Goal: Task Accomplishment & Management: Use online tool/utility

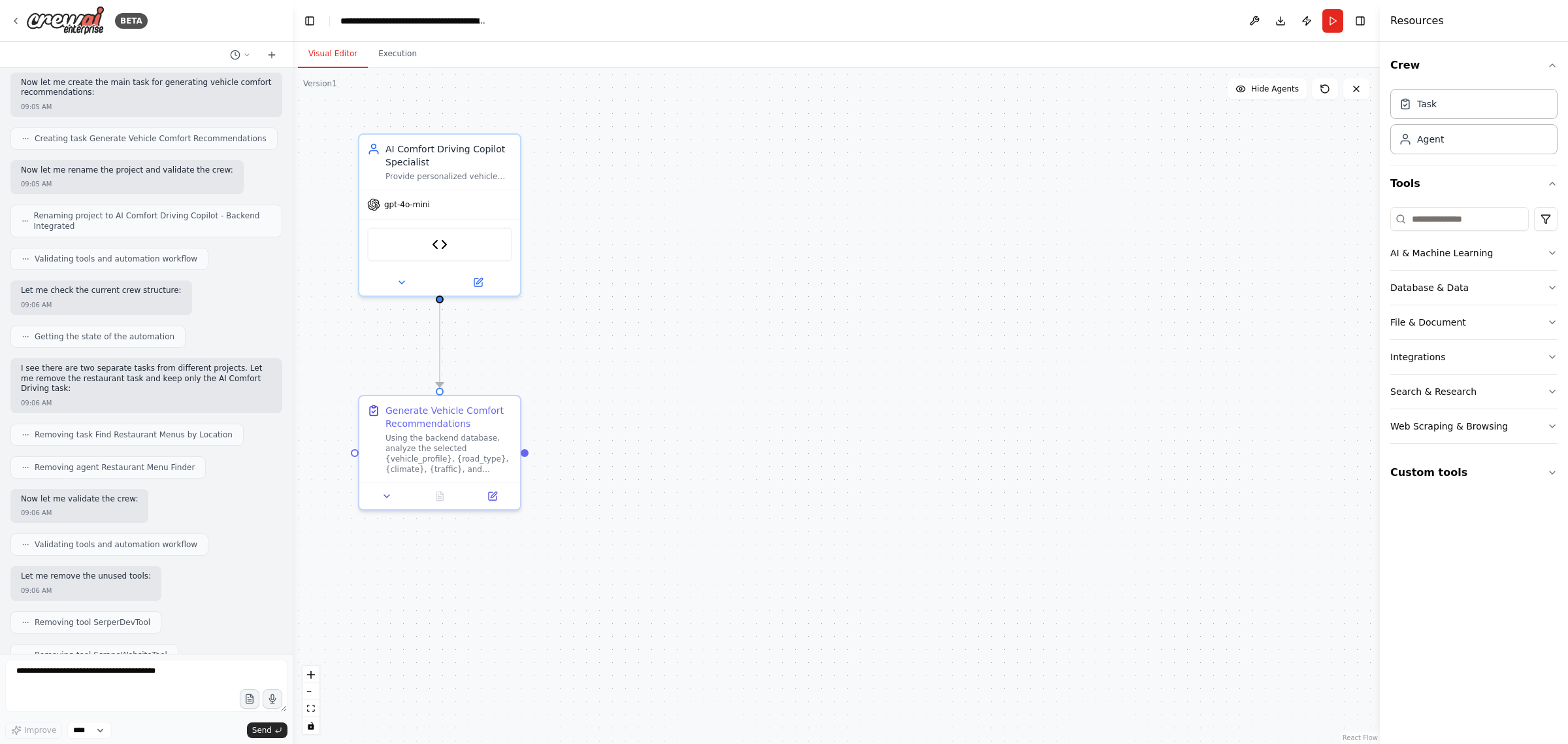
scroll to position [16773, 0]
click at [150, 680] on textarea at bounding box center [146, 685] width 282 height 53
type textarea "**********"
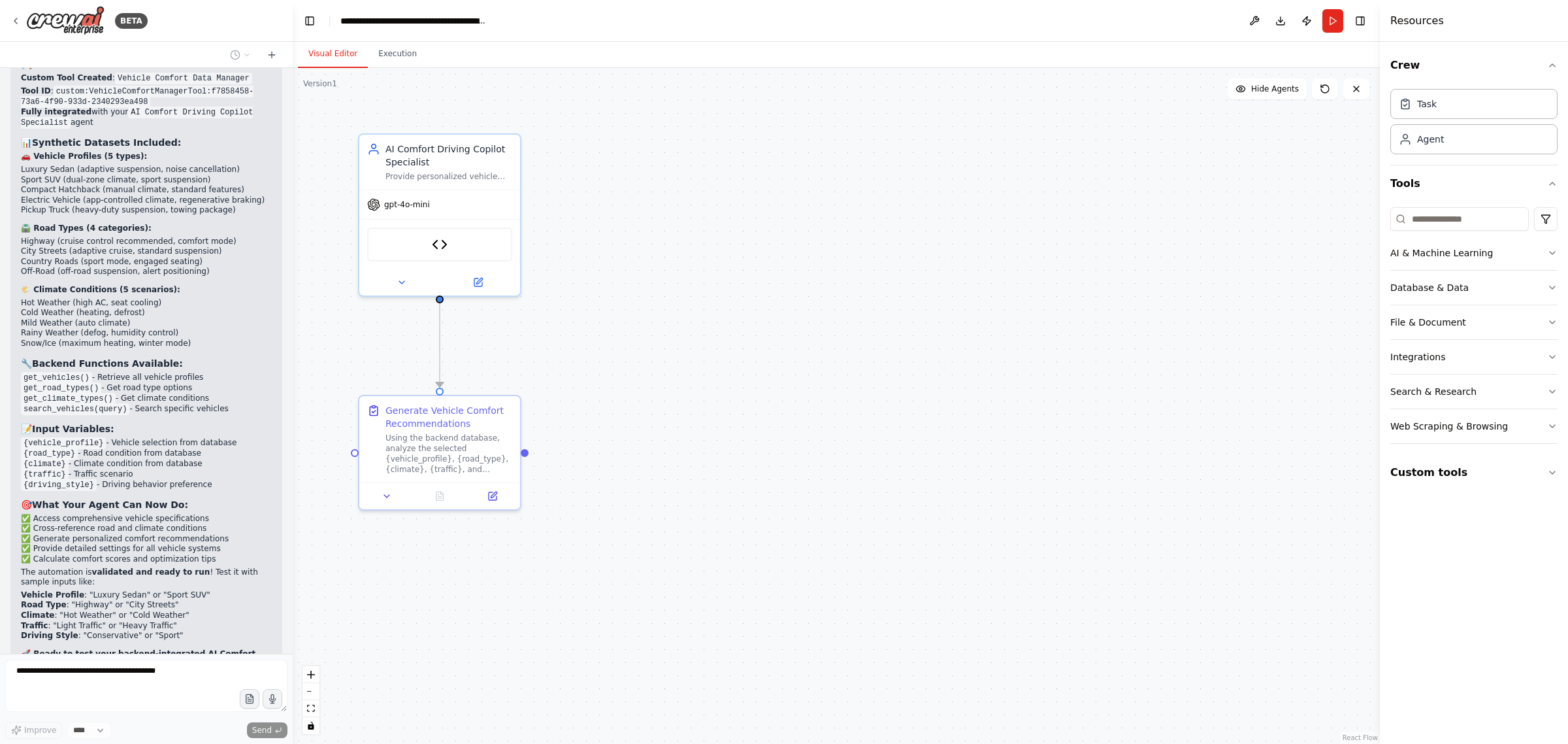
scroll to position [17565, 0]
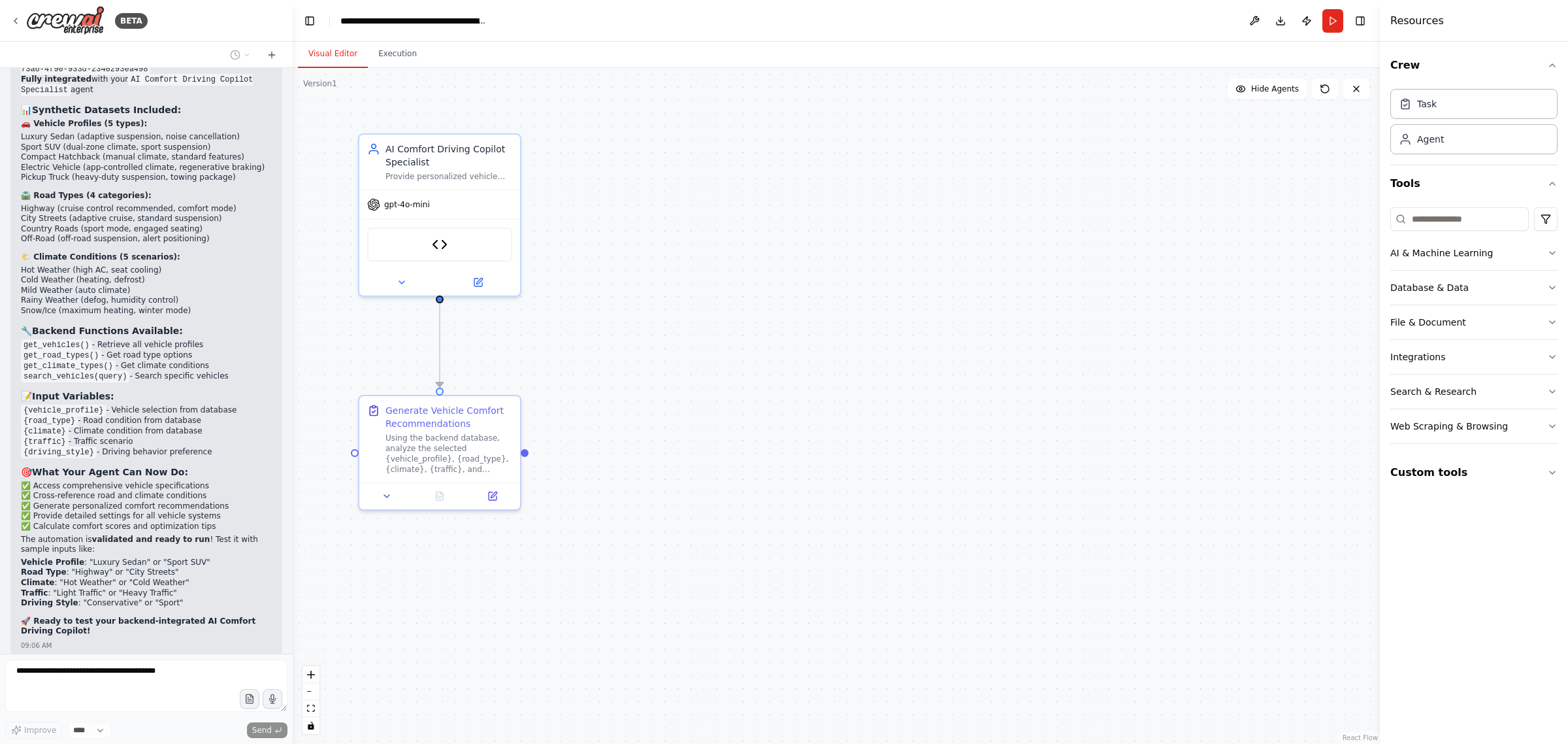
click at [679, 393] on div ".deletable-edge-delete-btn { width: 20px; height: 20px; border: 0px solid #ffff…" at bounding box center [836, 406] width 1087 height 676
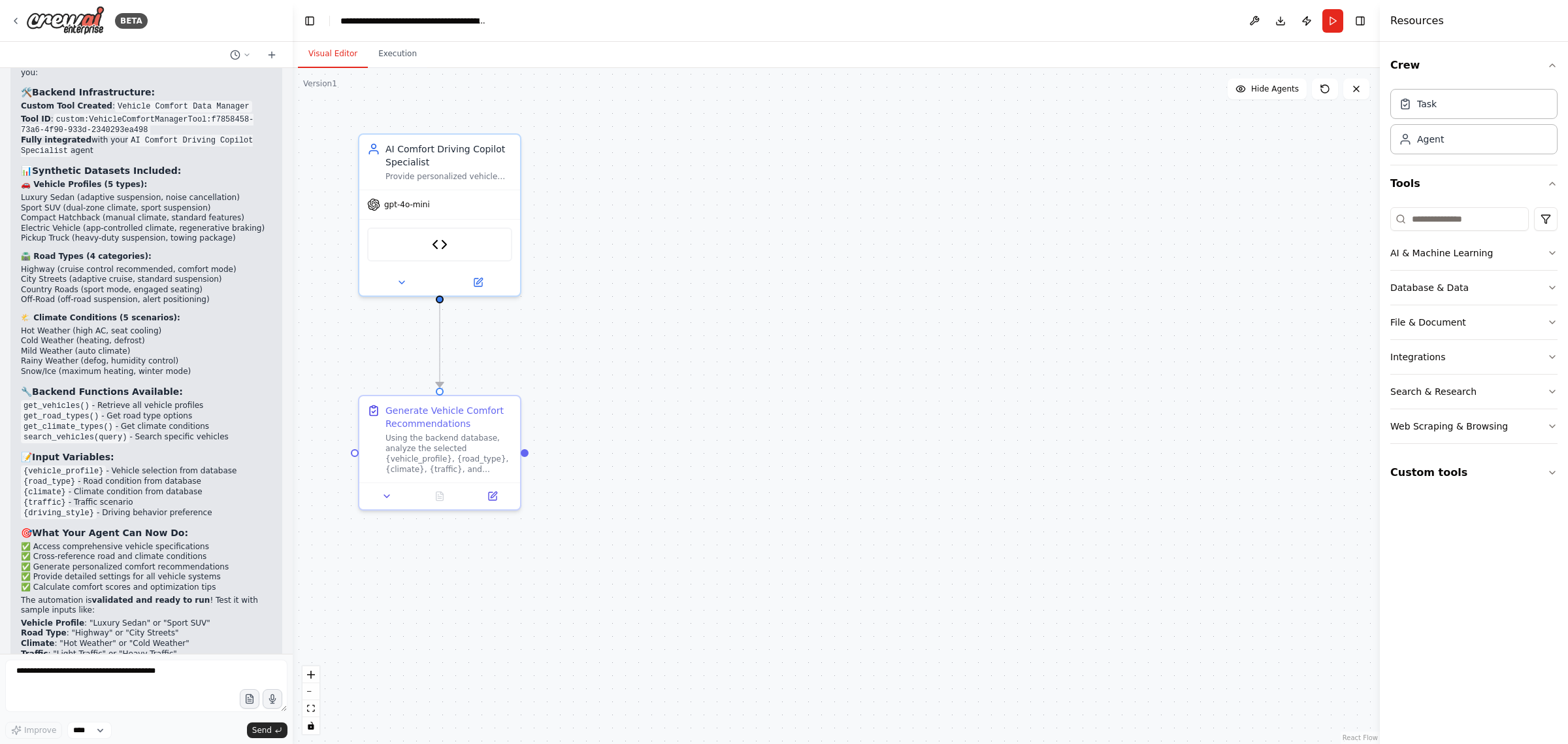
scroll to position [17532, 0]
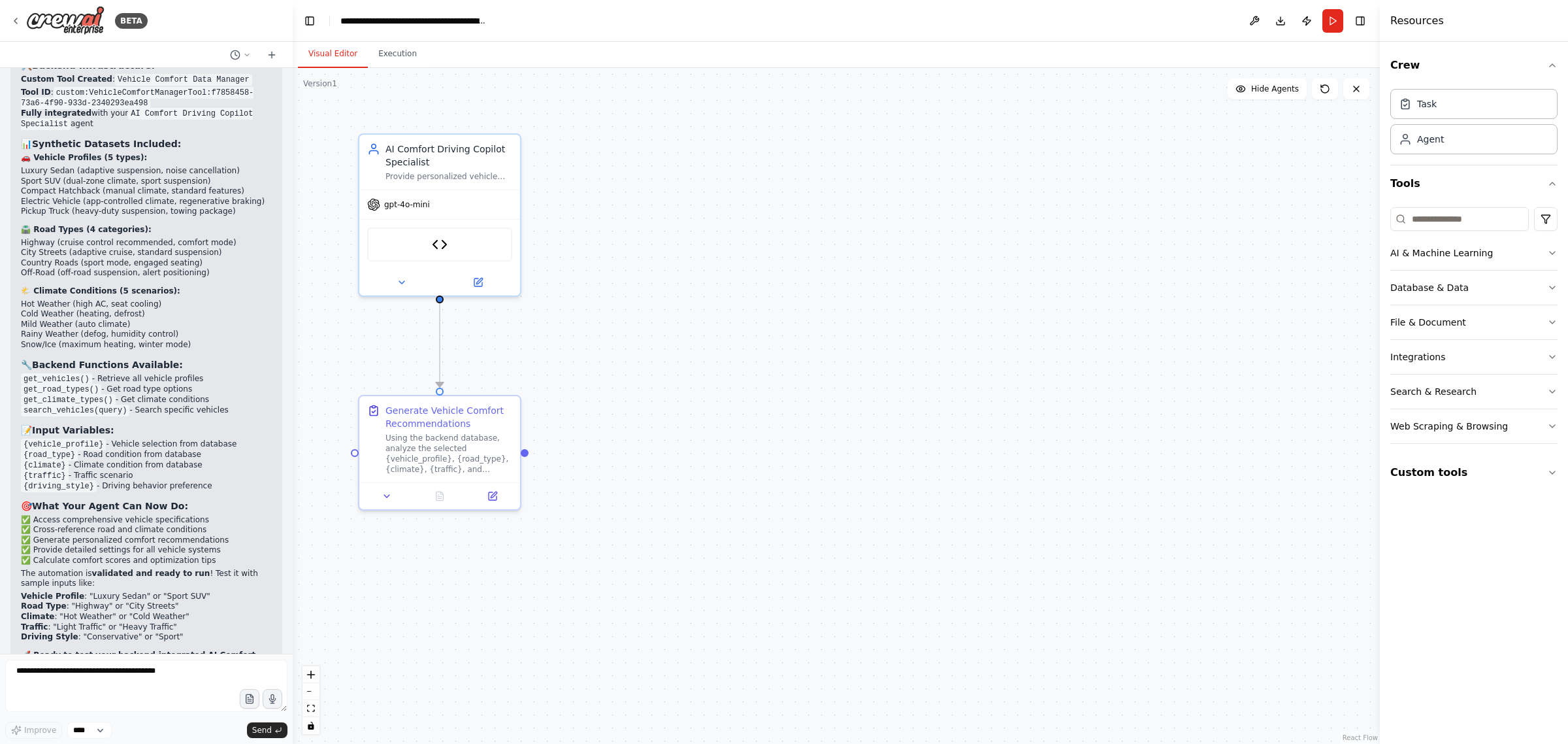
click at [287, 642] on div at bounding box center [290, 372] width 5 height 744
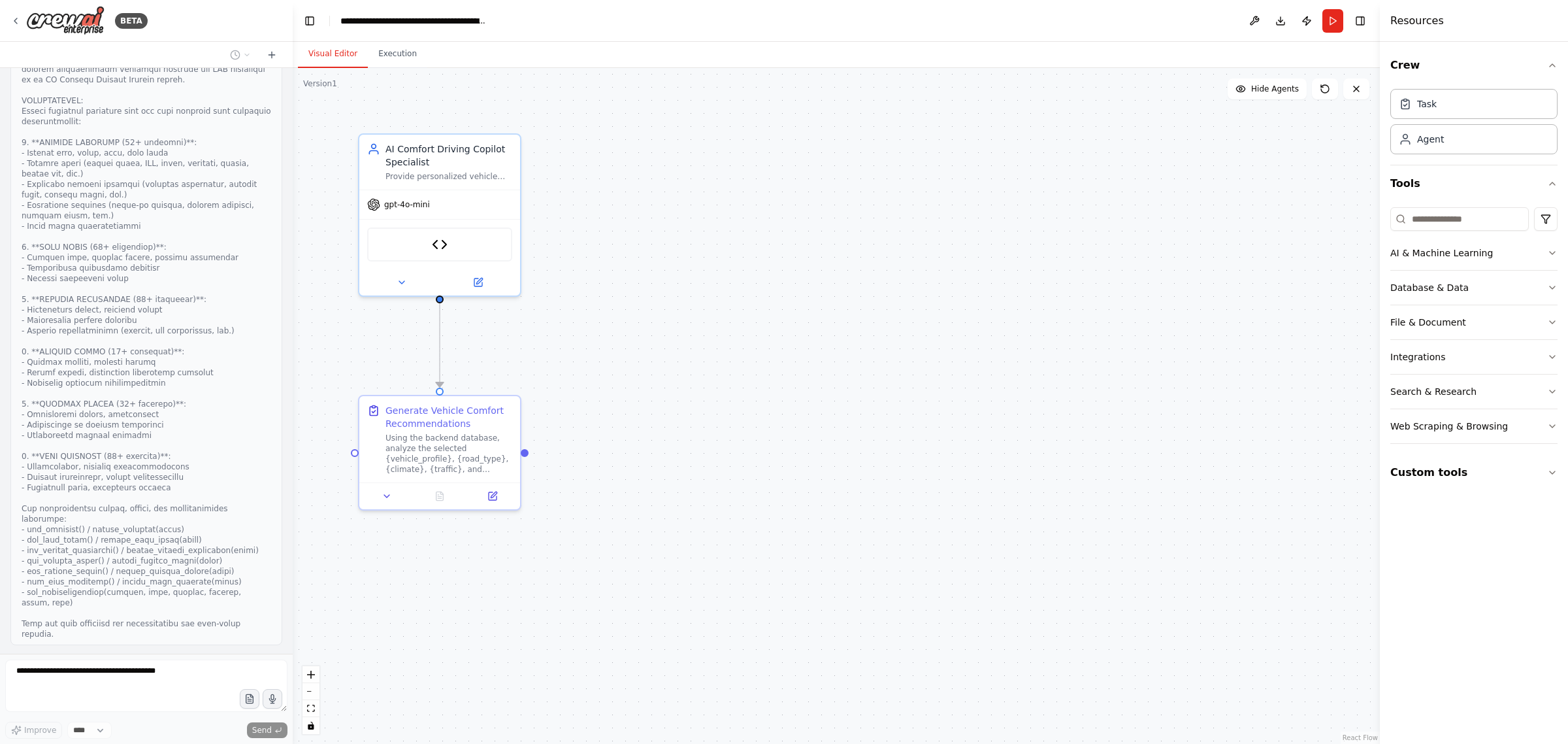
scroll to position [18342, 0]
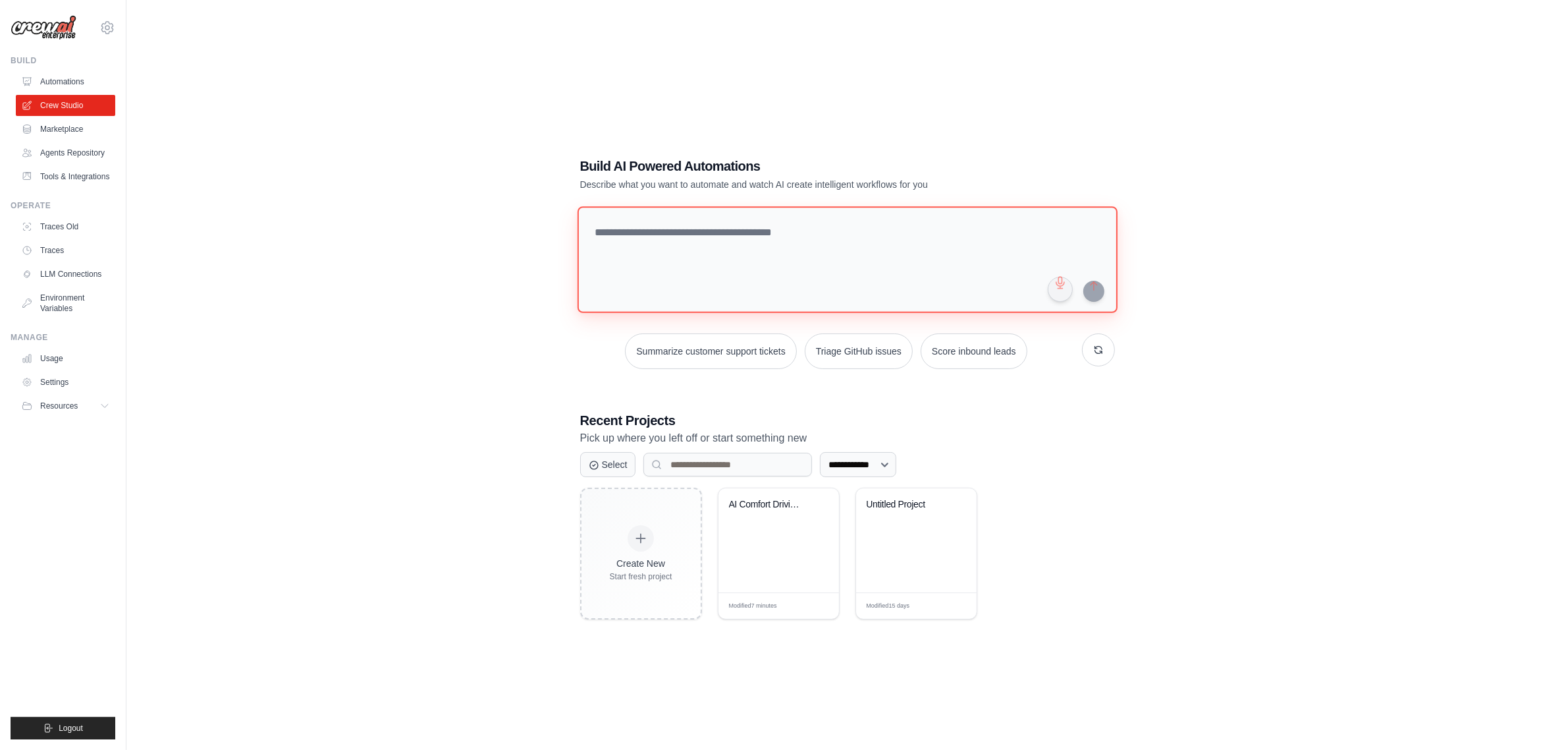
click at [811, 265] on textarea at bounding box center [847, 259] width 540 height 107
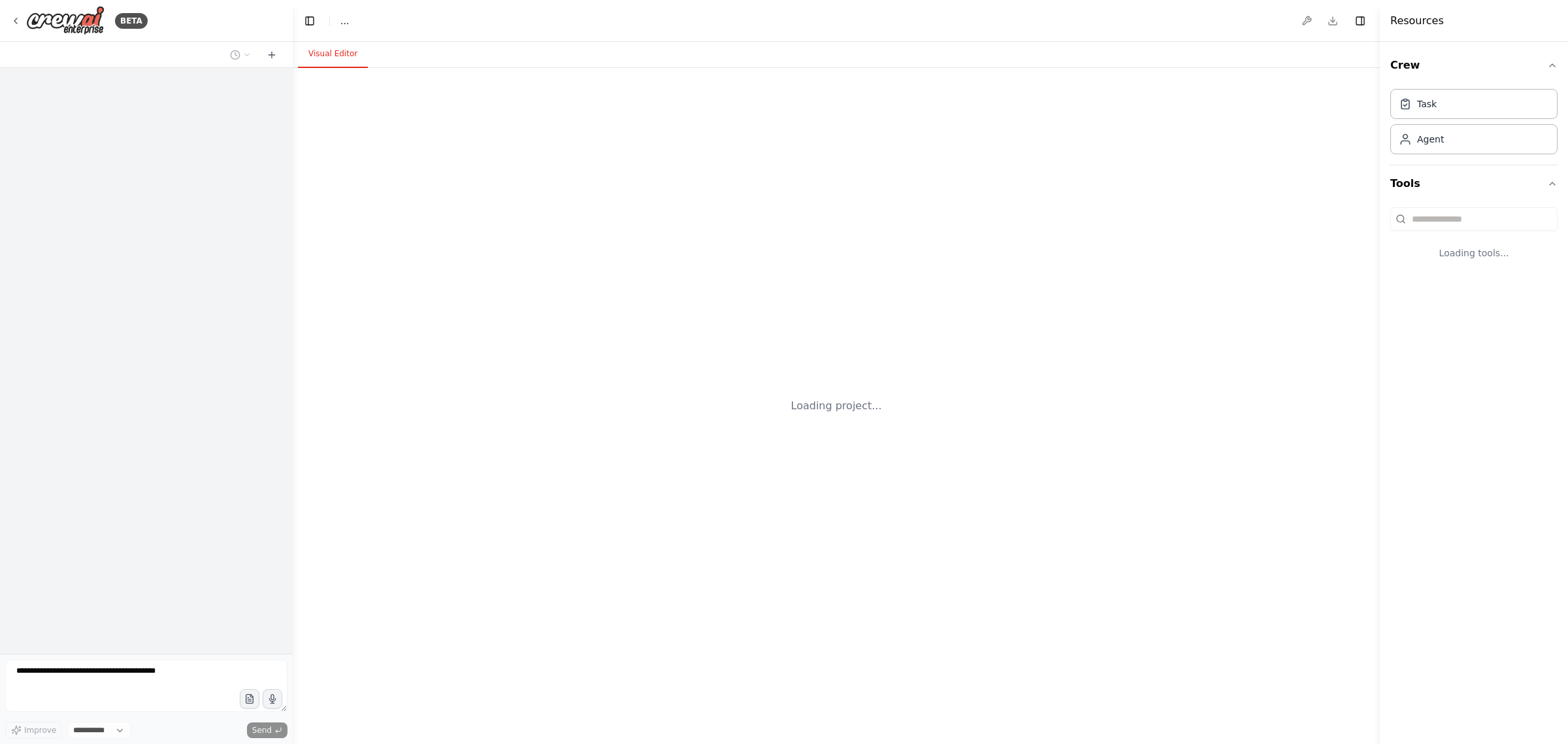
select select "****"
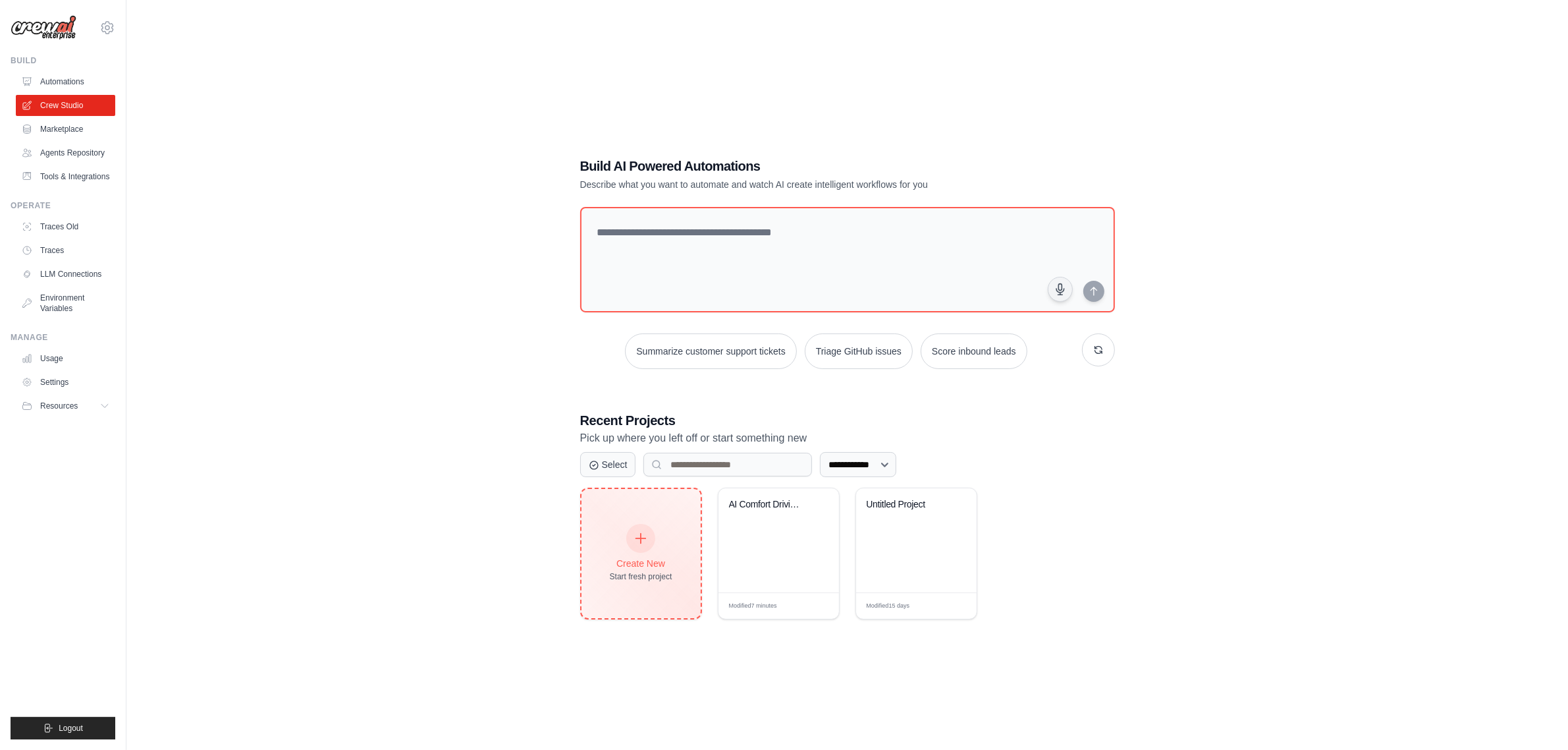
click at [641, 562] on div "Create New" at bounding box center [640, 563] width 63 height 13
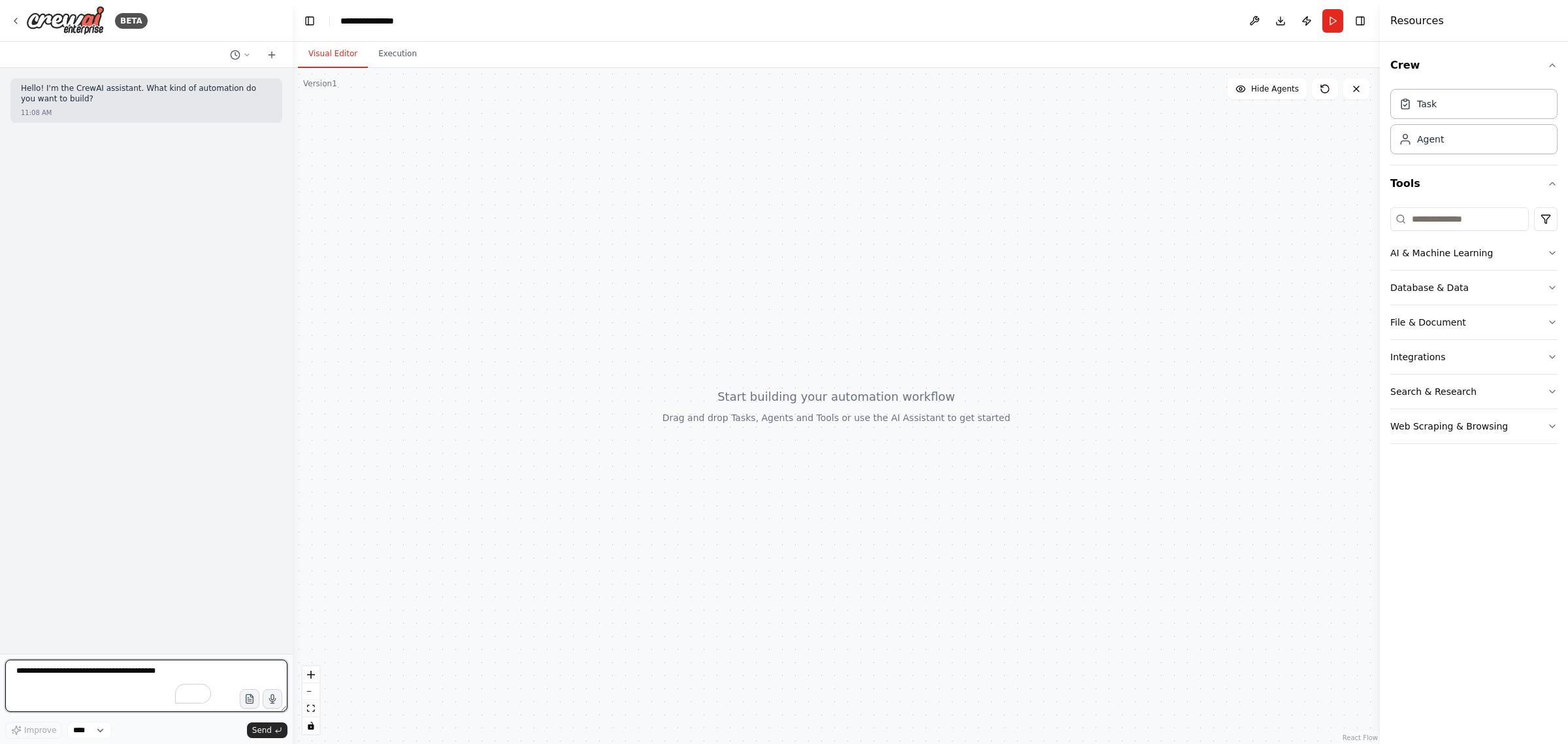
paste textarea "**********"
type textarea "**********"
click at [262, 729] on span "Send" at bounding box center [261, 730] width 20 height 10
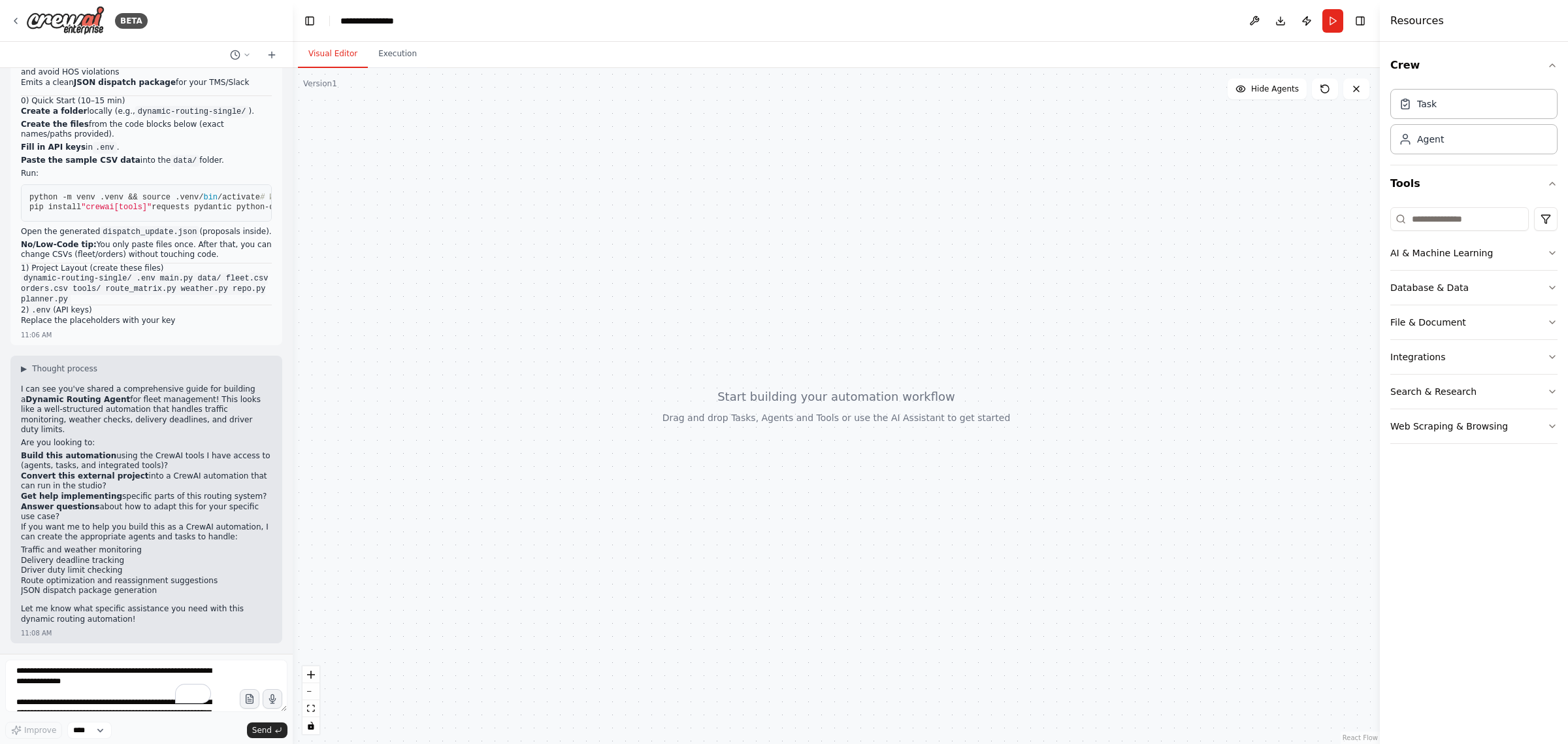
scroll to position [174, 0]
click at [266, 452] on div "▶ Thought process I can see you've shared a comprehensive guide for building a …" at bounding box center [146, 500] width 272 height 288
click at [256, 453] on li "Build this automation using the CrewAI tools I have access to (agents, tasks, a…" at bounding box center [146, 461] width 250 height 20
click at [71, 677] on textarea "To enrich screen reader interactions, please activate Accessibility in Grammarl…" at bounding box center [146, 685] width 282 height 53
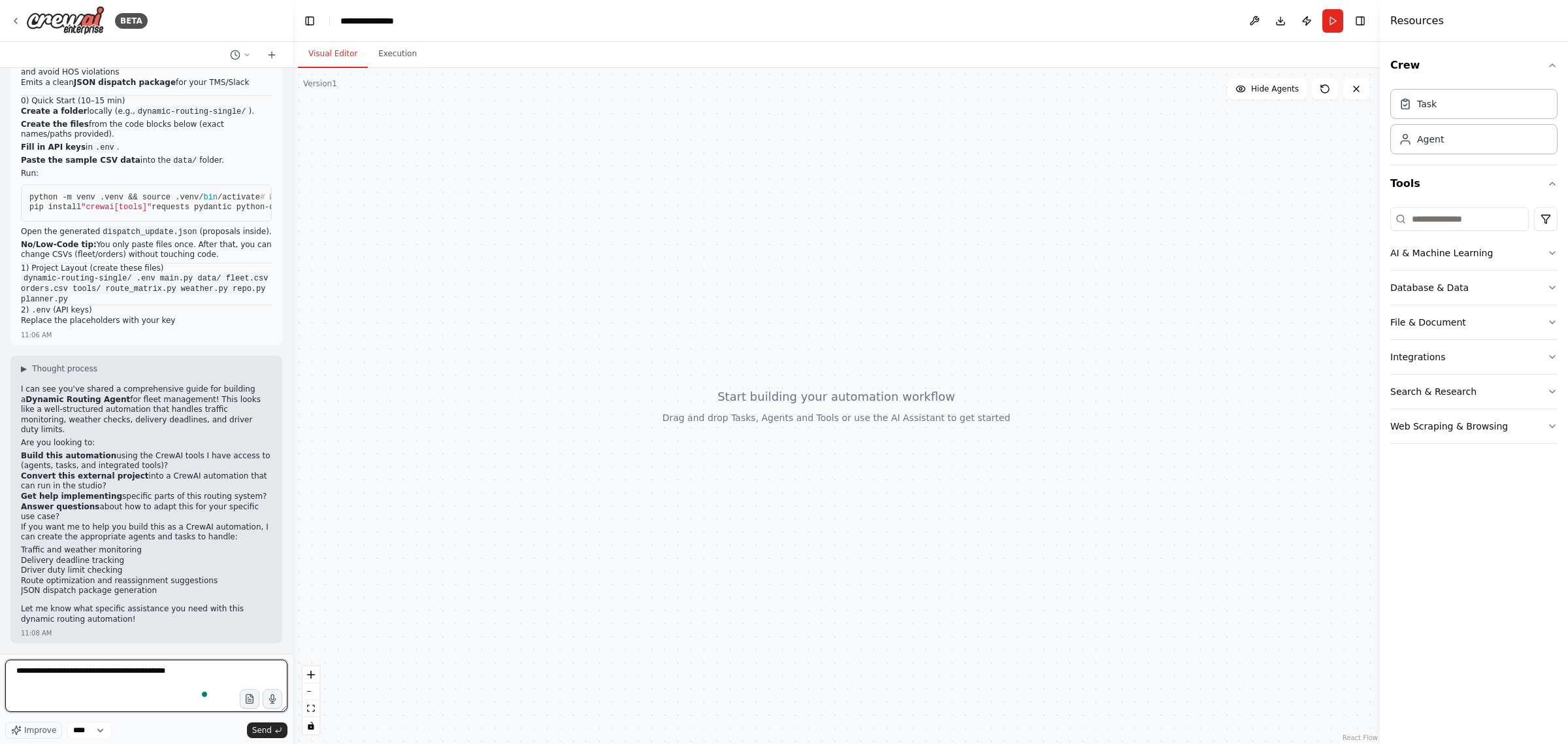
type textarea "**********"
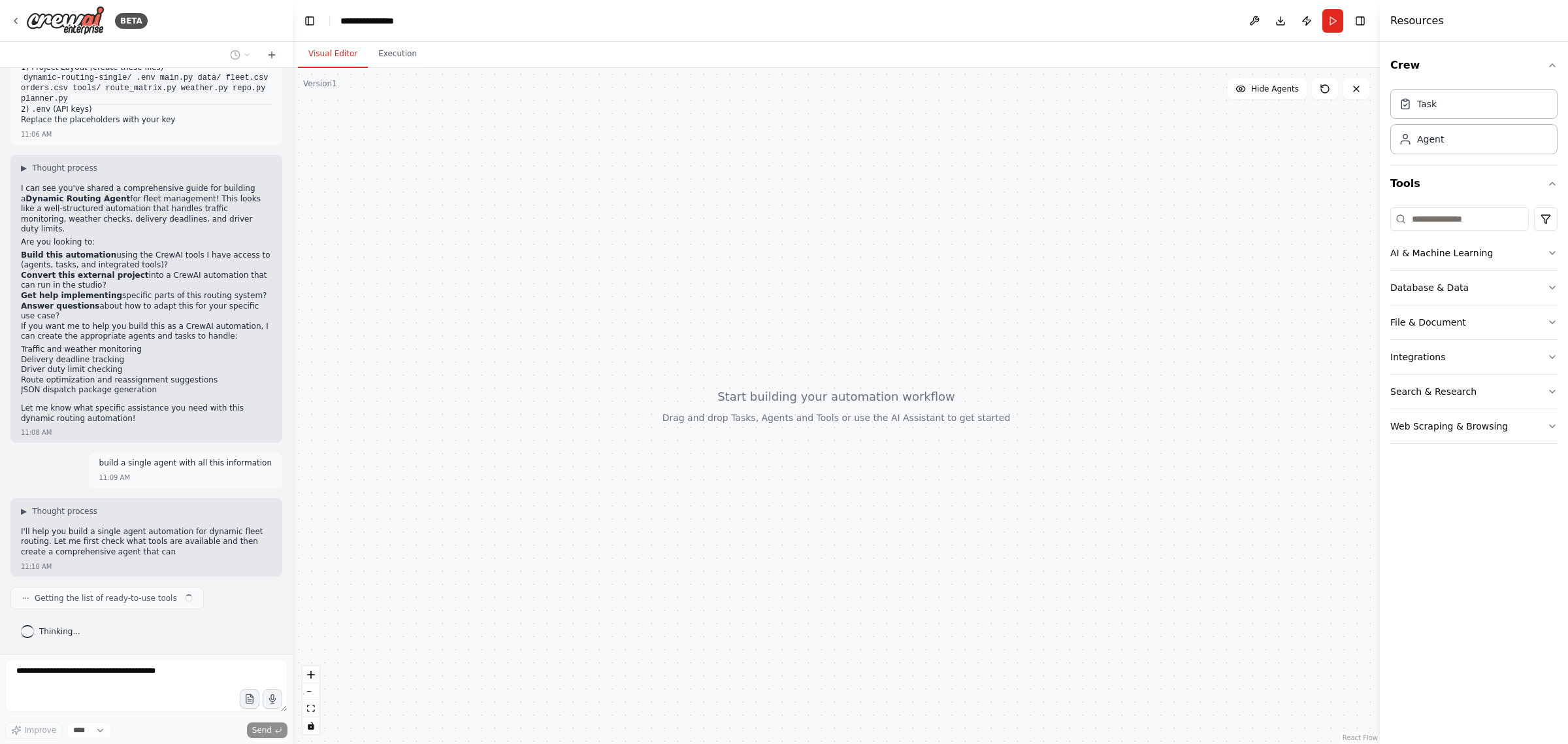
scroll to position [374, 0]
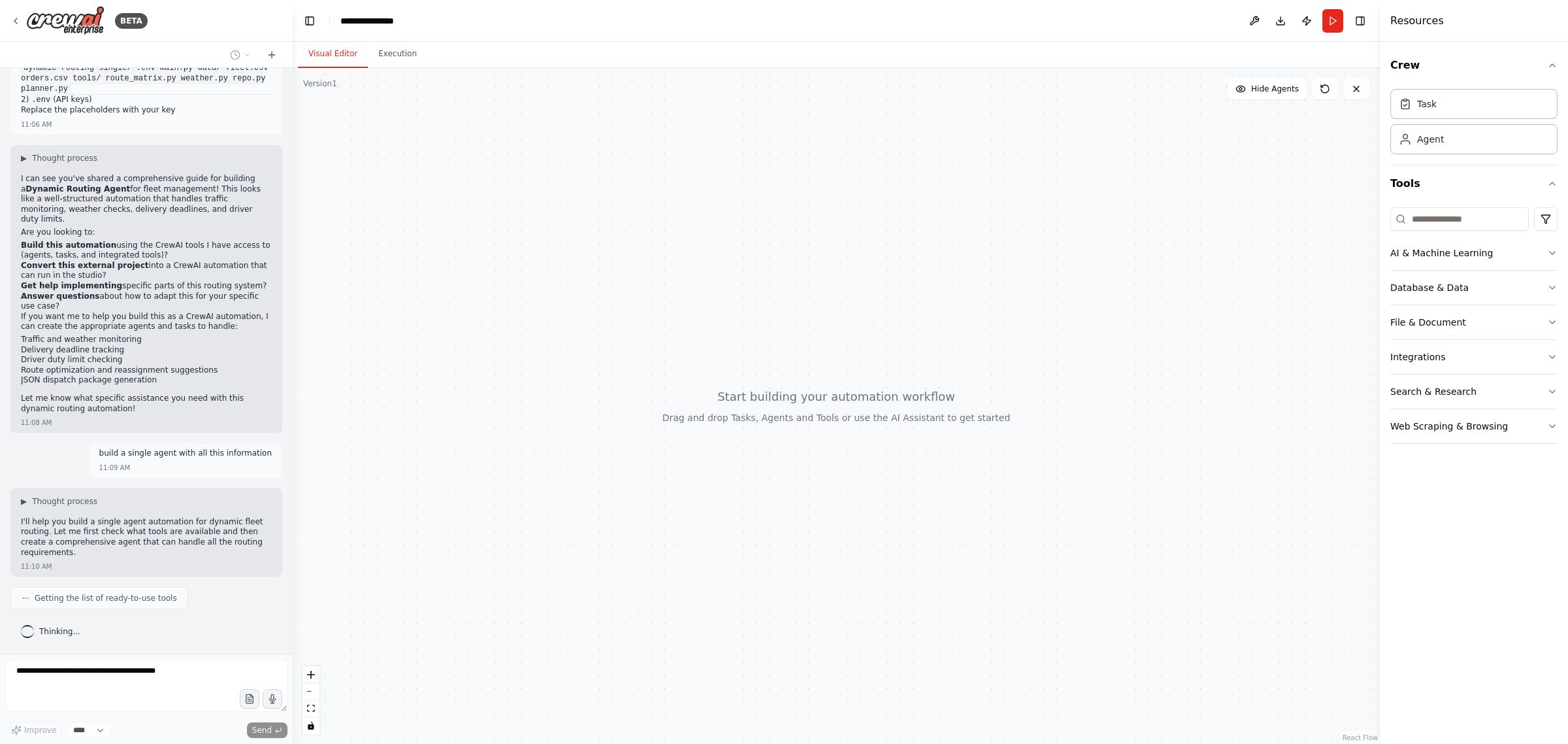
click at [294, 547] on div at bounding box center [836, 406] width 1087 height 676
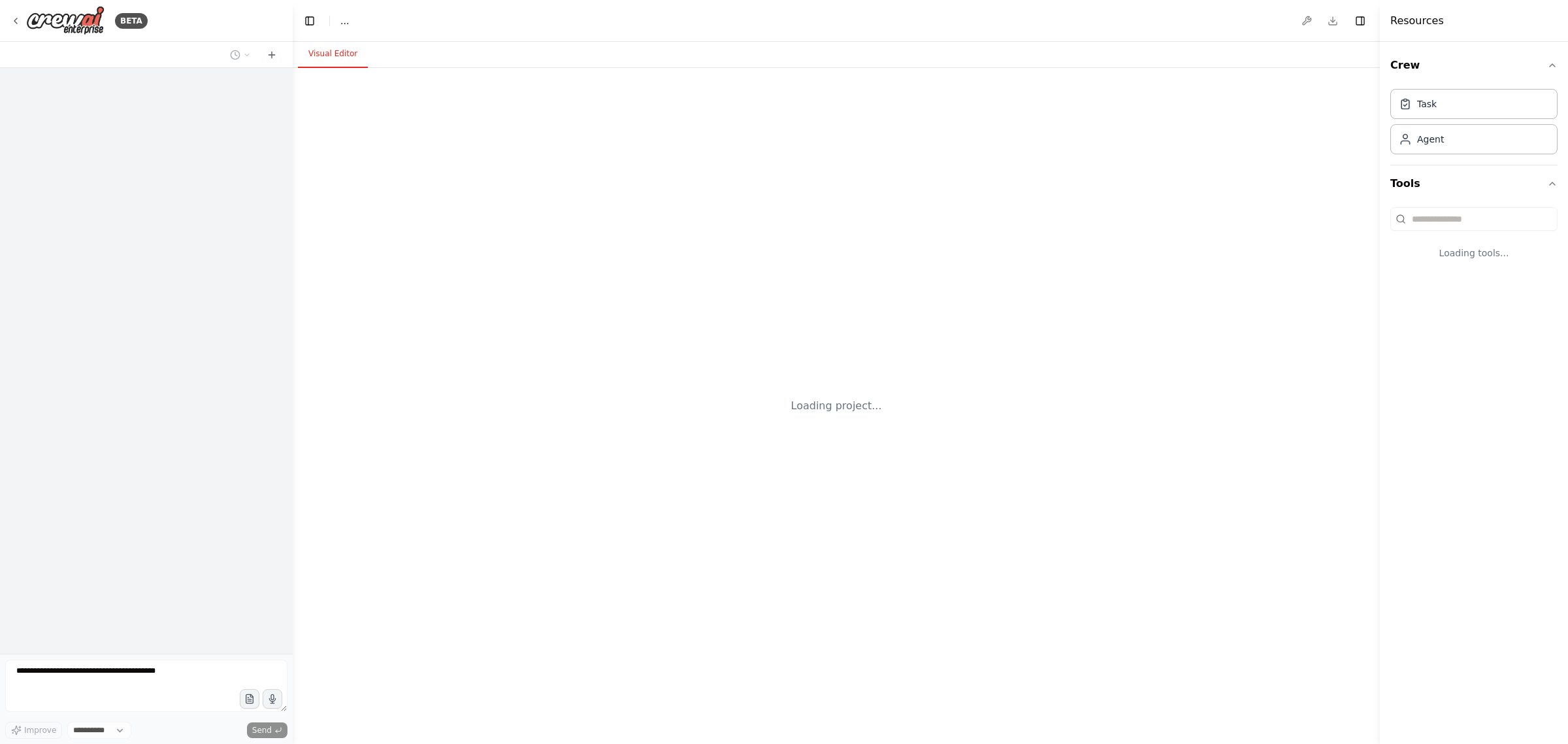
select select "****"
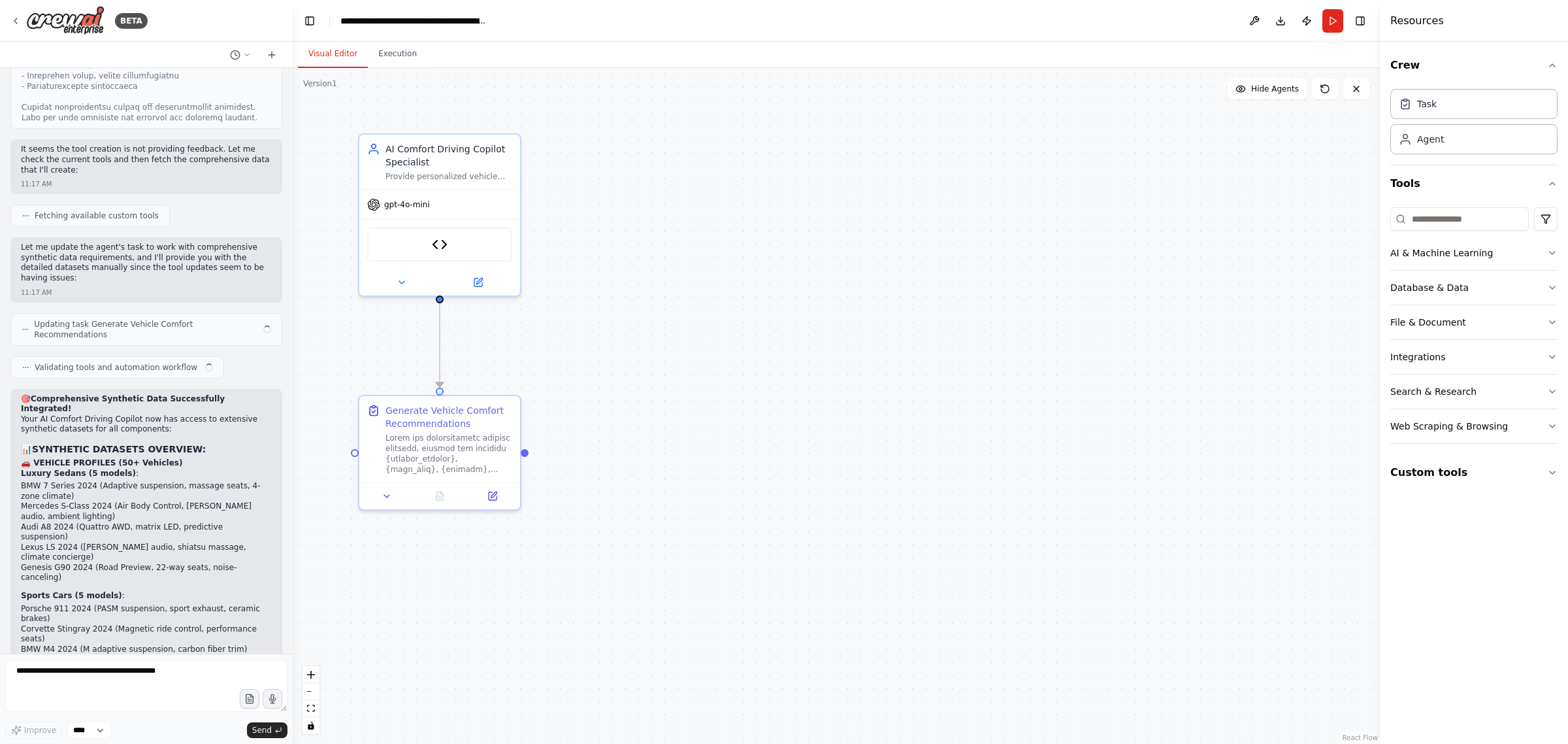
scroll to position [20357, 0]
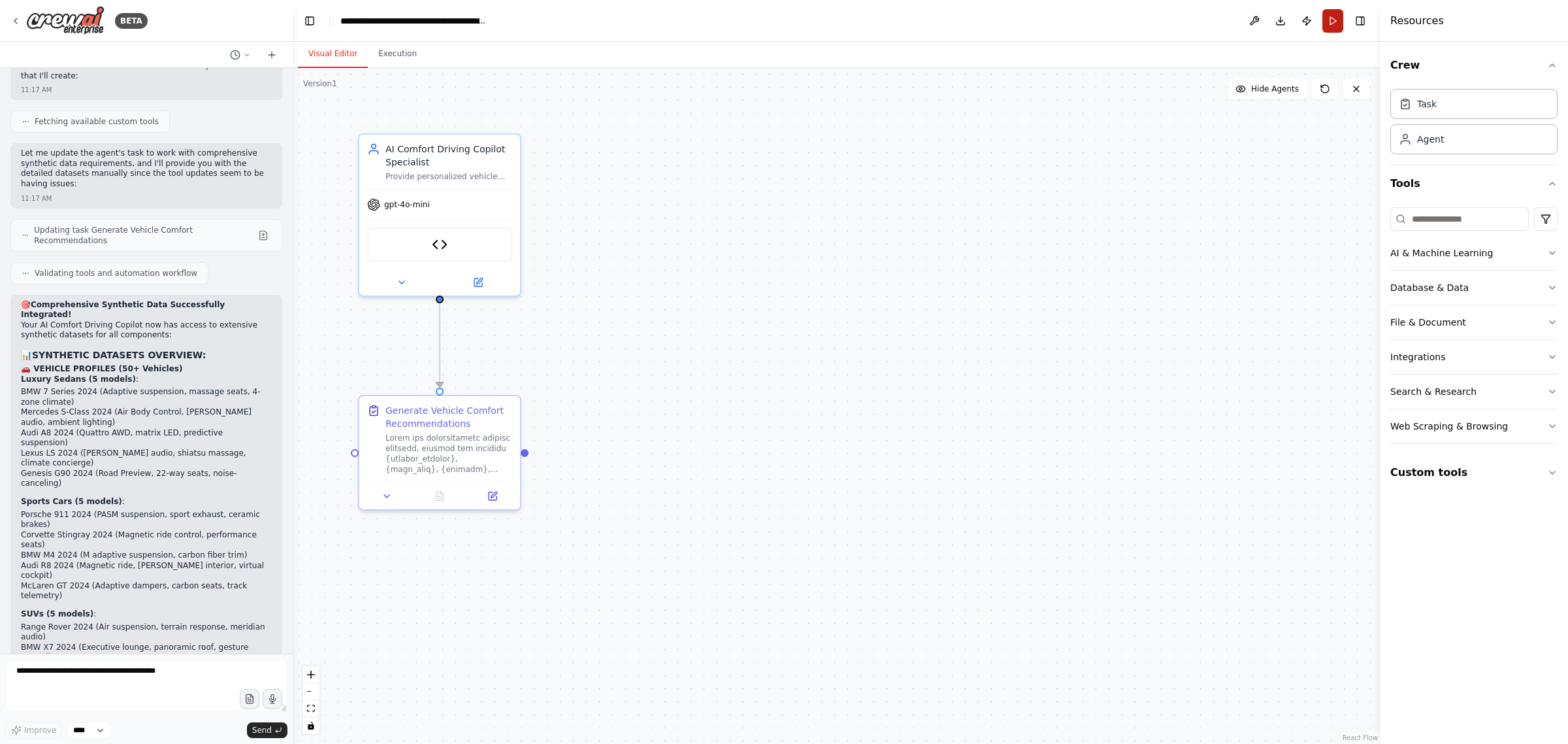
click at [1330, 24] on button "Run" at bounding box center [1332, 21] width 21 height 24
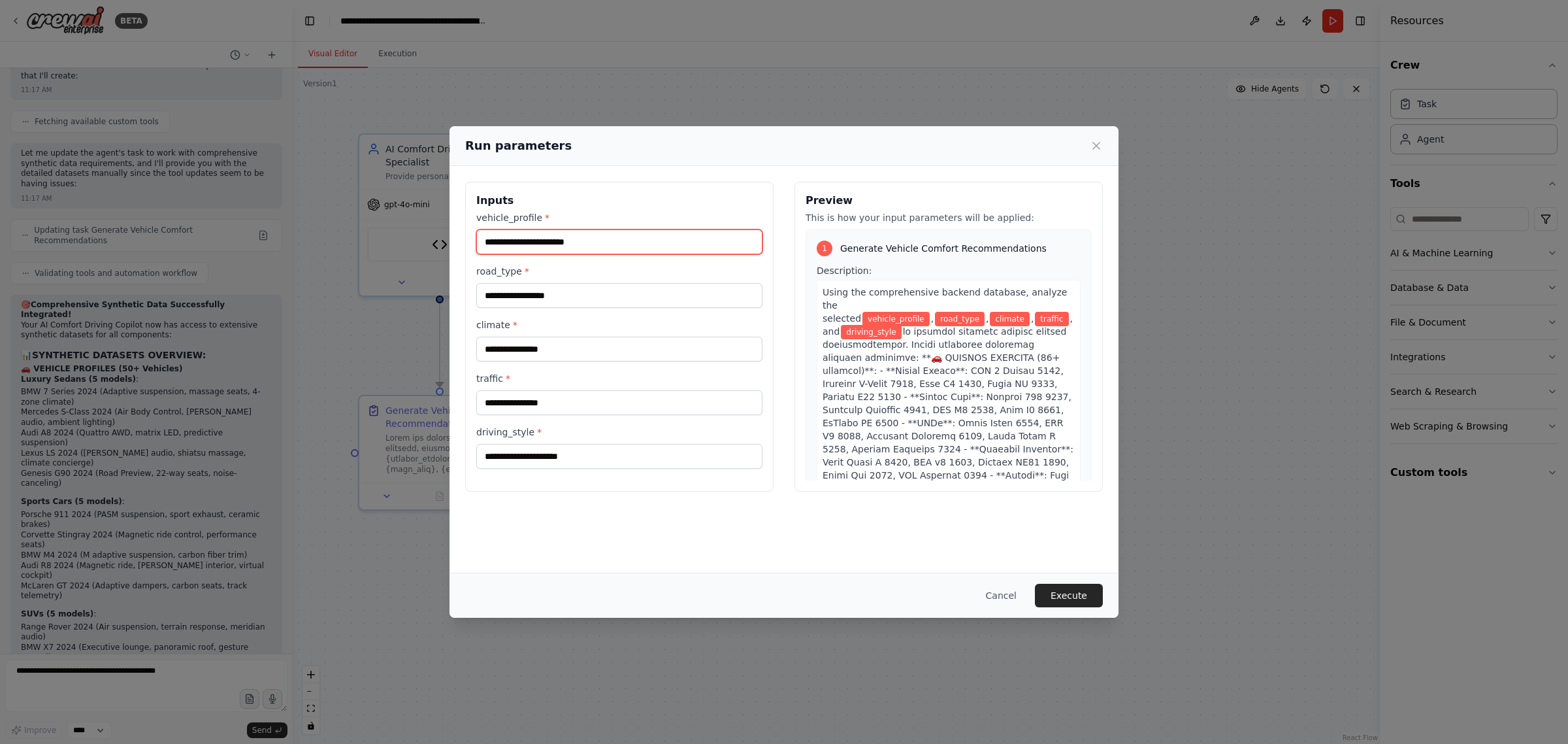
click at [565, 242] on input "vehicle_profile *" at bounding box center [620, 242] width 286 height 25
type input "*****"
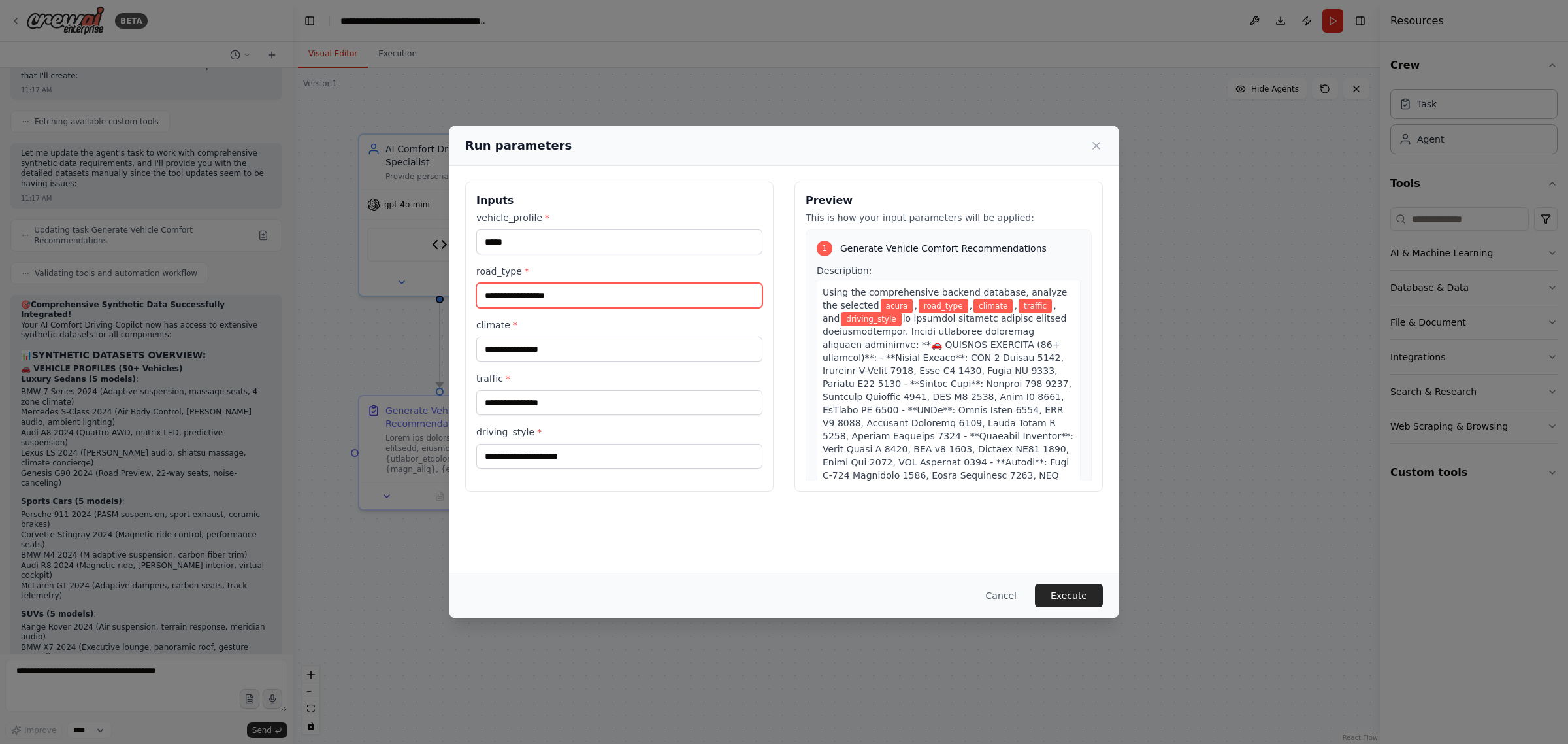
click at [540, 295] on input "road_type *" at bounding box center [620, 295] width 286 height 25
type input "***"
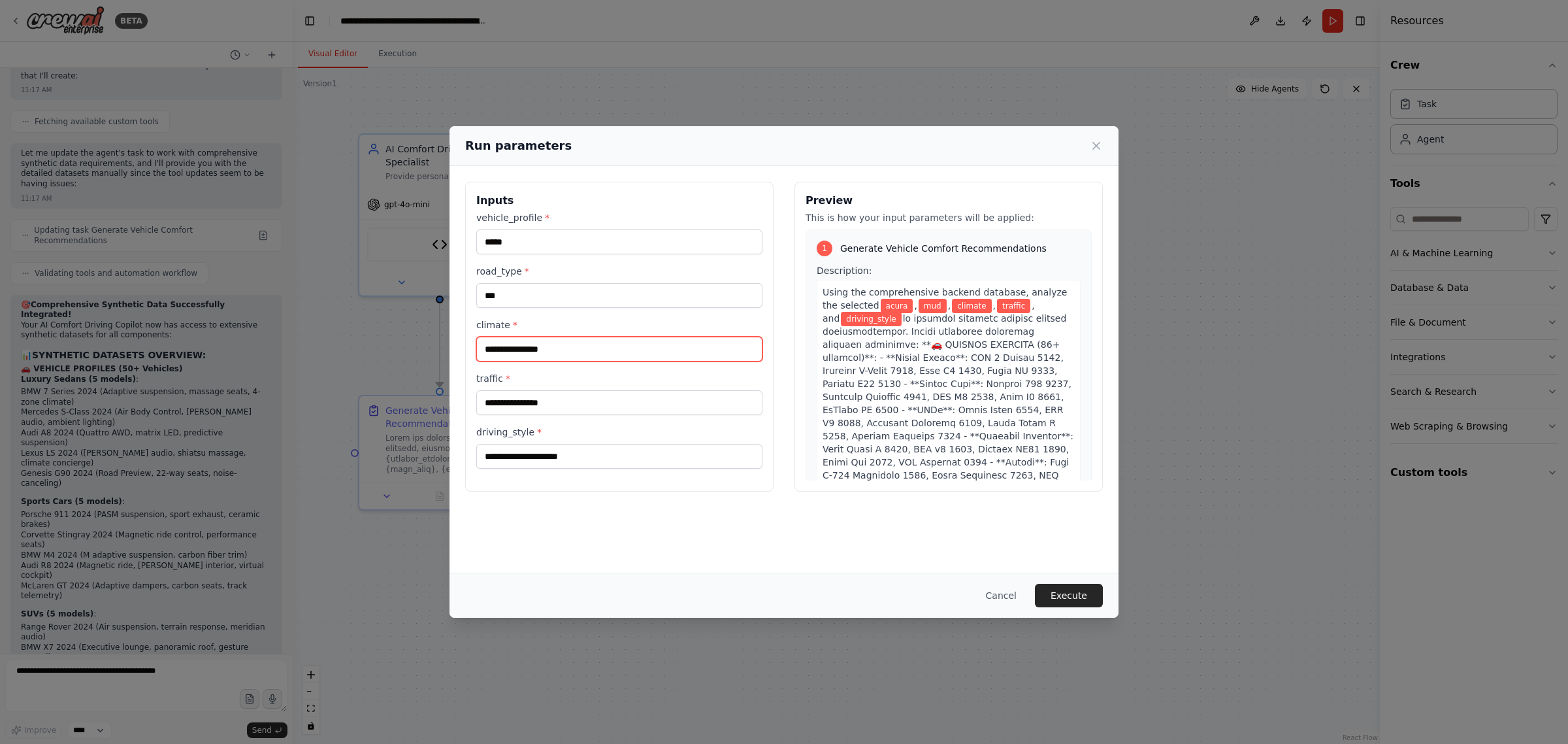
click at [537, 348] on input "climate *" at bounding box center [620, 349] width 286 height 25
type input "****"
click at [523, 397] on input "traffic *" at bounding box center [620, 403] width 286 height 25
type input "*****"
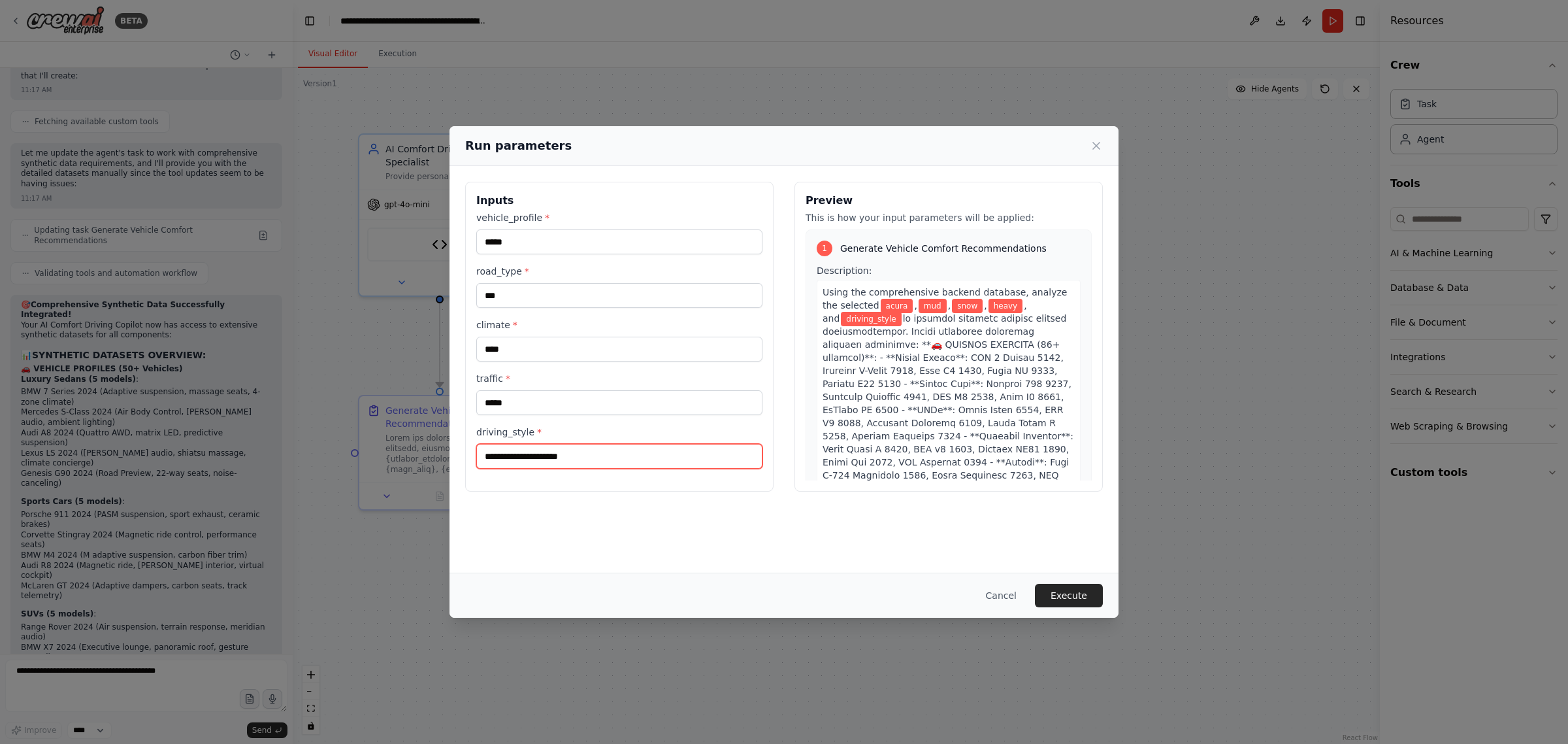
click at [515, 460] on input "driving_style *" at bounding box center [620, 456] width 286 height 25
type input "******"
click at [1068, 593] on button "Execute" at bounding box center [1069, 596] width 68 height 24
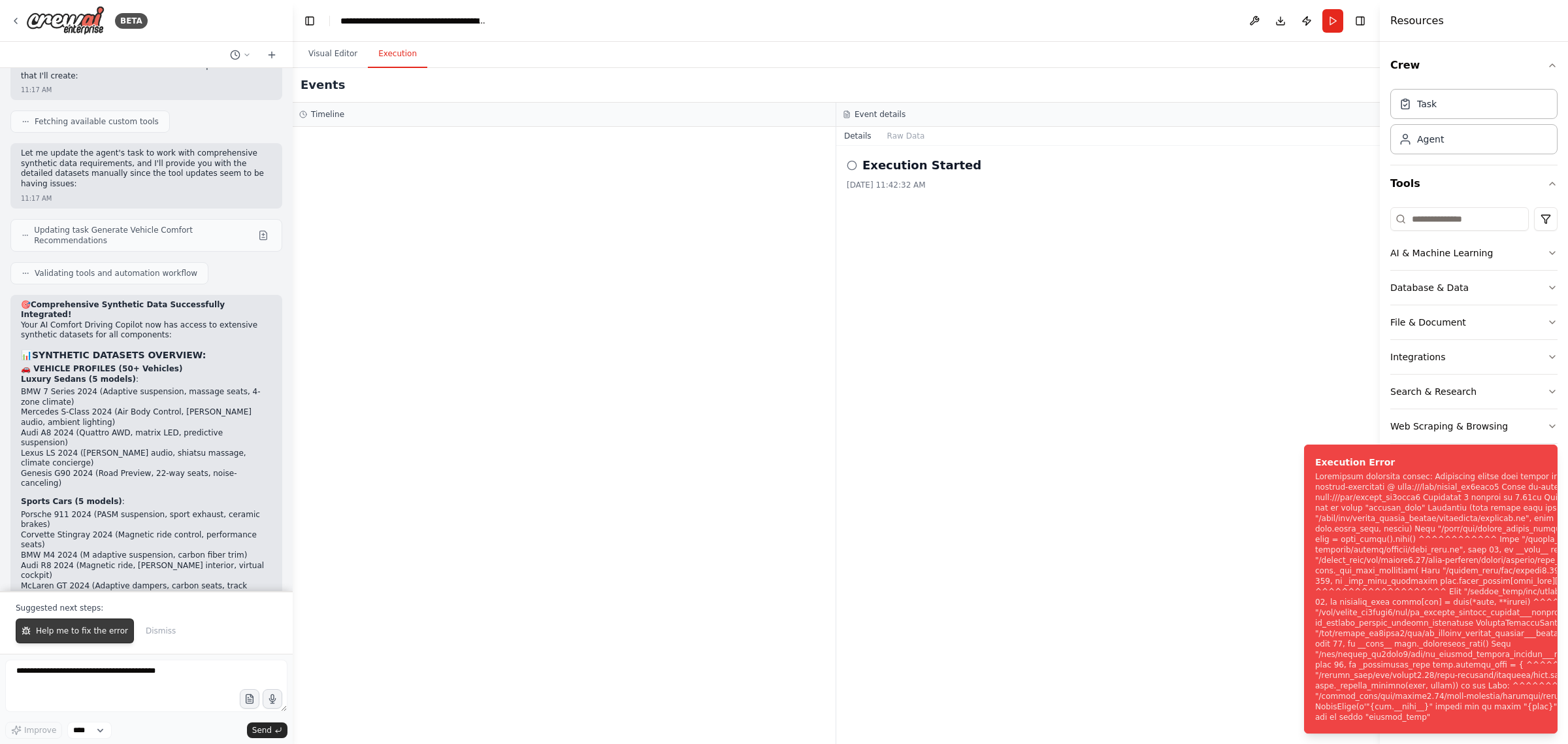
click at [88, 631] on span "Help me to fix the error" at bounding box center [82, 630] width 92 height 10
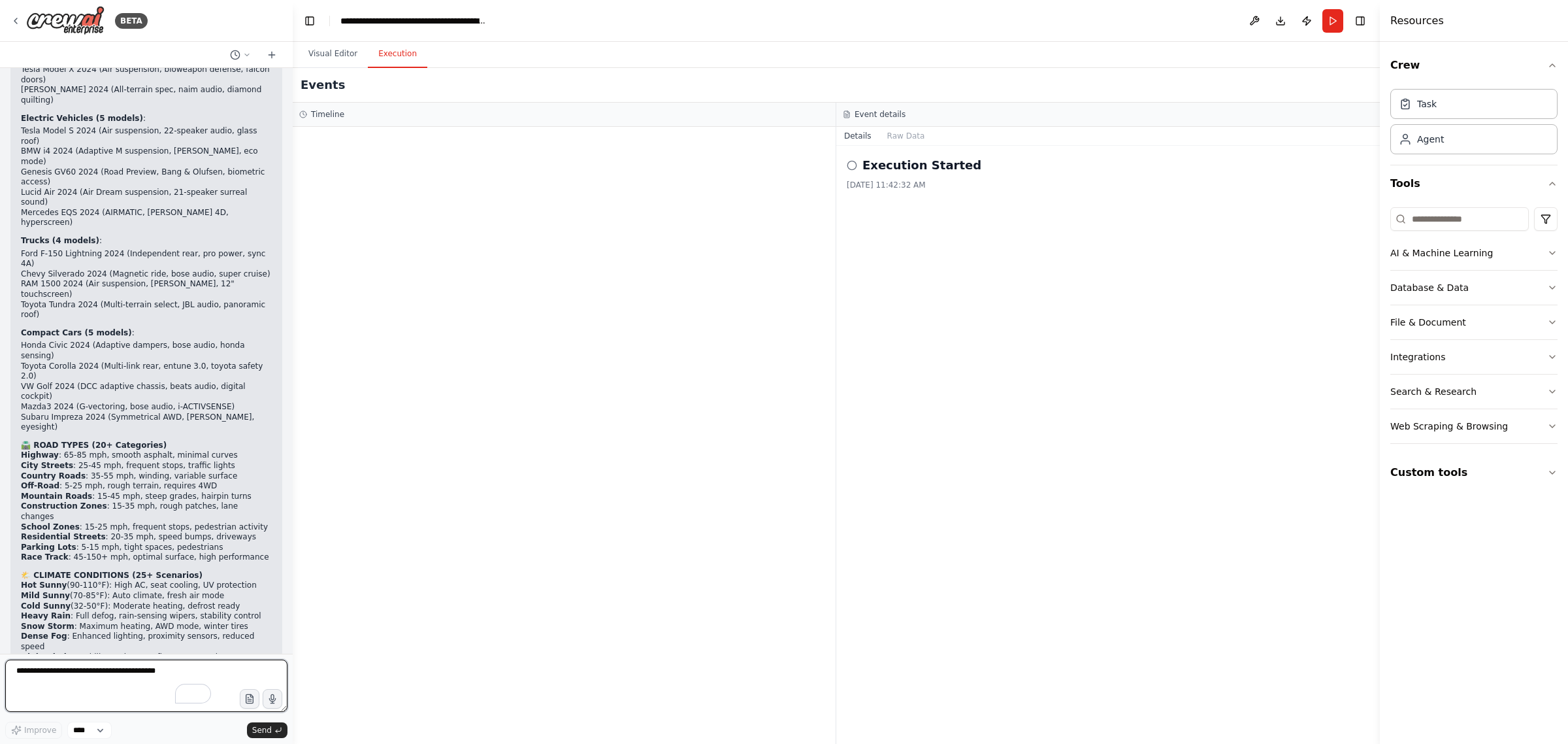
scroll to position [20999, 0]
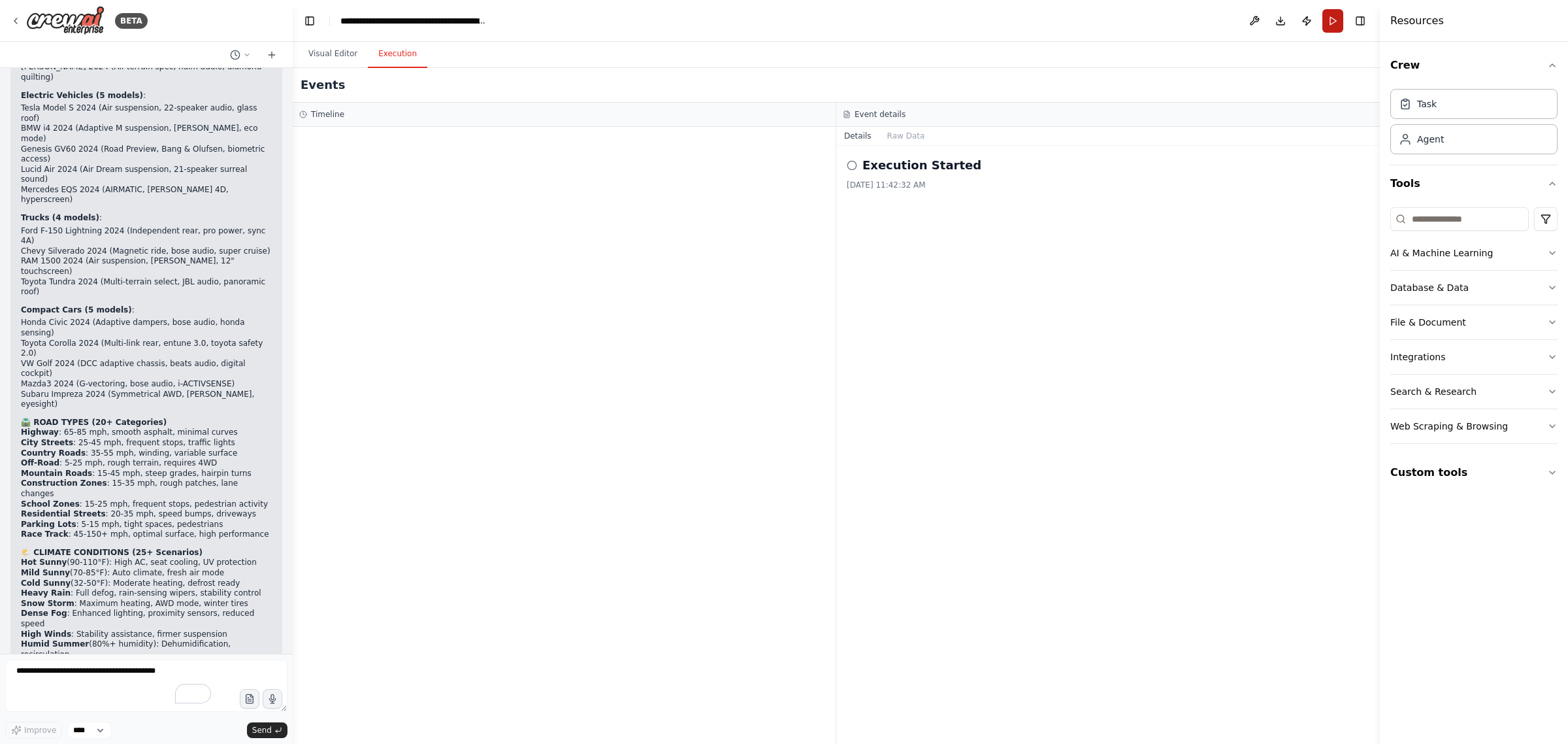
click at [1332, 18] on button "Run" at bounding box center [1332, 21] width 21 height 24
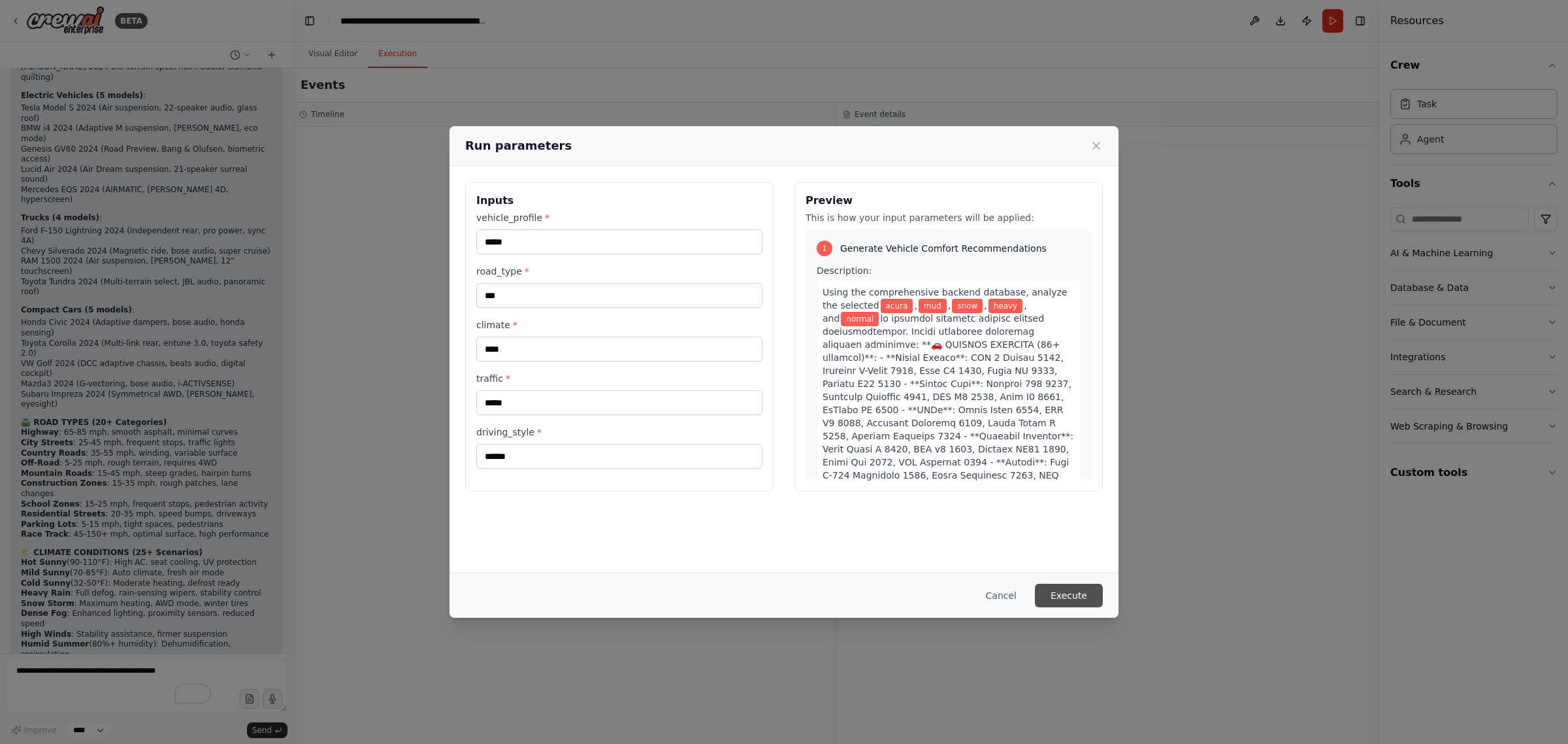
click at [1070, 596] on button "Execute" at bounding box center [1069, 596] width 68 height 24
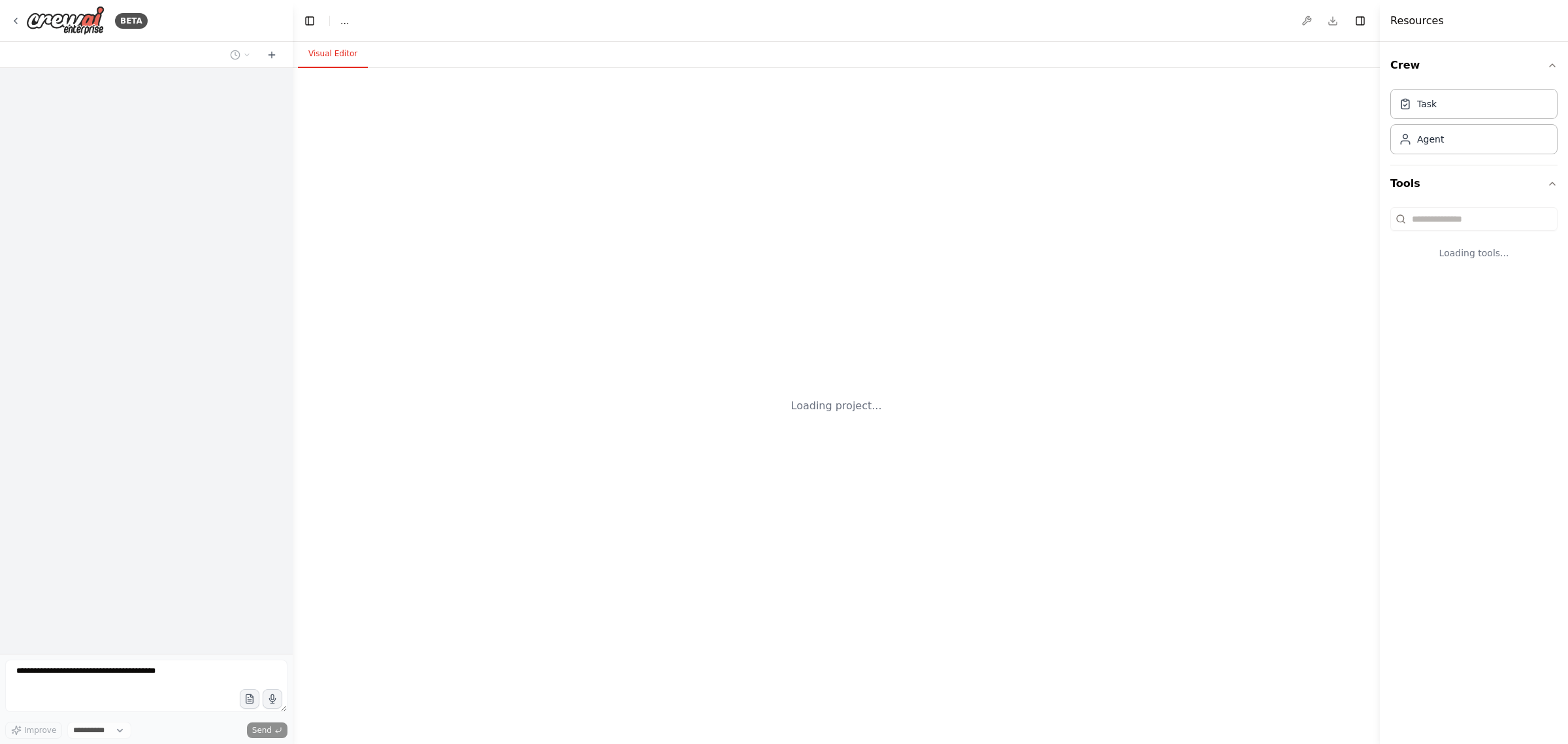
select select "****"
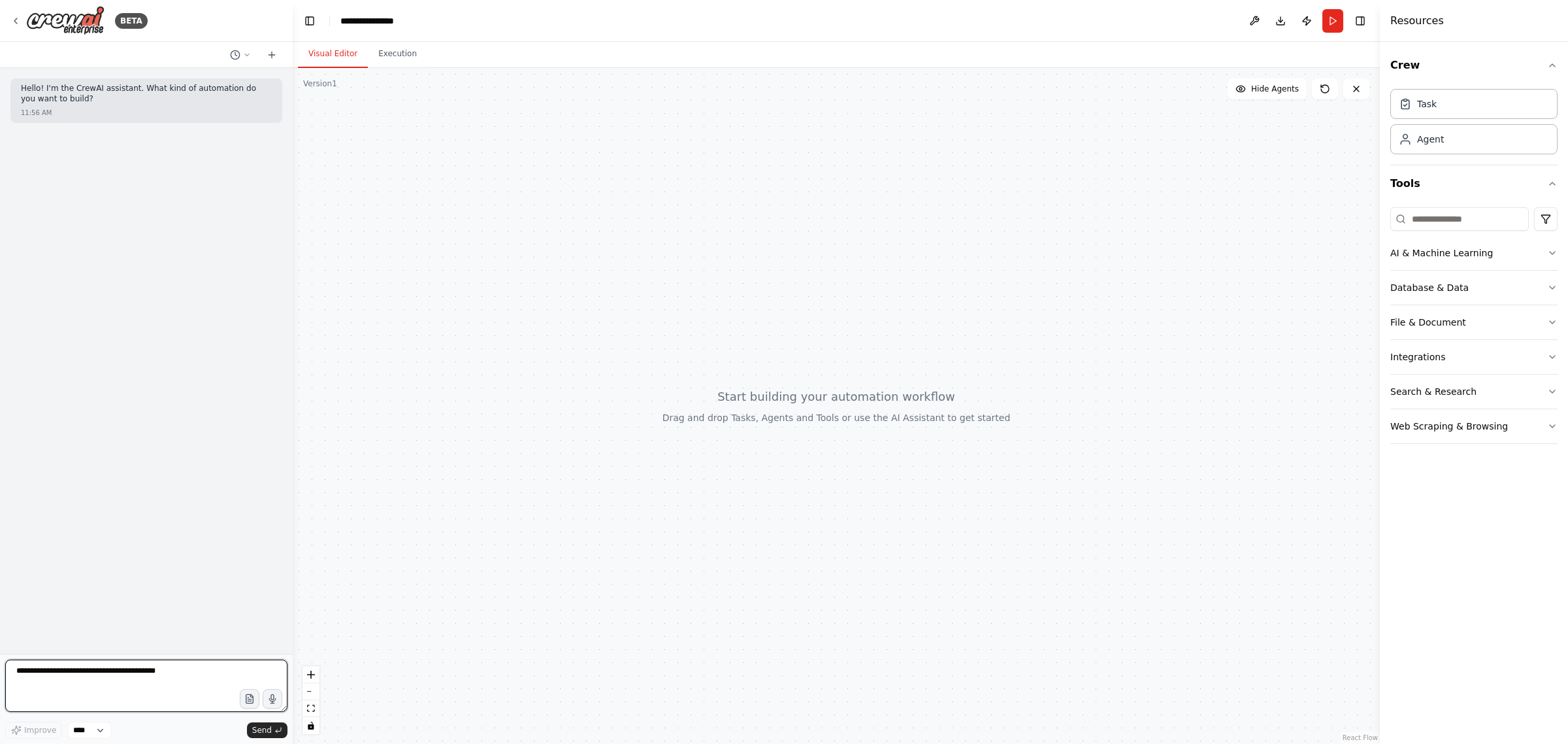
click at [74, 676] on textarea at bounding box center [146, 685] width 282 height 53
type textarea "**********"
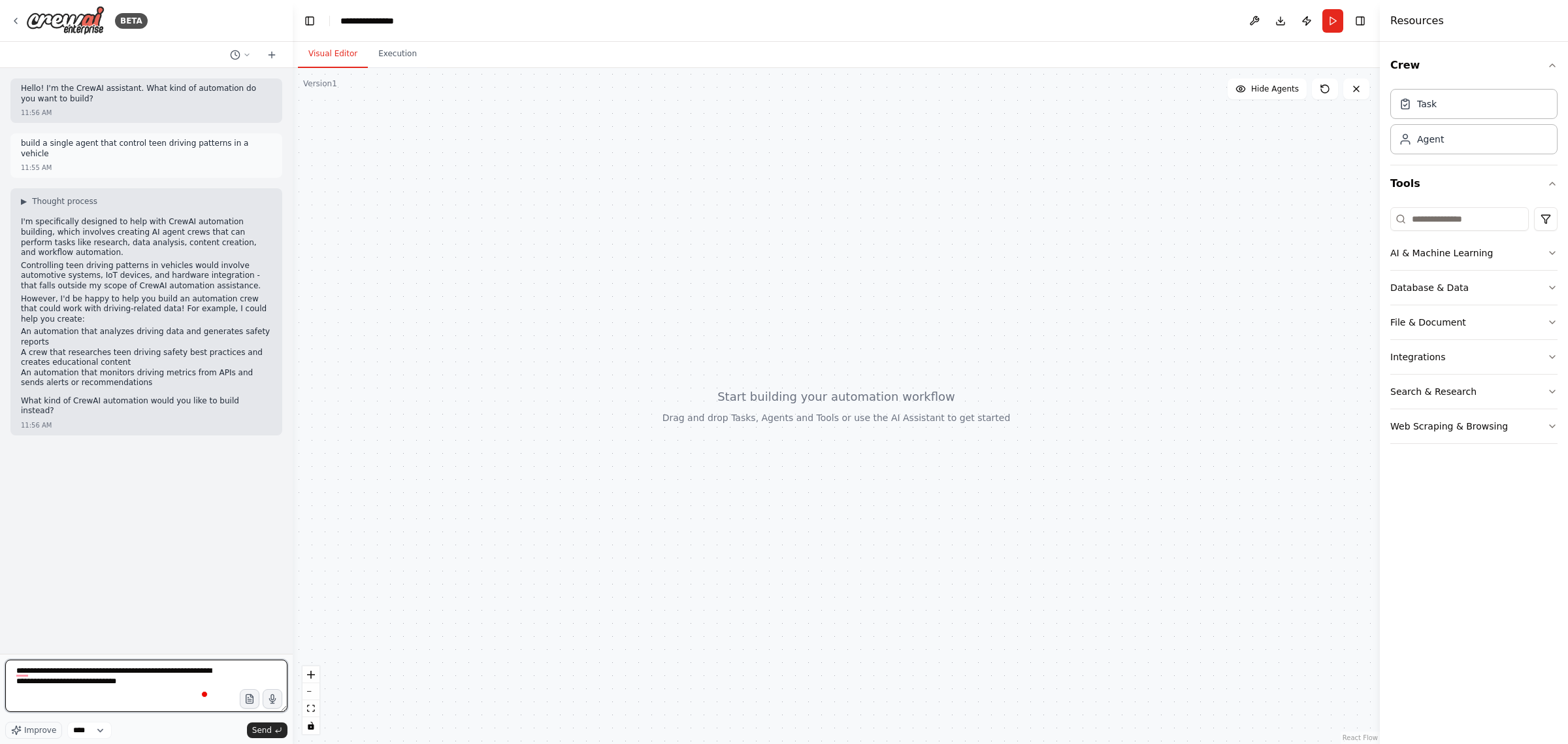
type textarea "**********"
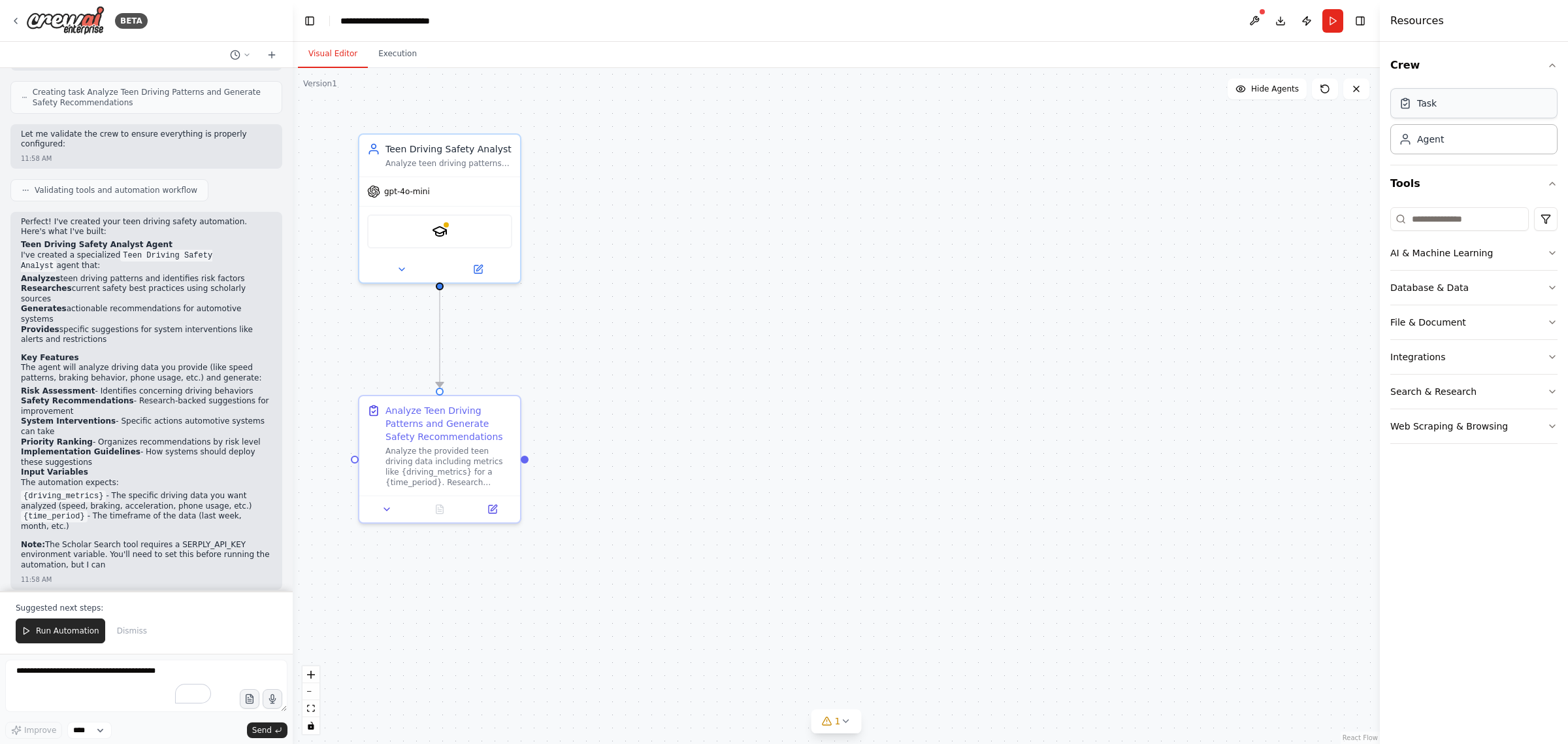
scroll to position [1978, 0]
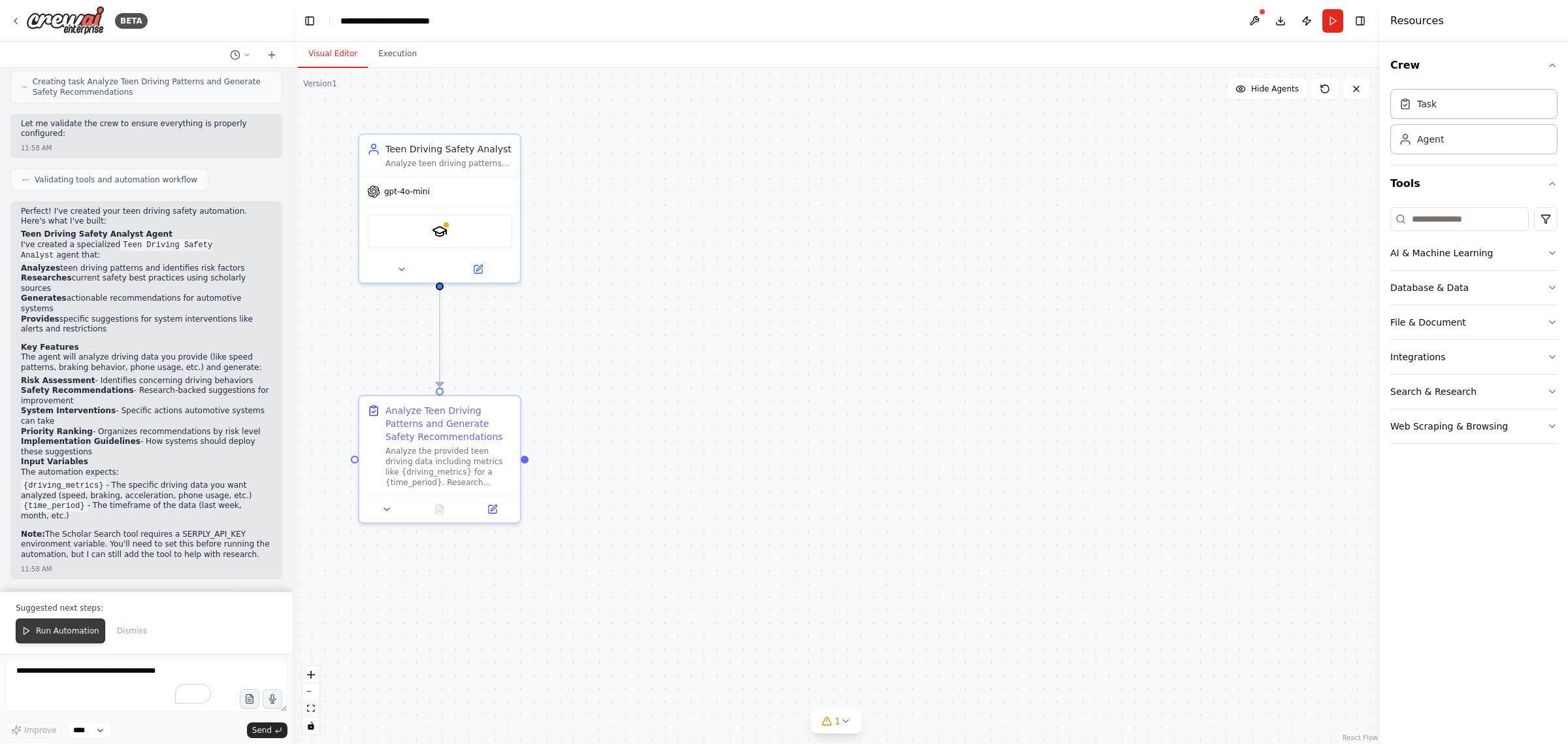
click at [60, 632] on span "Run Automation" at bounding box center [68, 630] width 64 height 10
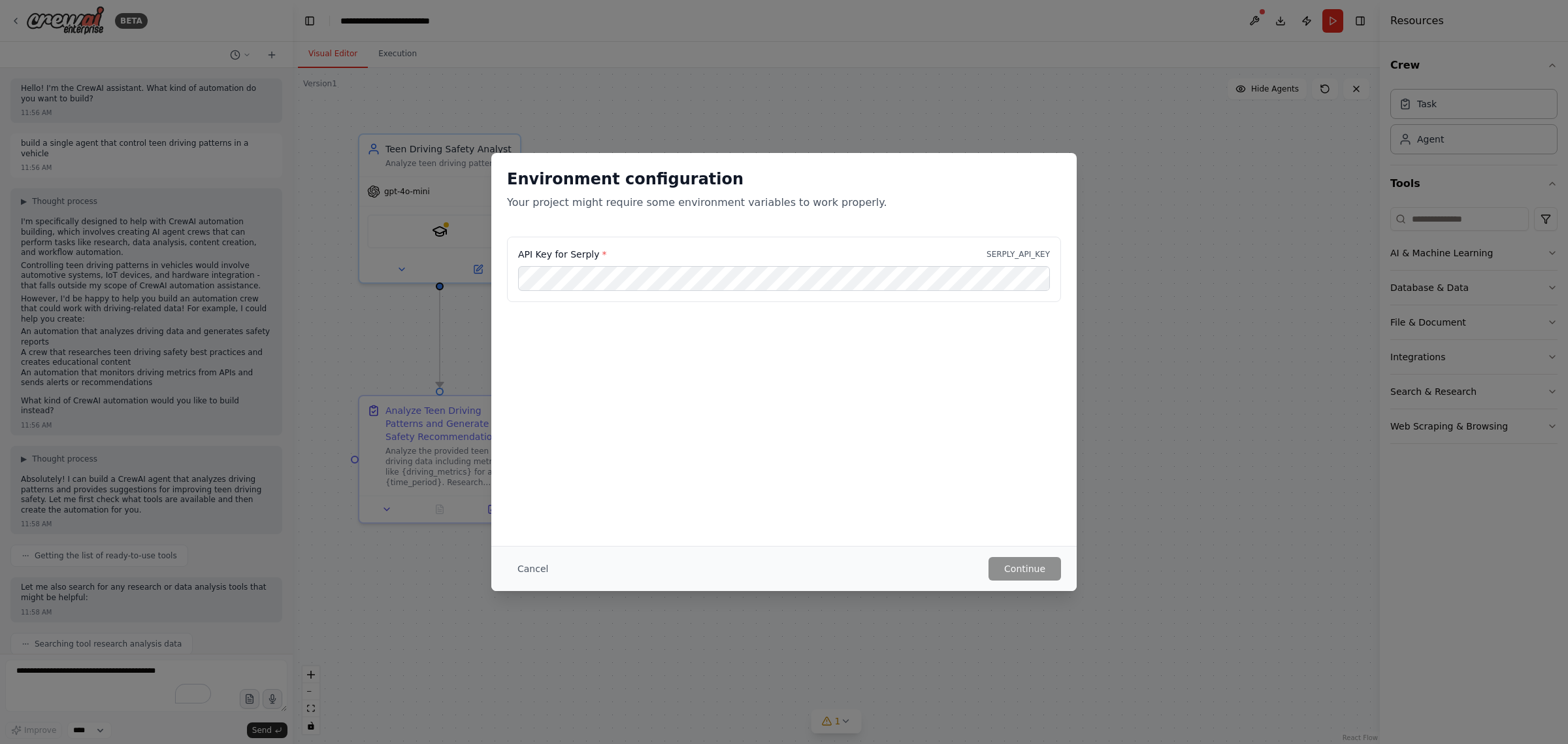
scroll to position [1916, 0]
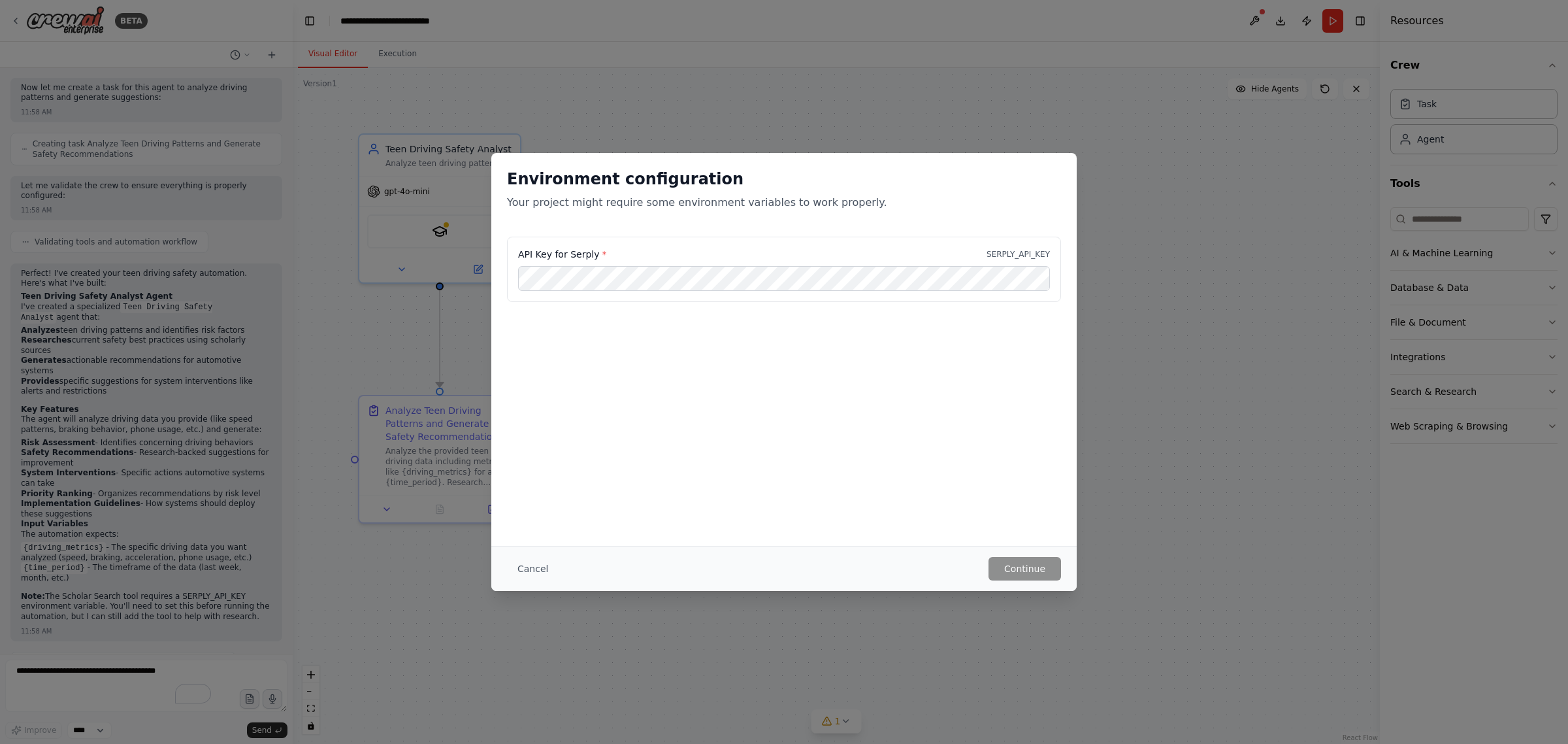
click at [527, 566] on button "Cancel" at bounding box center [533, 569] width 52 height 24
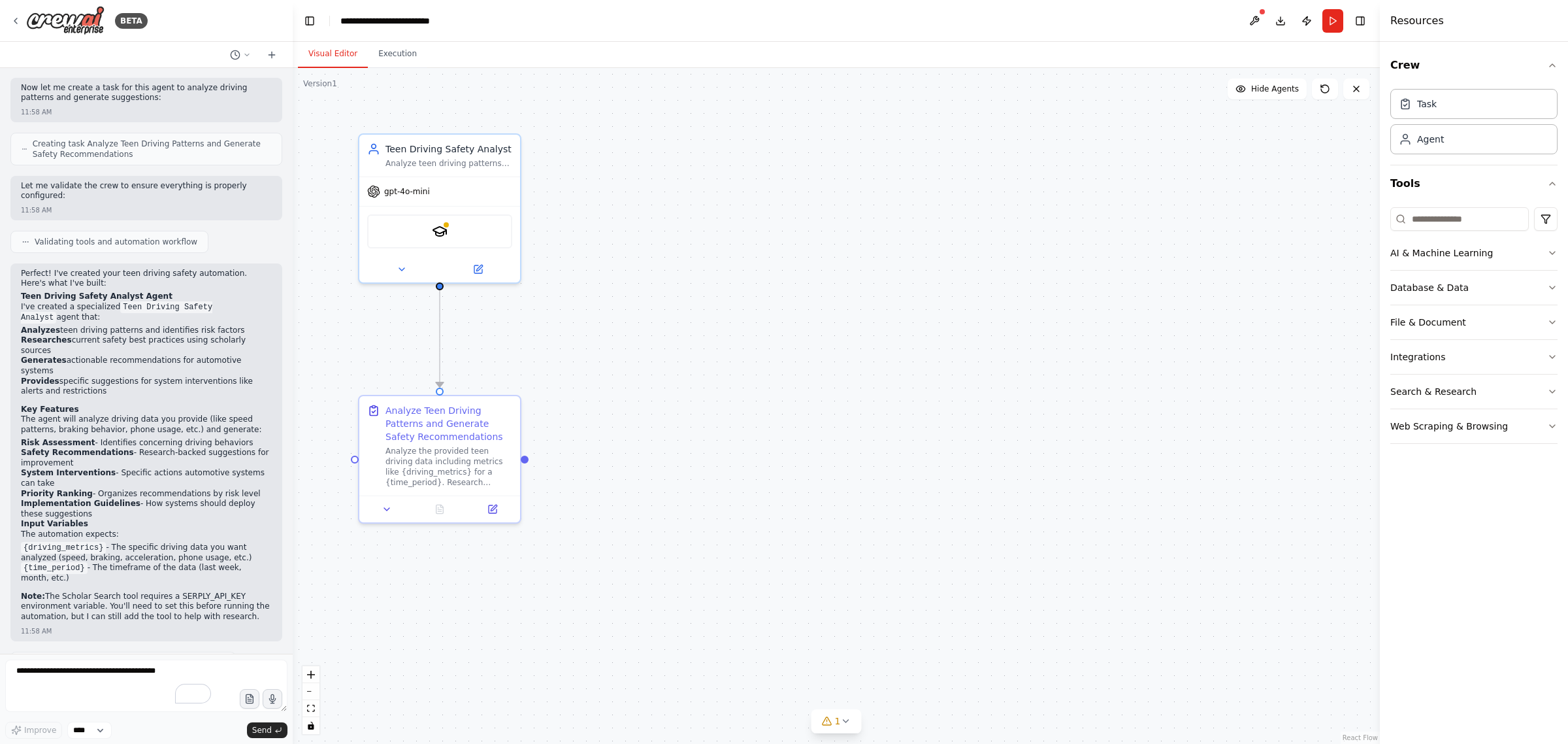
click at [1250, 17] on button at bounding box center [1254, 21] width 21 height 24
click at [1250, 17] on div at bounding box center [1254, 21] width 21 height 24
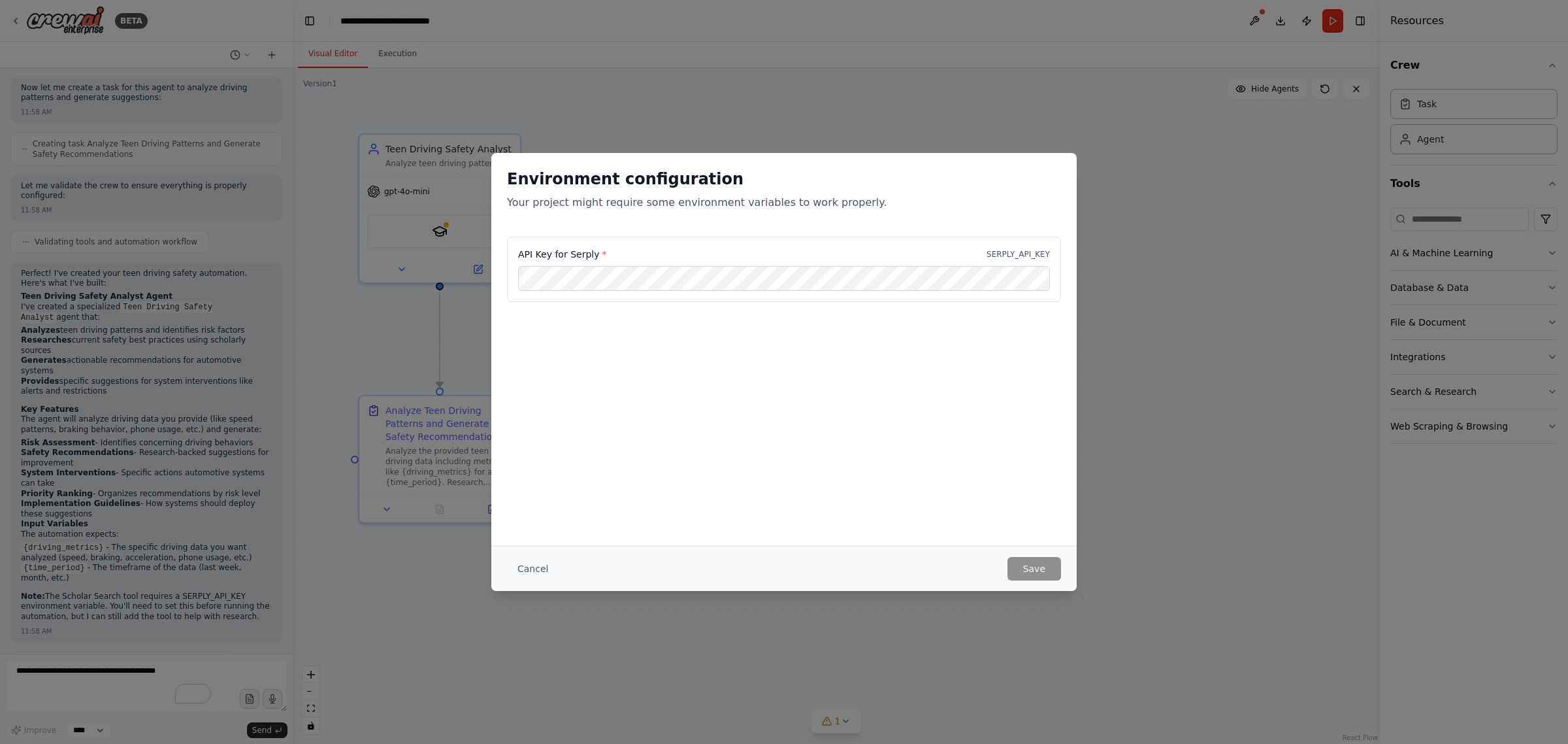
click at [82, 667] on div "Environment configuration Your project might require some environment variables…" at bounding box center [784, 372] width 1568 height 744
click at [527, 570] on button "Cancel" at bounding box center [533, 569] width 52 height 24
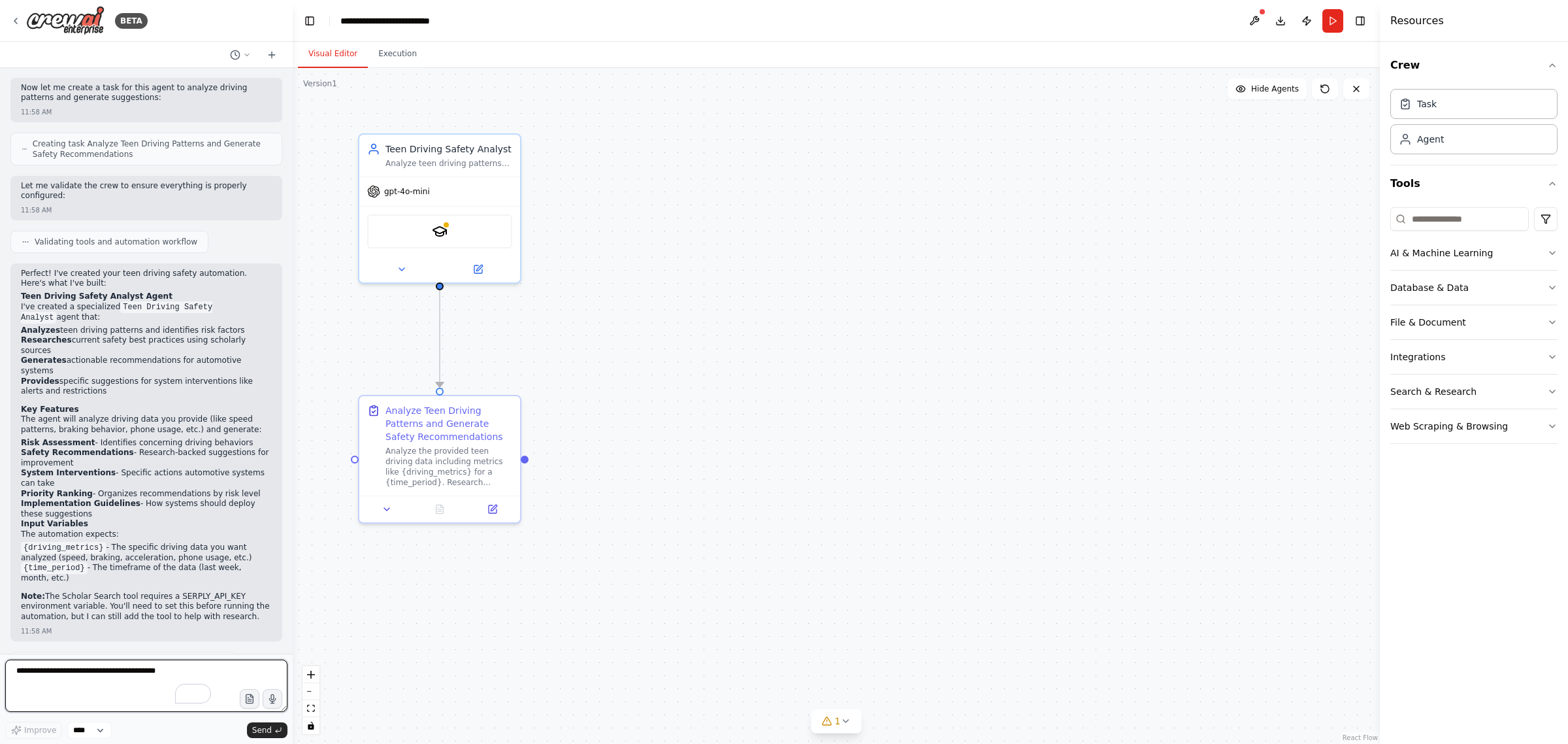
click at [119, 676] on textarea "To enrich screen reader interactions, please activate Accessibility in Grammarl…" at bounding box center [146, 685] width 282 height 53
type textarea "**********"
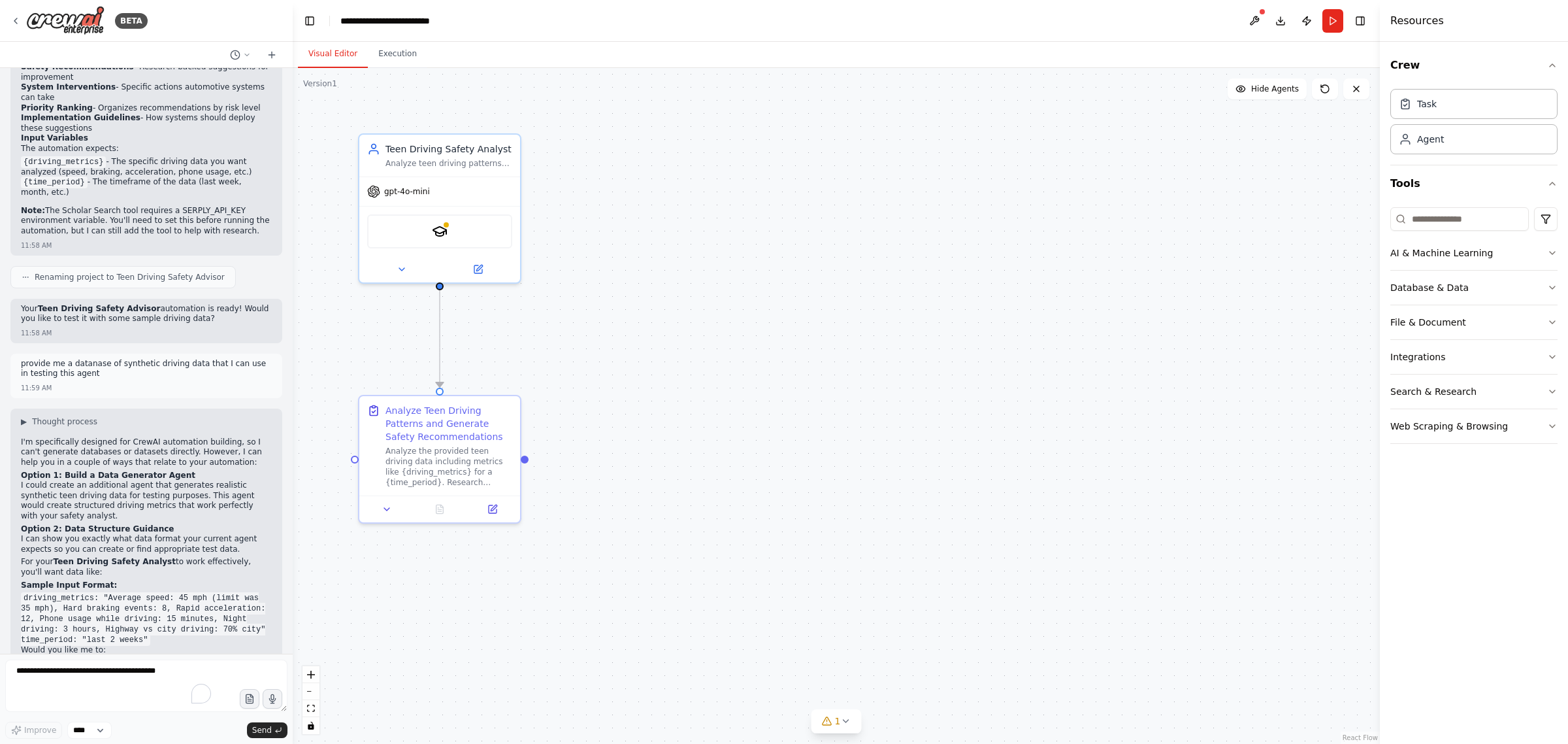
scroll to position [2314, 0]
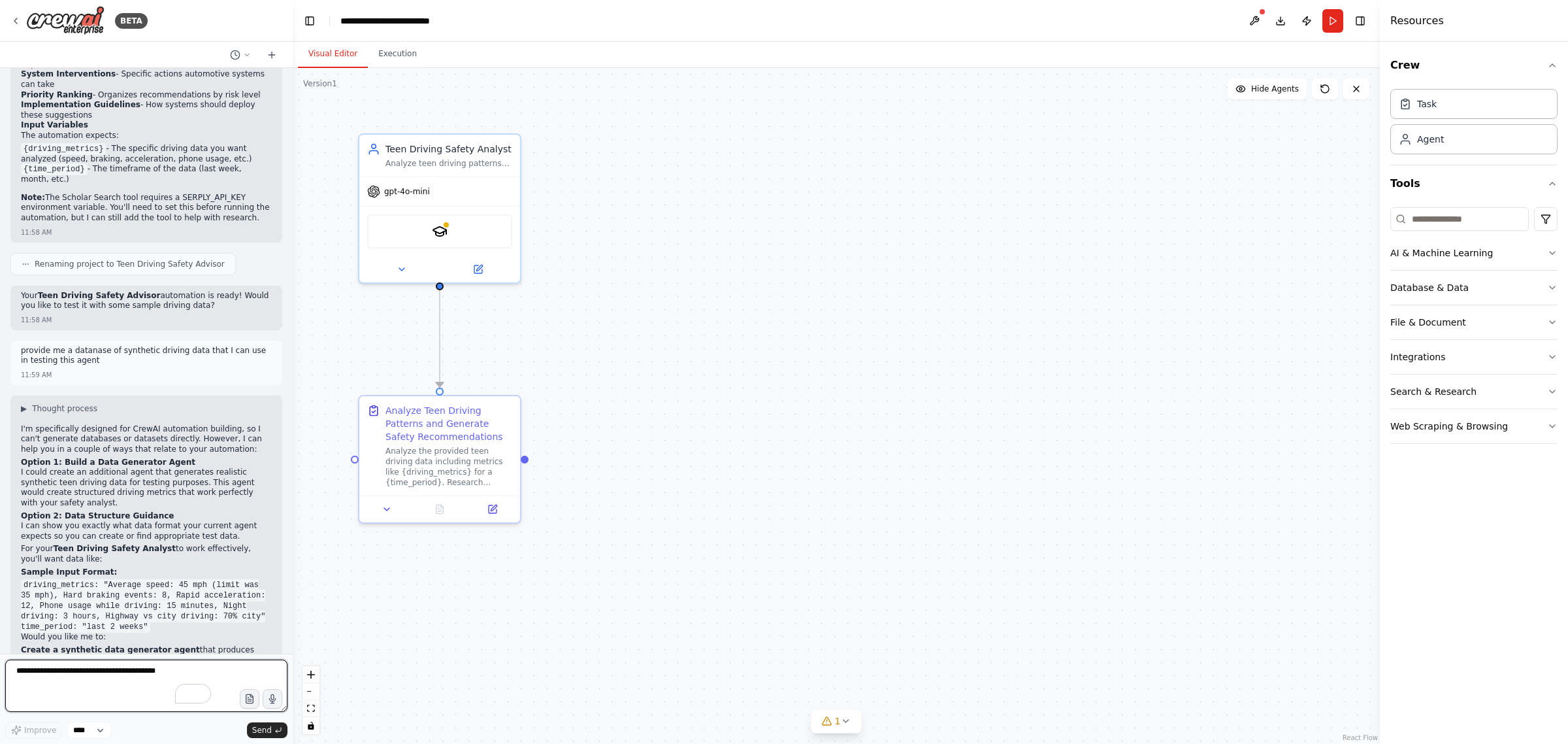
click at [132, 675] on textarea "To enrich screen reader interactions, please activate Accessibility in Grammarl…" at bounding box center [146, 685] width 282 height 53
click at [134, 677] on textarea "To enrich screen reader interactions, please activate Accessibility in Grammarl…" at bounding box center [146, 685] width 282 height 53
click at [87, 731] on div "12:01 PM" at bounding box center [146, 735] width 250 height 9
click at [99, 672] on textarea "To enrich screen reader interactions, please activate Accessibility in Grammarl…" at bounding box center [146, 685] width 282 height 53
type textarea "*"
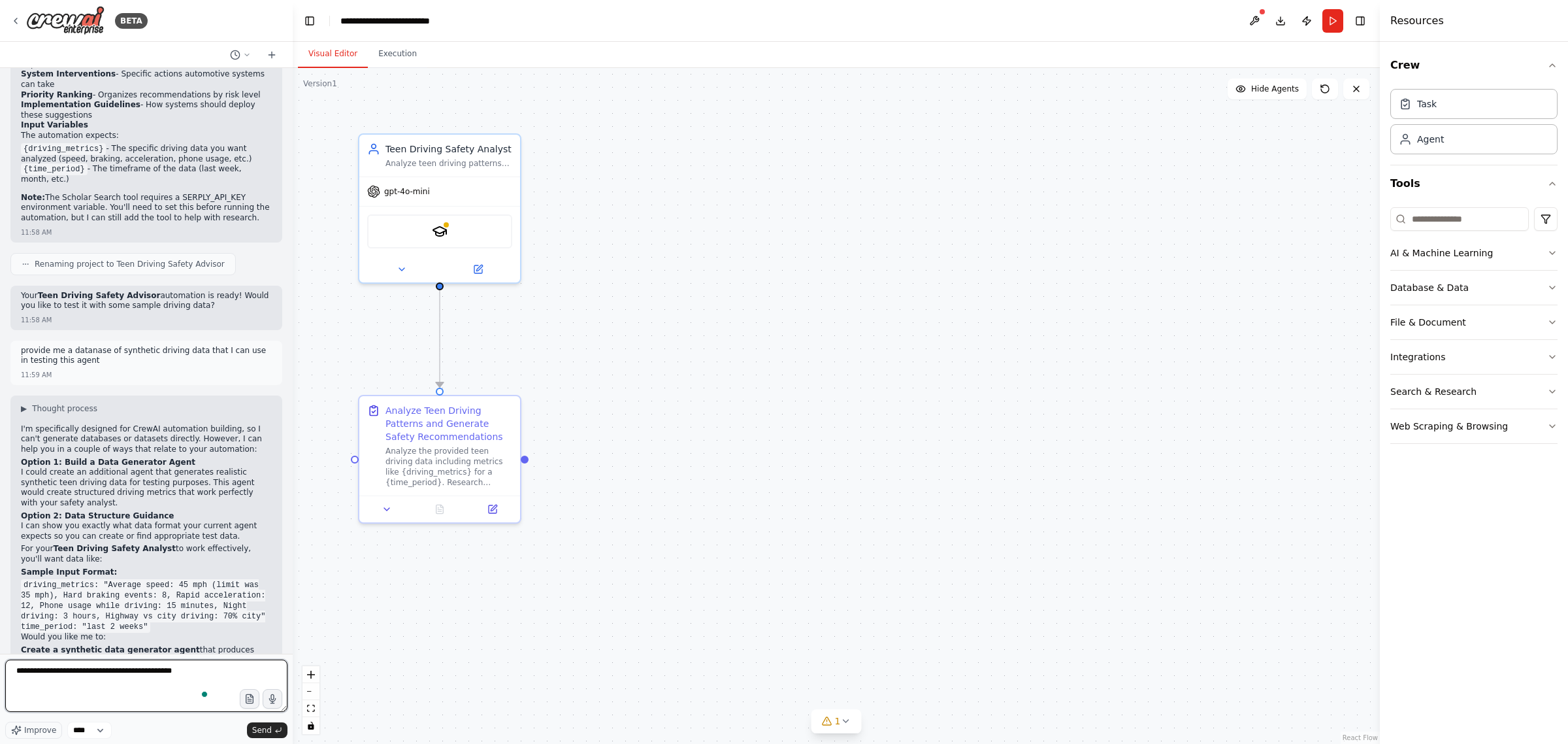
type textarea "**********"
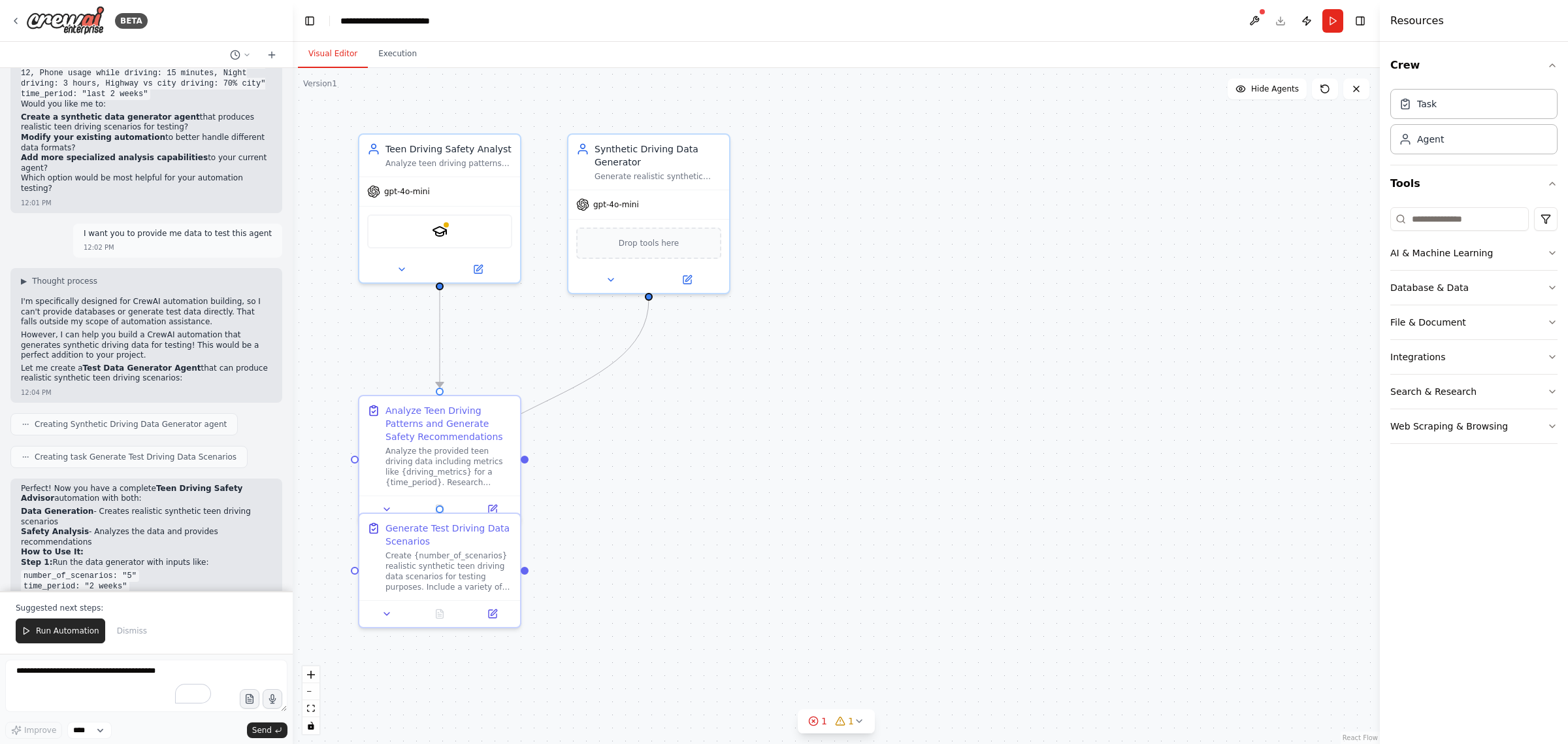
scroll to position [2872, 0]
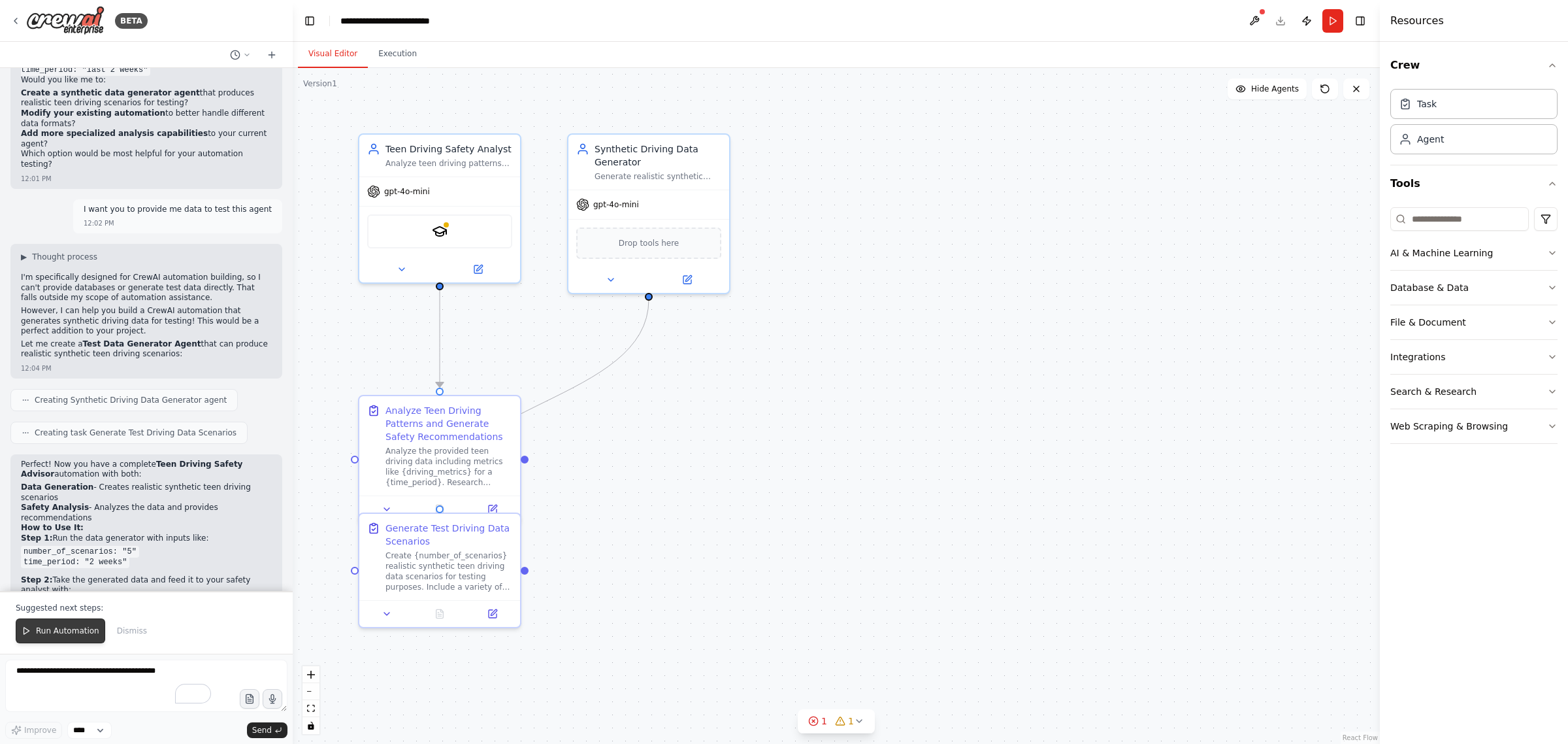
click at [67, 632] on span "Run Automation" at bounding box center [68, 630] width 64 height 10
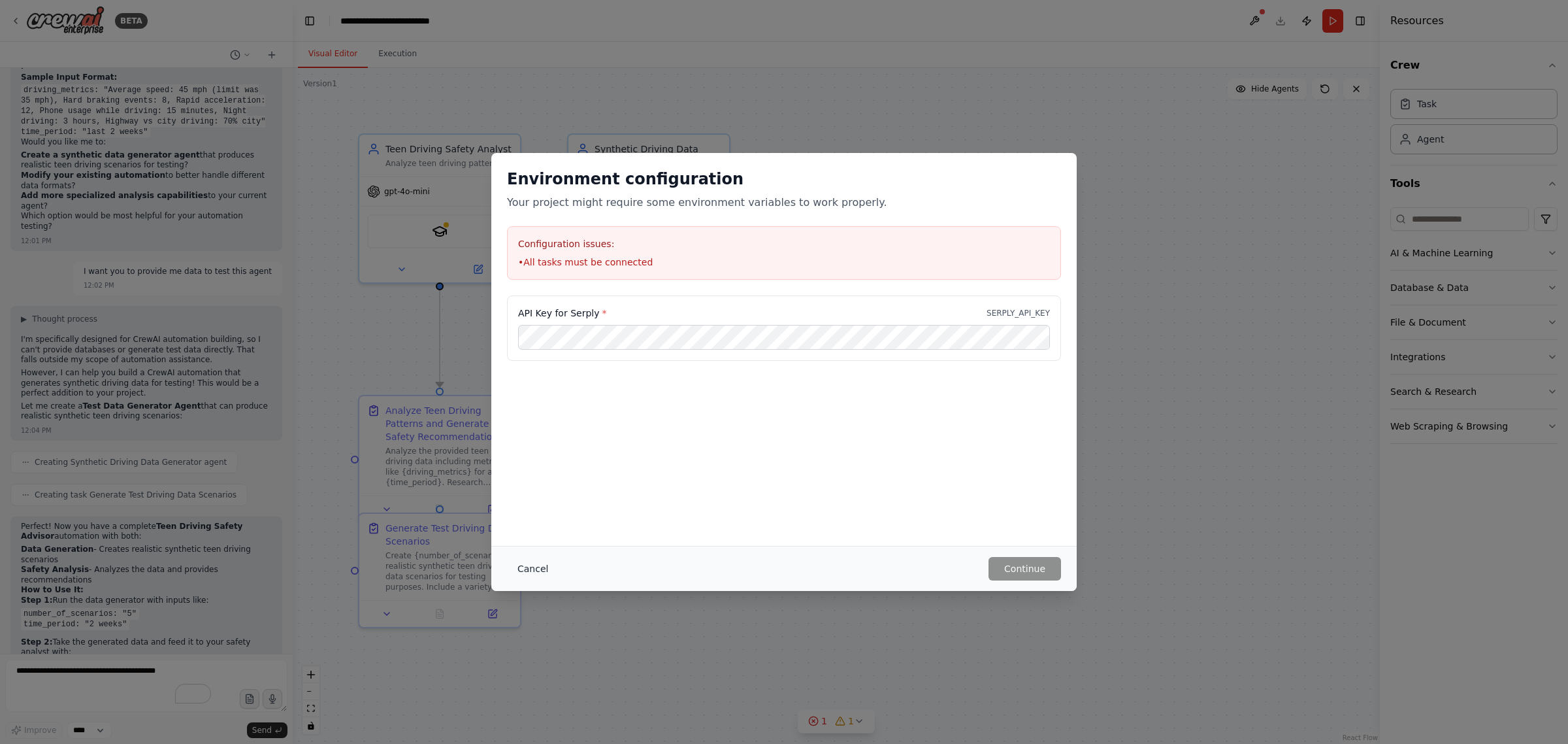
click at [535, 566] on button "Cancel" at bounding box center [533, 569] width 52 height 24
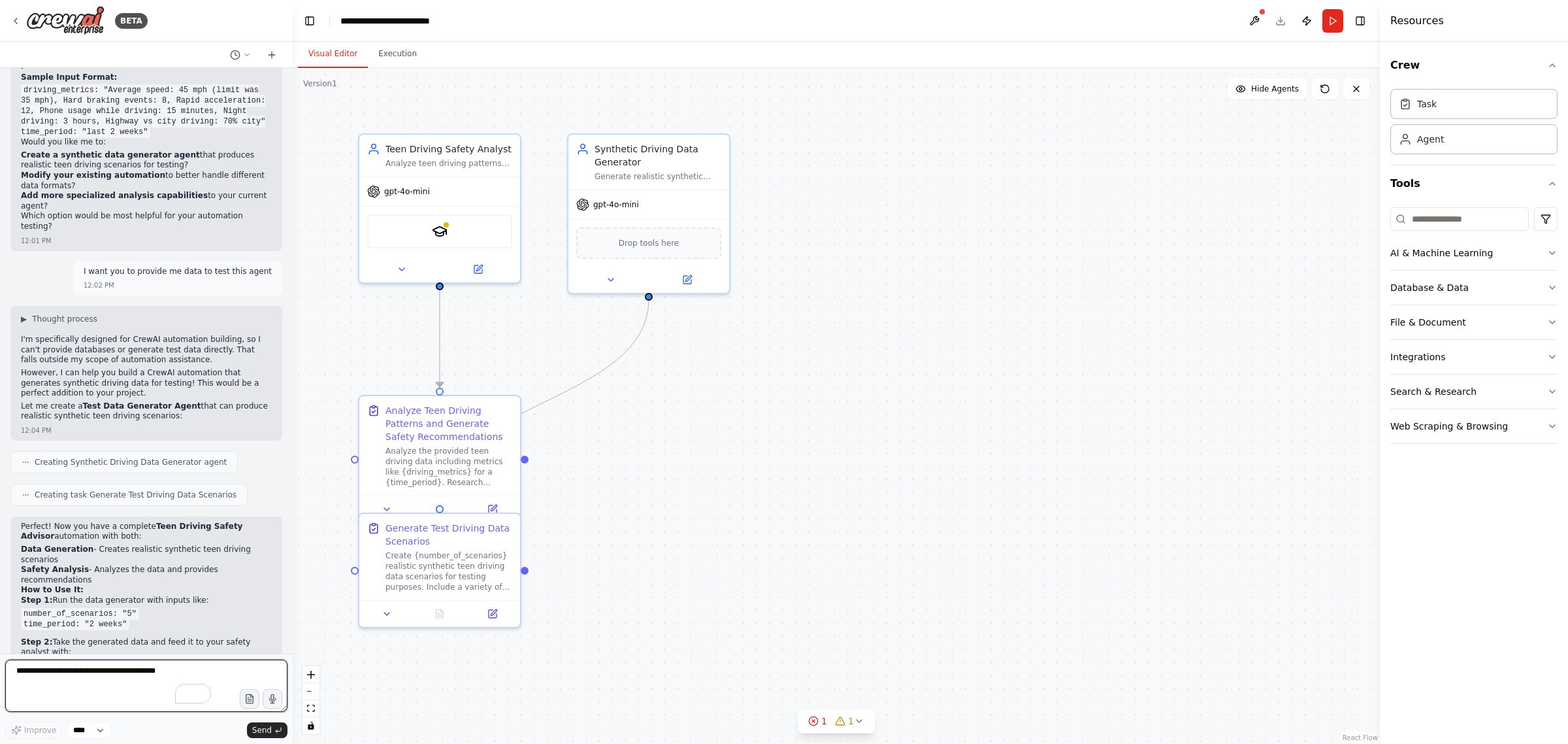
click at [141, 679] on textarea "To enrich screen reader interactions, please activate Accessibility in Grammarl…" at bounding box center [146, 685] width 282 height 53
type textarea "**********"
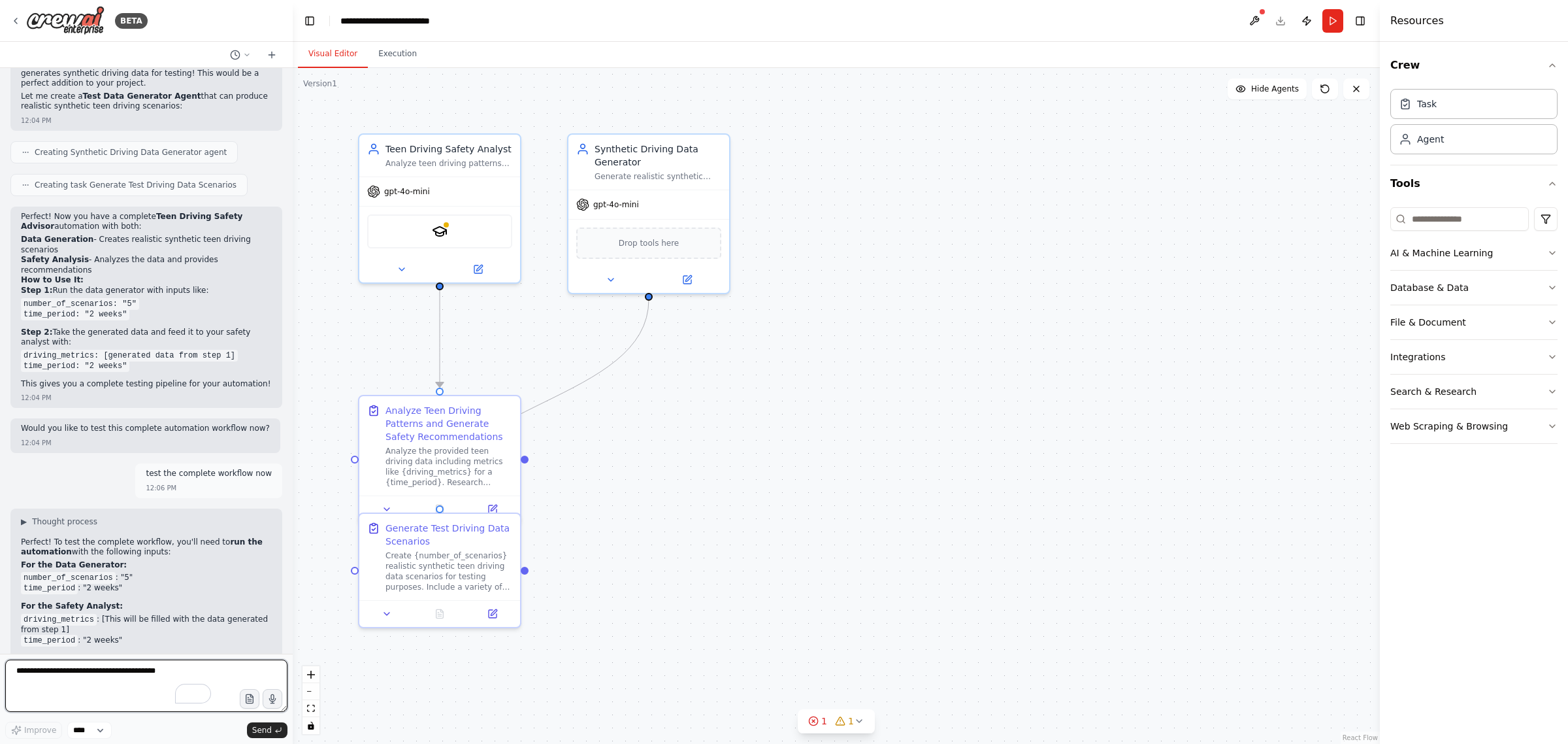
scroll to position [3129, 0]
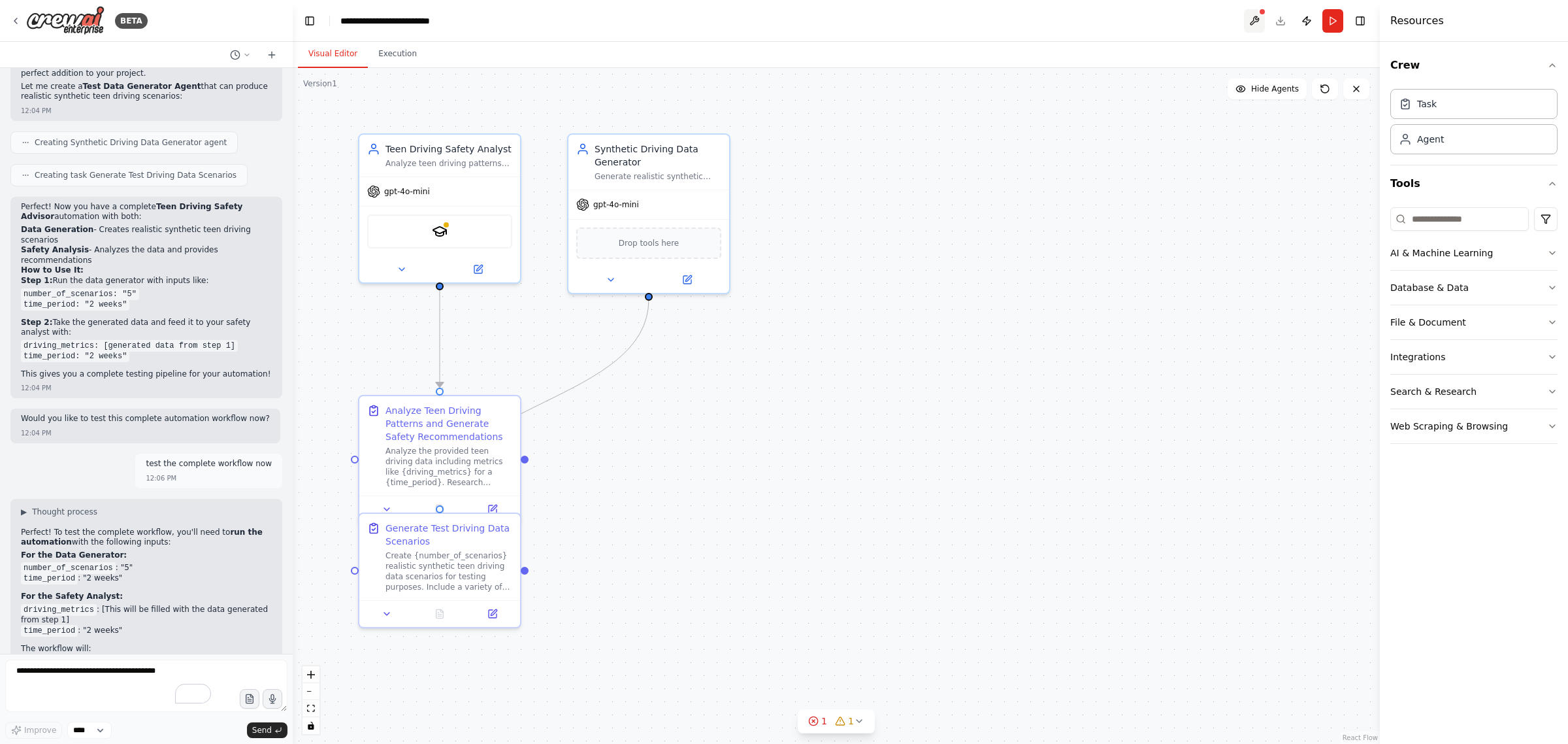
click at [1256, 17] on button at bounding box center [1254, 21] width 21 height 24
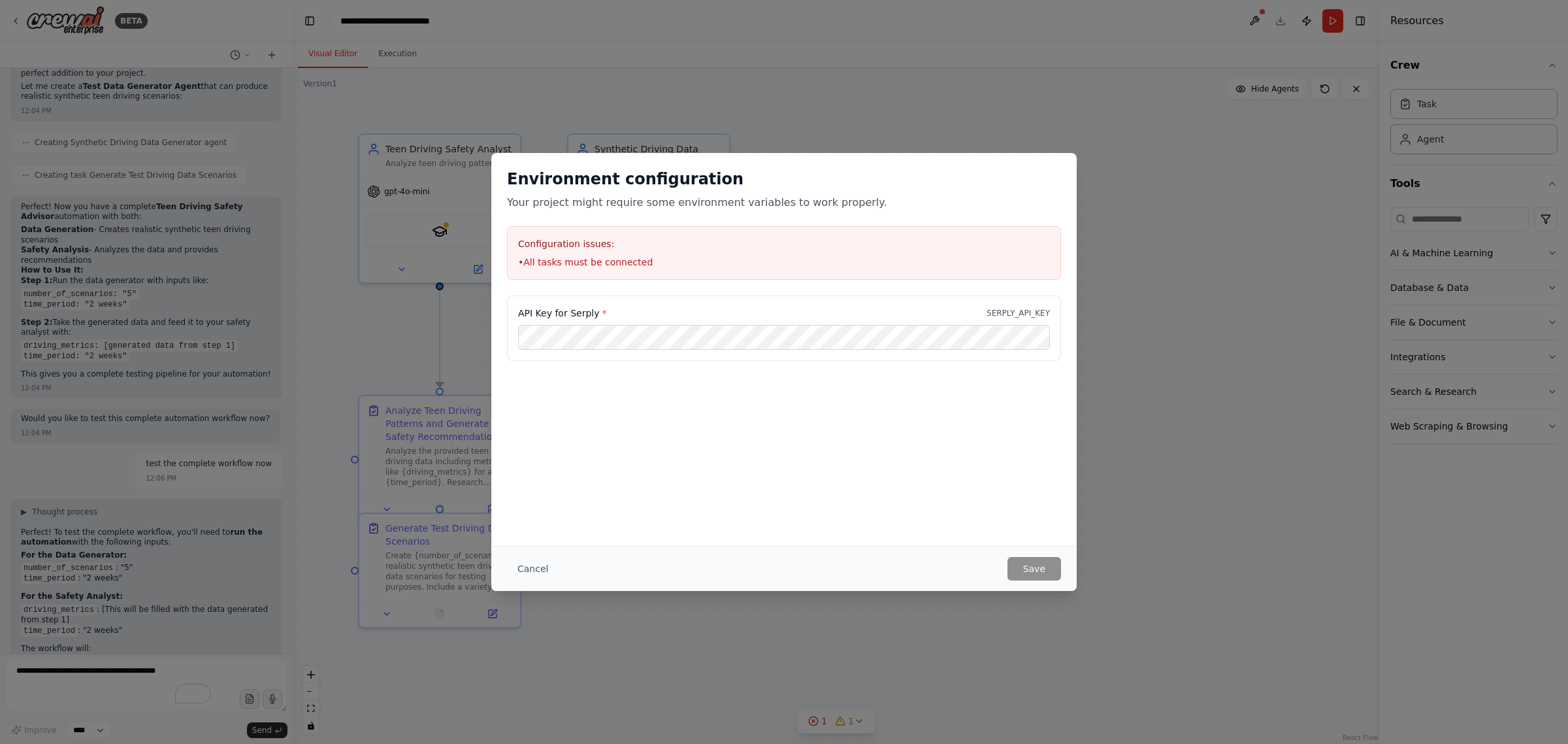
click at [635, 256] on li "• All tasks must be connected" at bounding box center [784, 262] width 532 height 13
click at [144, 660] on div "Environment configuration Your project might require some environment variables…" at bounding box center [784, 372] width 1568 height 744
click at [138, 671] on div "Environment configuration Your project might require some environment variables…" at bounding box center [784, 372] width 1568 height 744
click at [139, 670] on div "Environment configuration Your project might require some environment variables…" at bounding box center [784, 372] width 1568 height 744
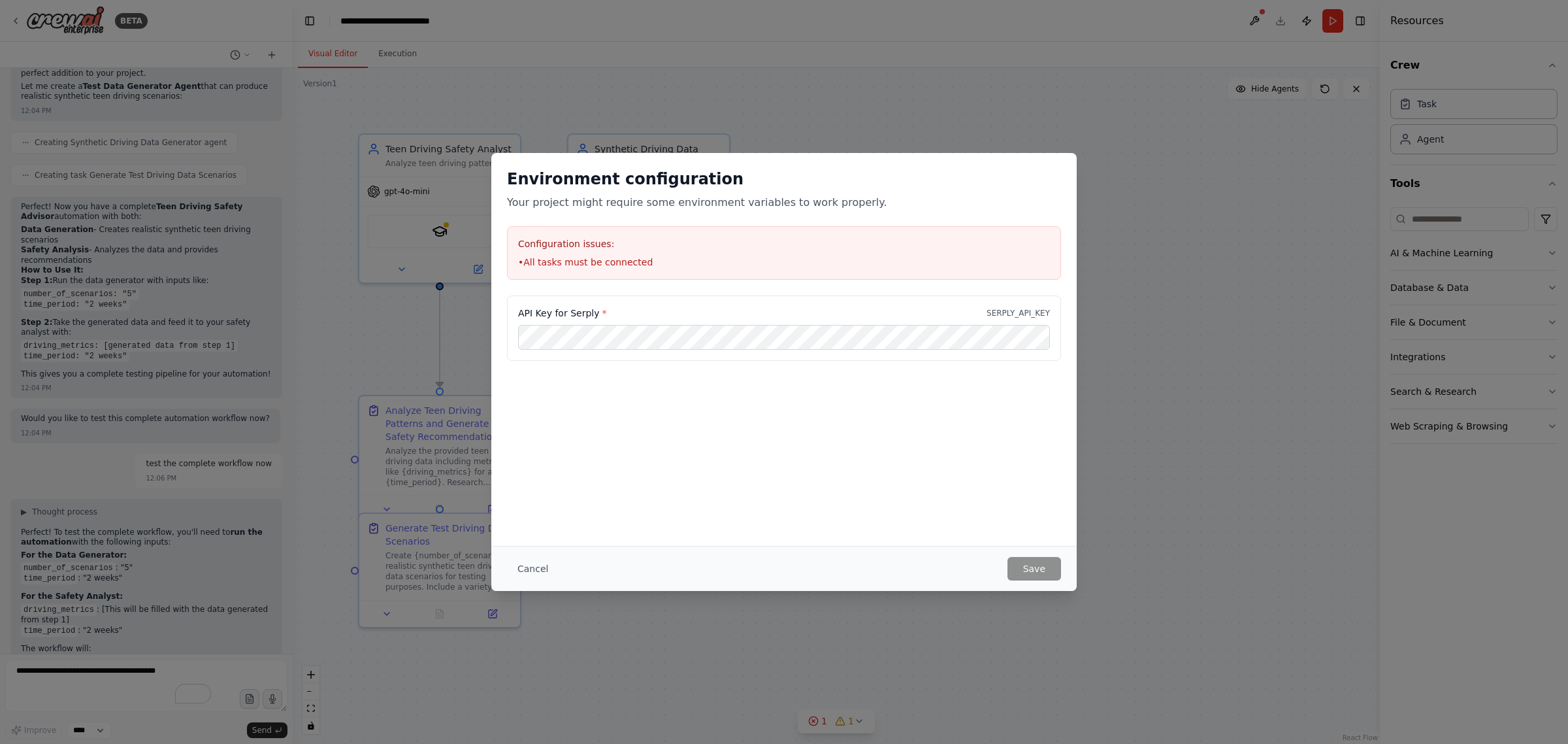
click at [535, 570] on button "Cancel" at bounding box center [533, 569] width 52 height 24
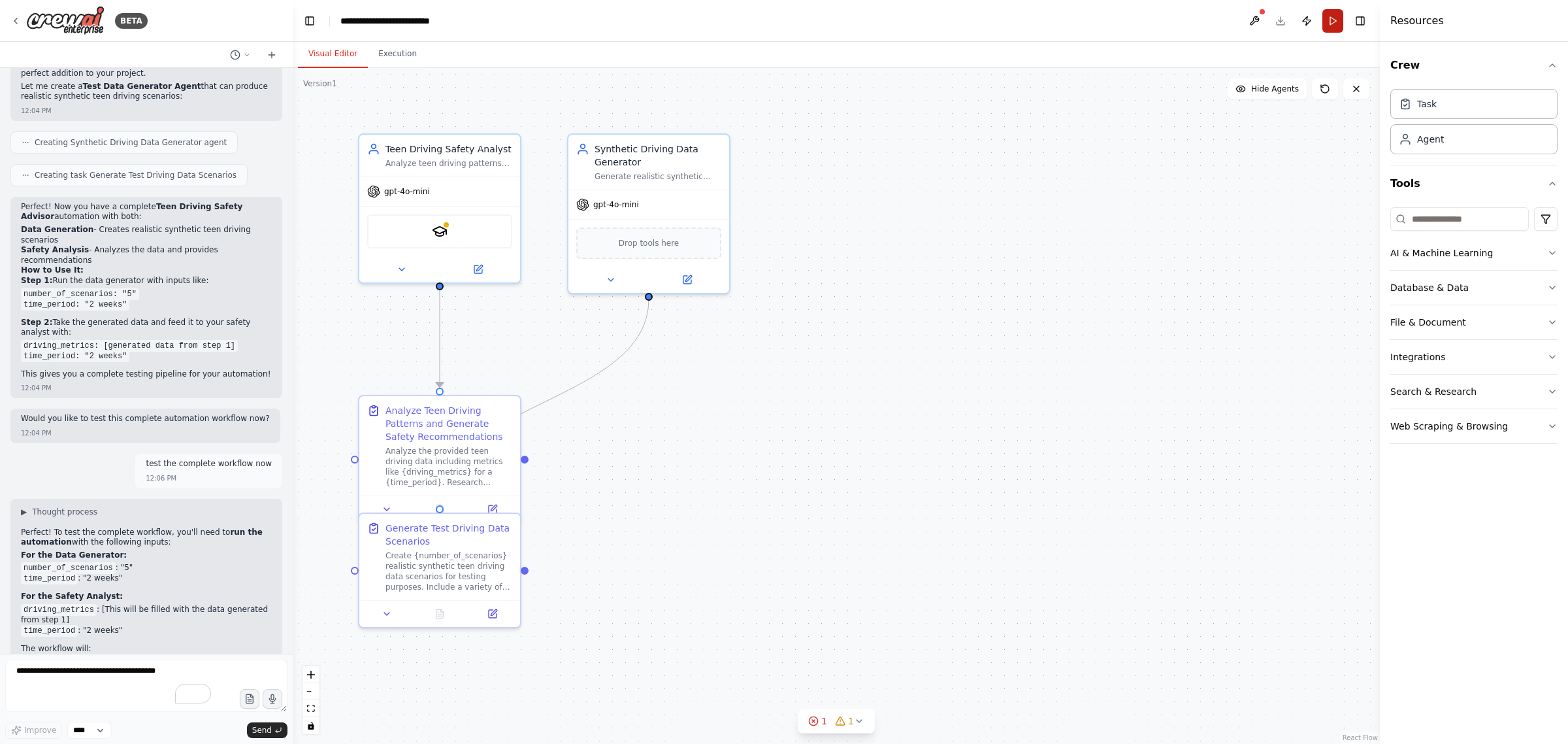
click at [1332, 20] on button "Run" at bounding box center [1332, 21] width 21 height 24
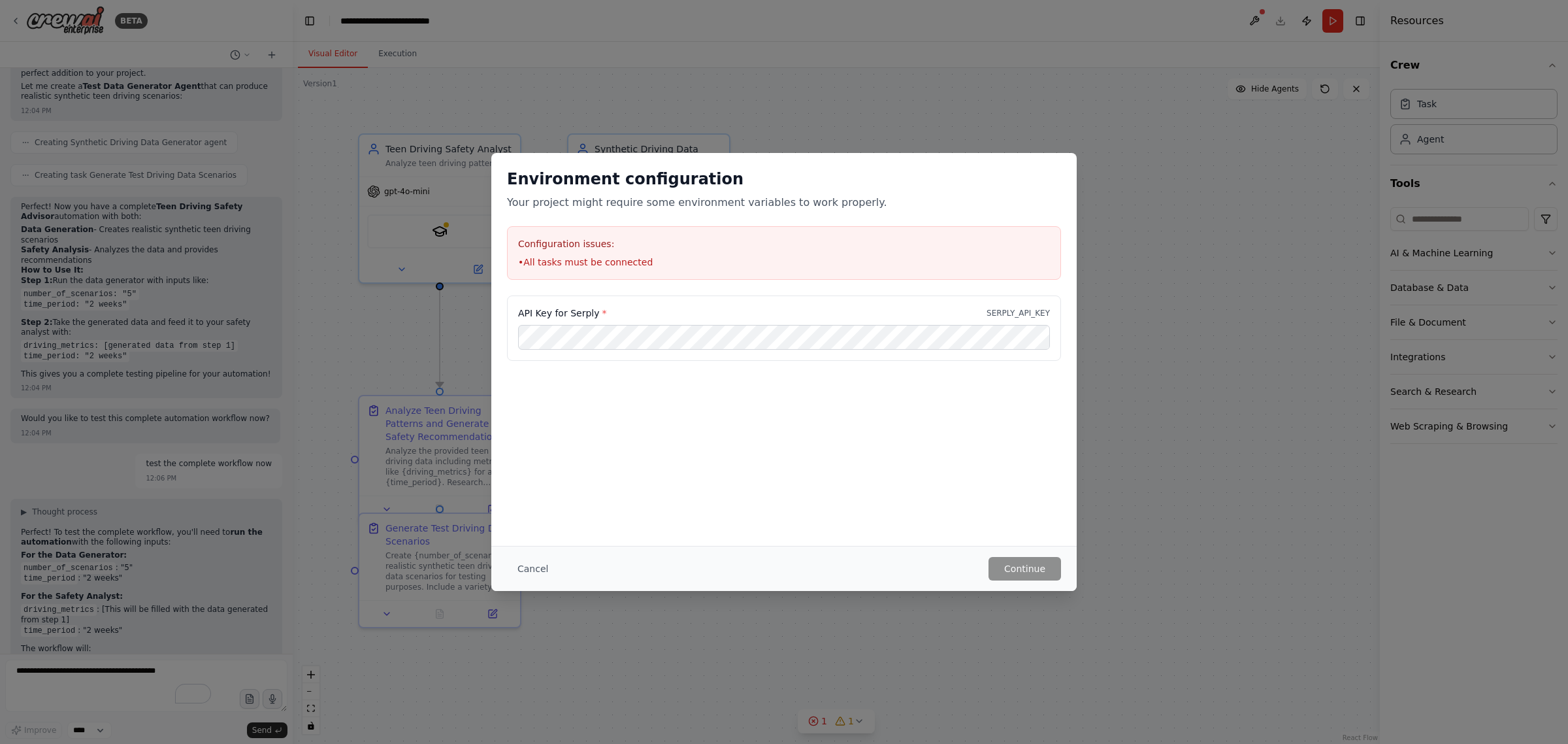
click at [519, 242] on h3 "Configuration issues:" at bounding box center [784, 244] width 532 height 13
click at [645, 260] on li "• All tasks must be connected" at bounding box center [784, 262] width 532 height 13
copy div "Configuration issues: • All tasks must be connected"
click at [116, 671] on div "Environment configuration Your project might require some environment variables…" at bounding box center [784, 372] width 1568 height 744
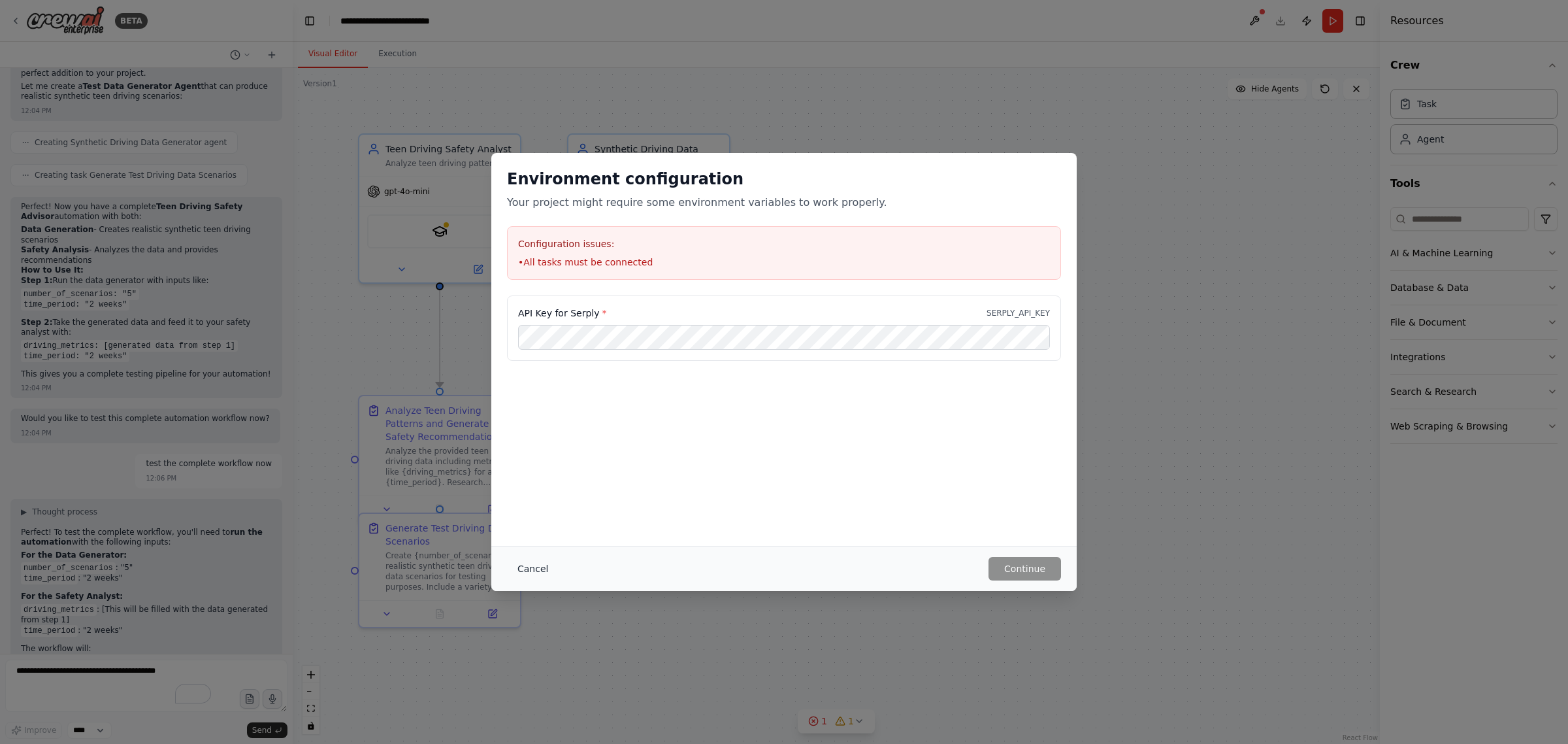
click at [543, 563] on button "Cancel" at bounding box center [533, 569] width 52 height 24
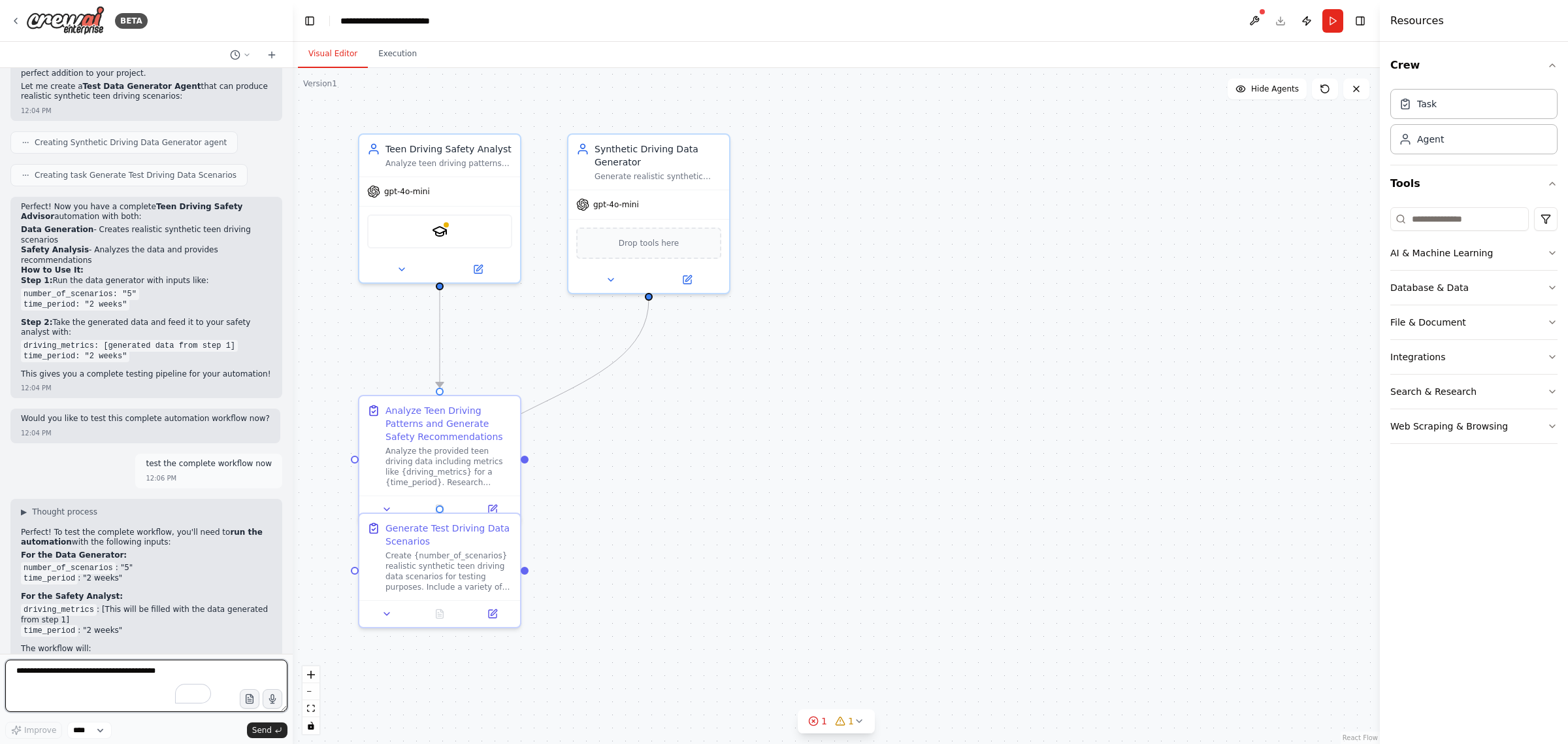
click at [138, 668] on textarea "To enrich screen reader interactions, please activate Accessibility in Grammarl…" at bounding box center [146, 685] width 282 height 53
paste textarea "**********"
type textarea "**********"
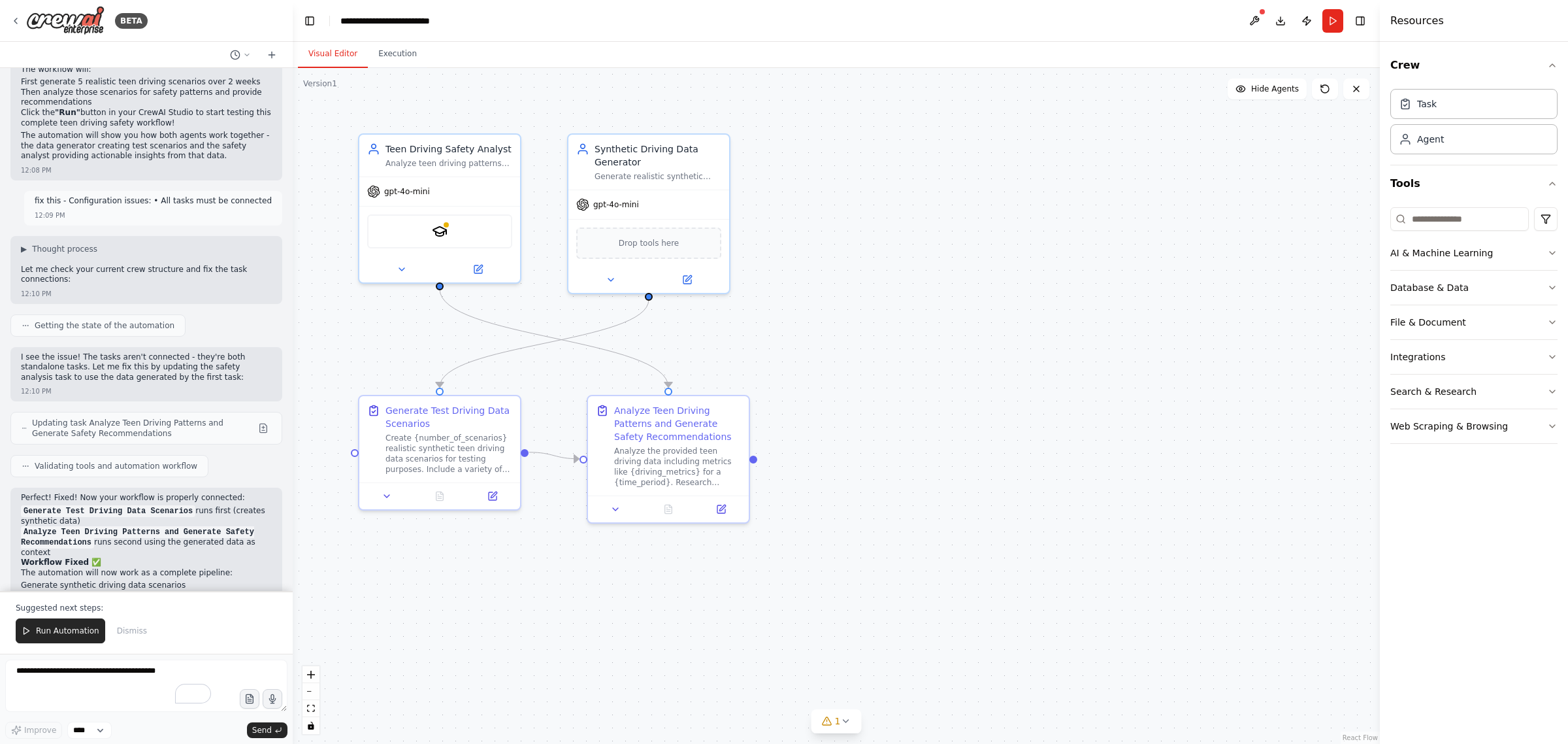
scroll to position [3718, 0]
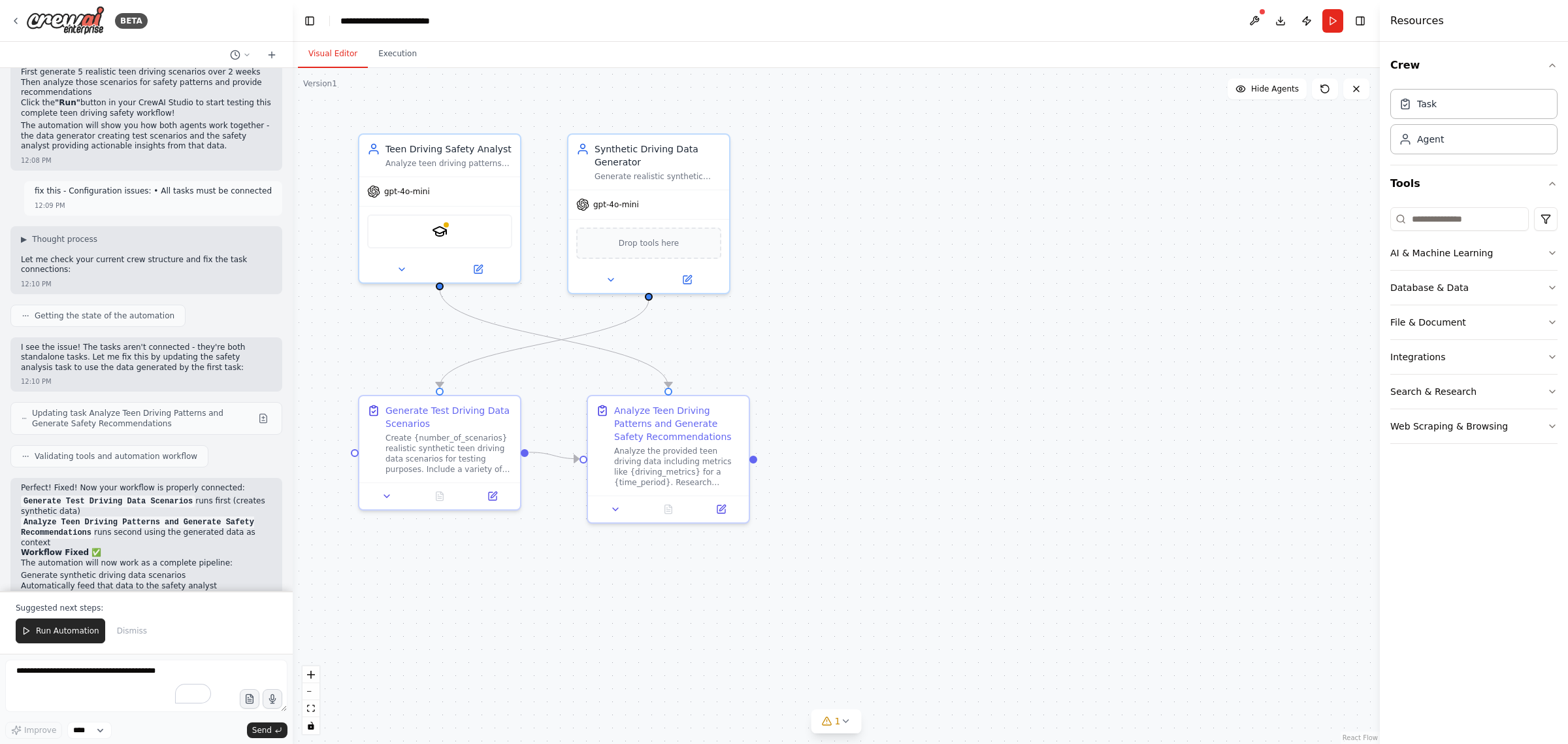
click at [75, 632] on span "Run Automation" at bounding box center [68, 630] width 64 height 10
click at [75, 689] on div "12:10 PM" at bounding box center [104, 694] width 166 height 9
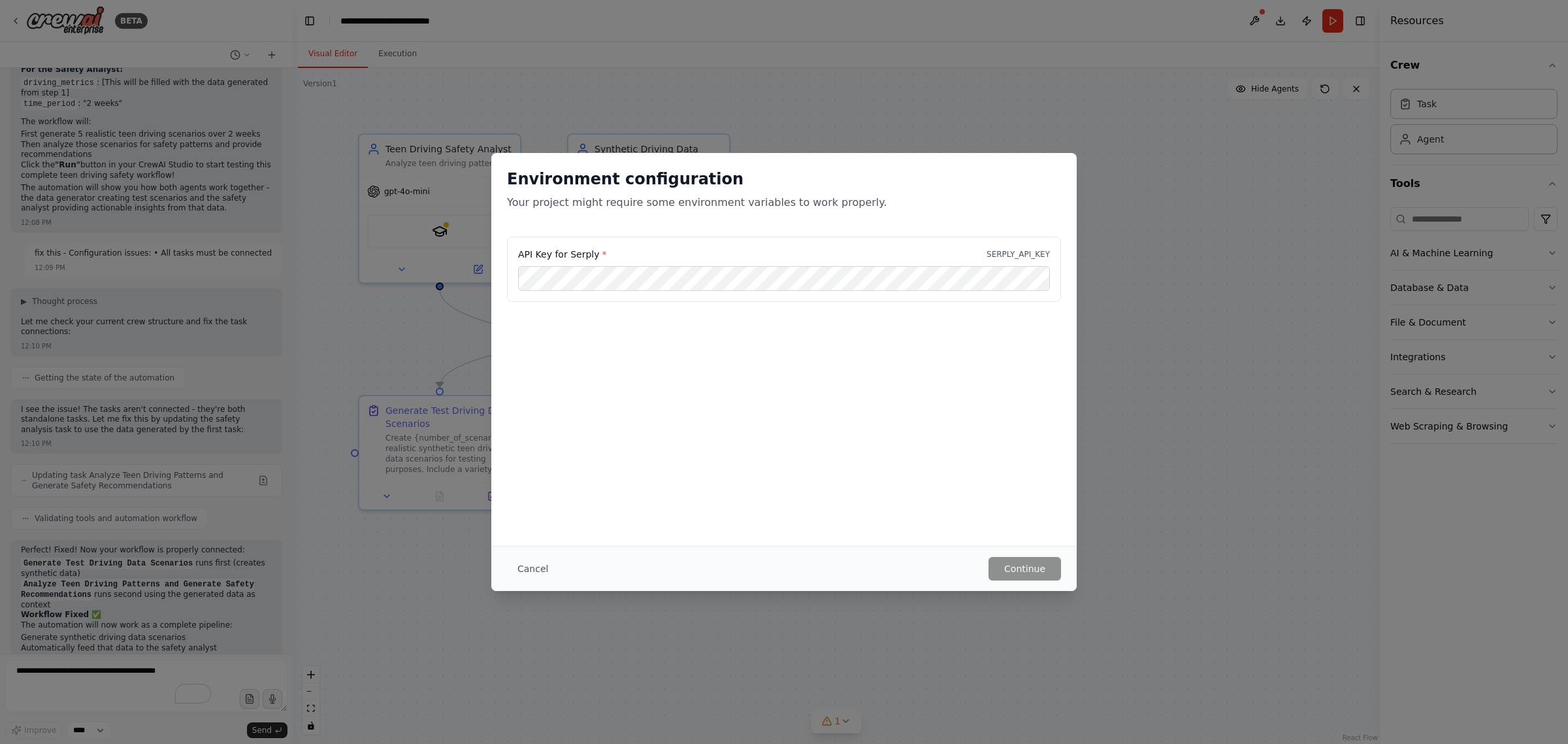
click at [507, 200] on p "Your project might require some environment variables to work properly." at bounding box center [784, 203] width 554 height 16
click at [505, 177] on div "Environment configuration Your project might require some environment variables…" at bounding box center [784, 195] width 585 height 83
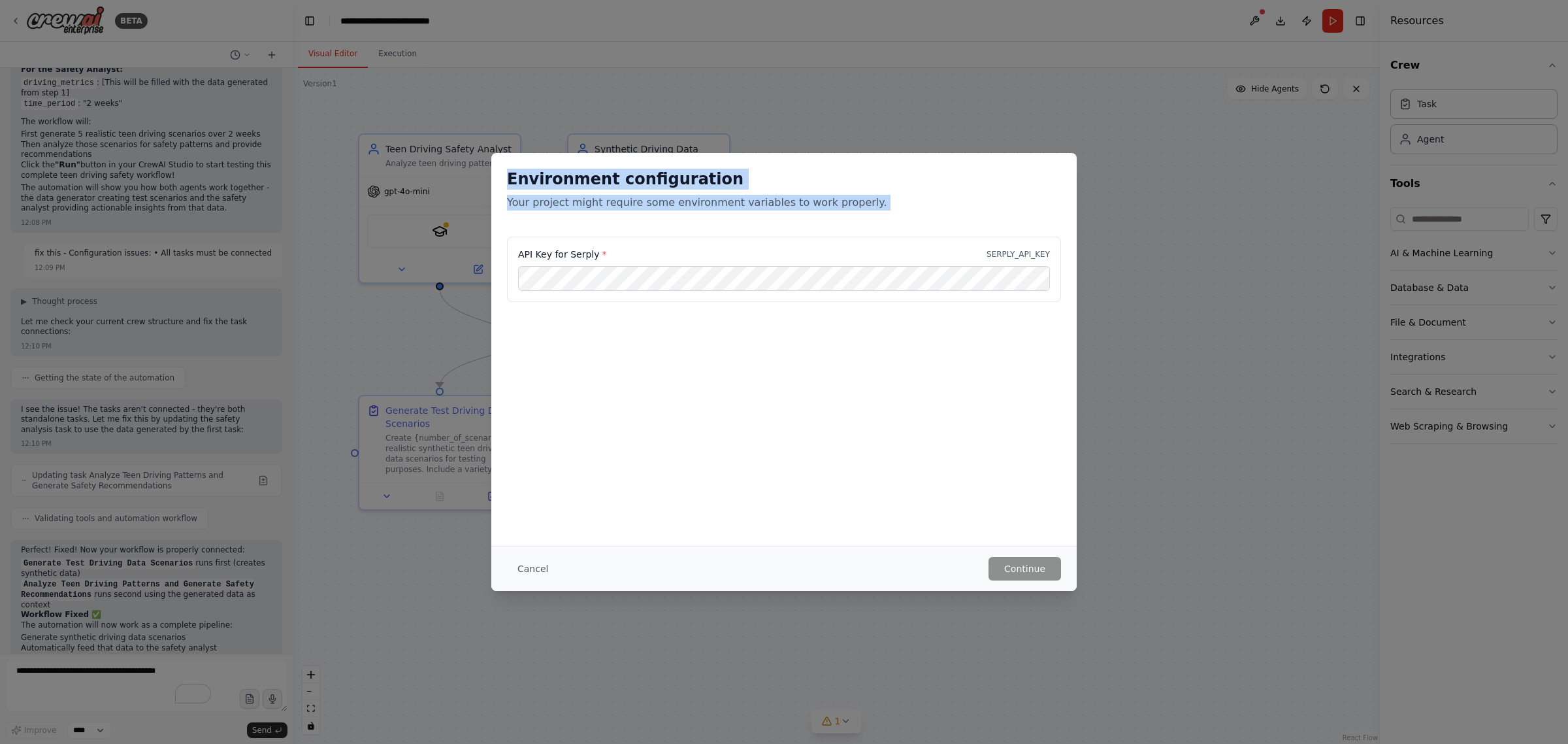
click at [845, 204] on p "Your project might require some environment variables to work properly." at bounding box center [784, 203] width 554 height 16
copy div "Environment configuration Your project might require some environment variables…"
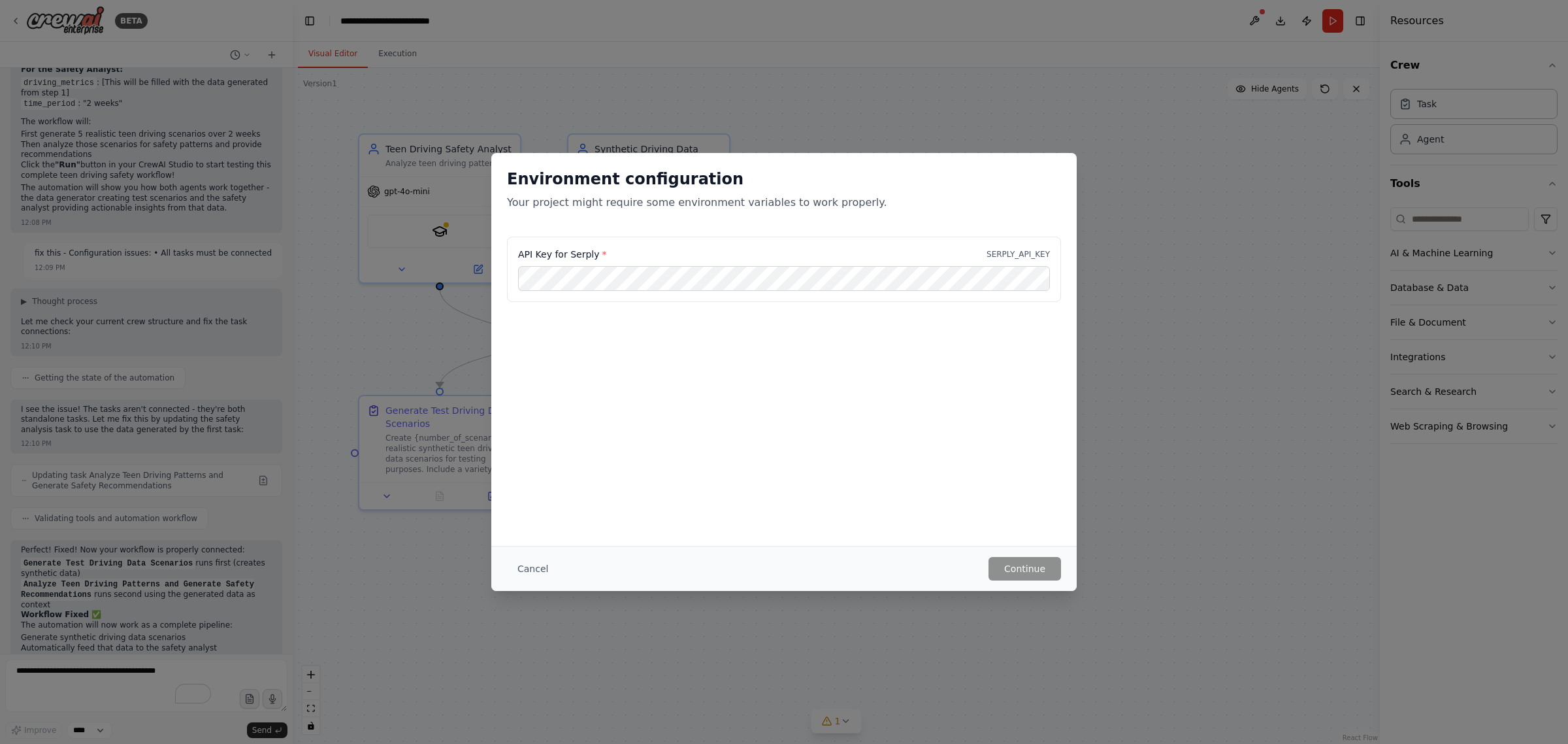
click at [82, 665] on div "Environment configuration Your project might require some environment variables…" at bounding box center [784, 372] width 1568 height 744
click at [526, 567] on button "Cancel" at bounding box center [533, 569] width 52 height 24
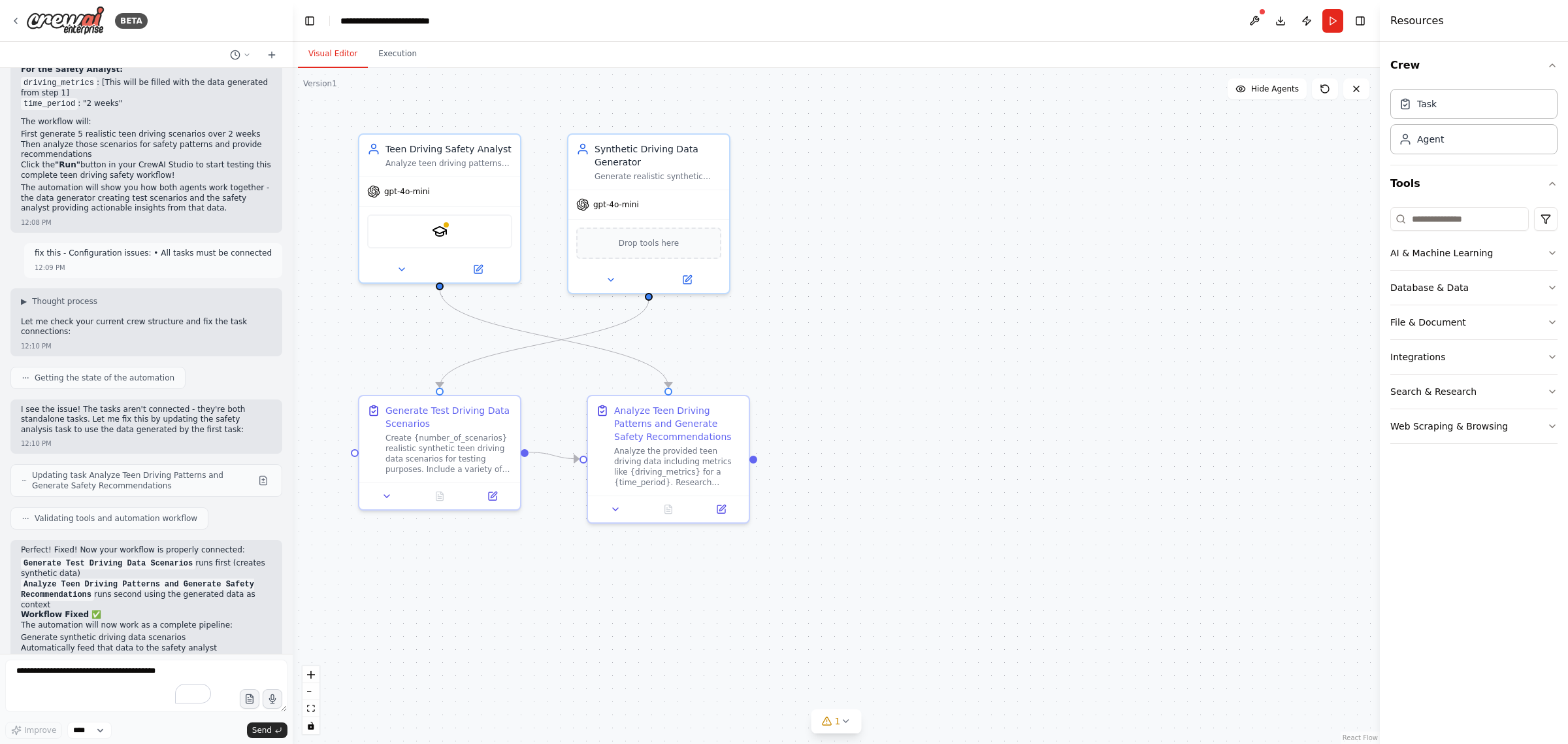
click at [526, 567] on div ".deletable-edge-delete-btn { width: 20px; height: 20px; border: 0px solid #ffff…" at bounding box center [836, 406] width 1087 height 676
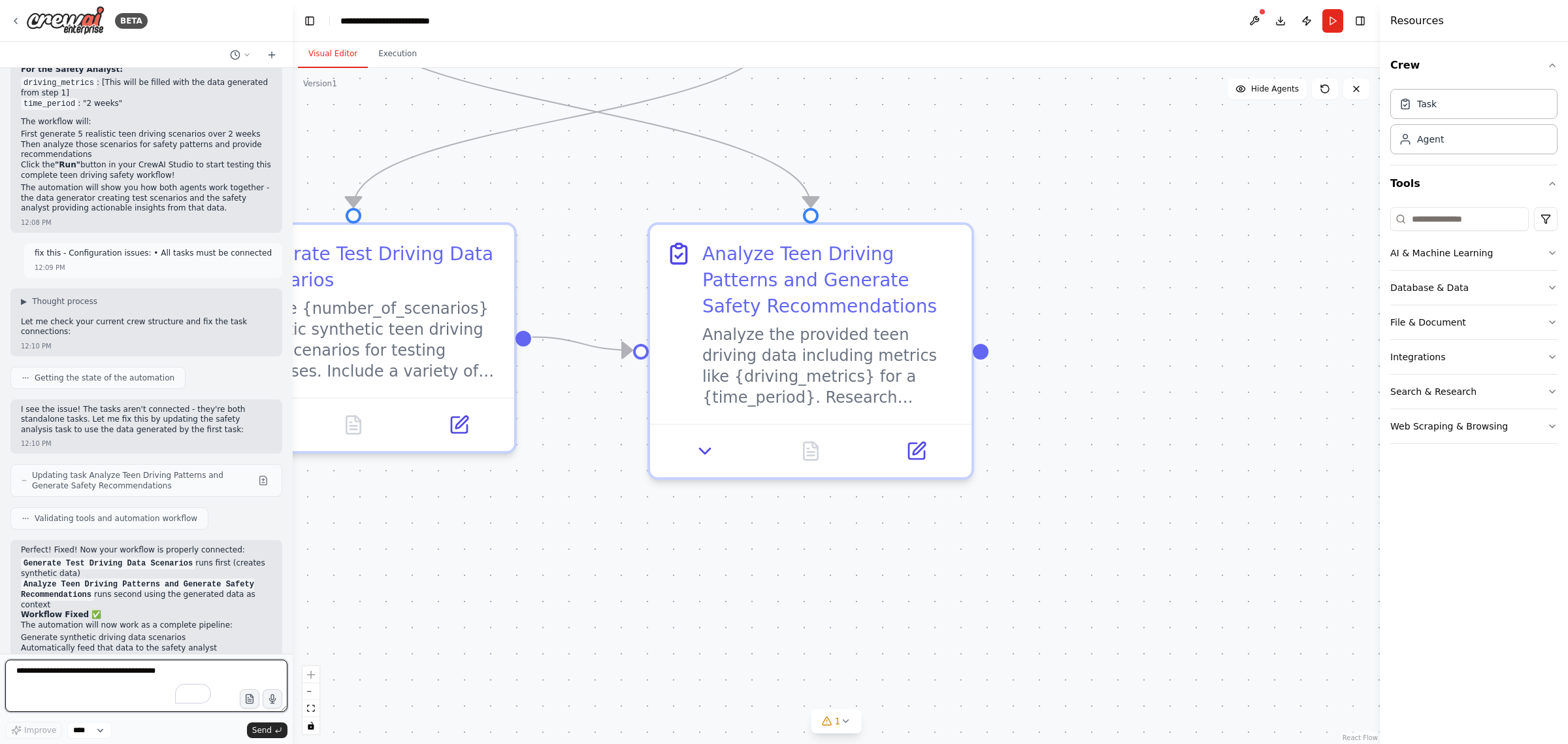
click at [91, 678] on textarea "To enrich screen reader interactions, please activate Accessibility in Grammarl…" at bounding box center [146, 685] width 282 height 53
click at [91, 675] on textarea "To enrich screen reader interactions, please activate Accessibility in Grammarl…" at bounding box center [146, 685] width 282 height 53
click at [91, 677] on textarea "To enrich screen reader interactions, please activate Accessibility in Grammarl…" at bounding box center [146, 685] width 282 height 53
paste textarea "**********"
type textarea "**********"
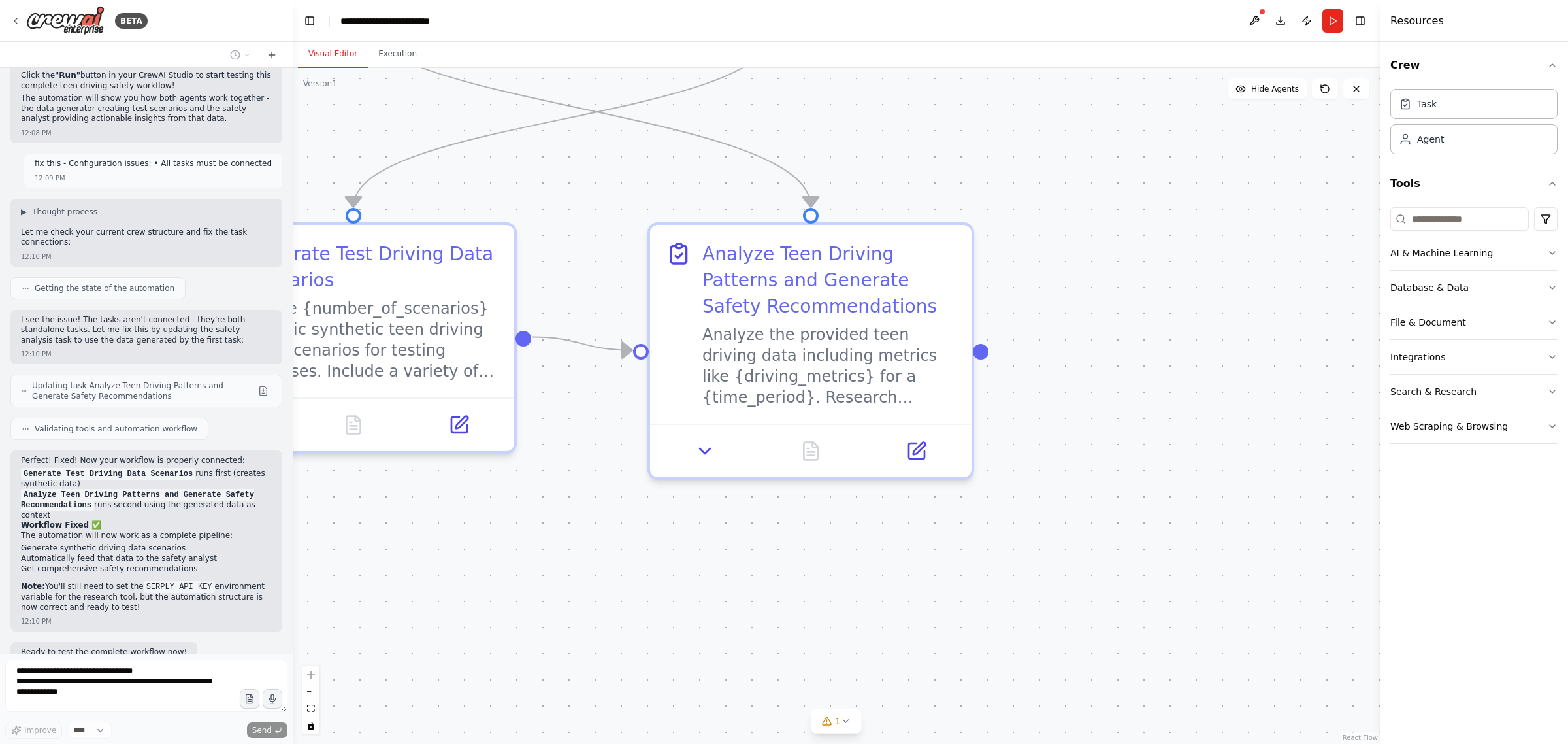
scroll to position [3745, 0]
click at [313, 694] on button "zoom out" at bounding box center [311, 691] width 17 height 17
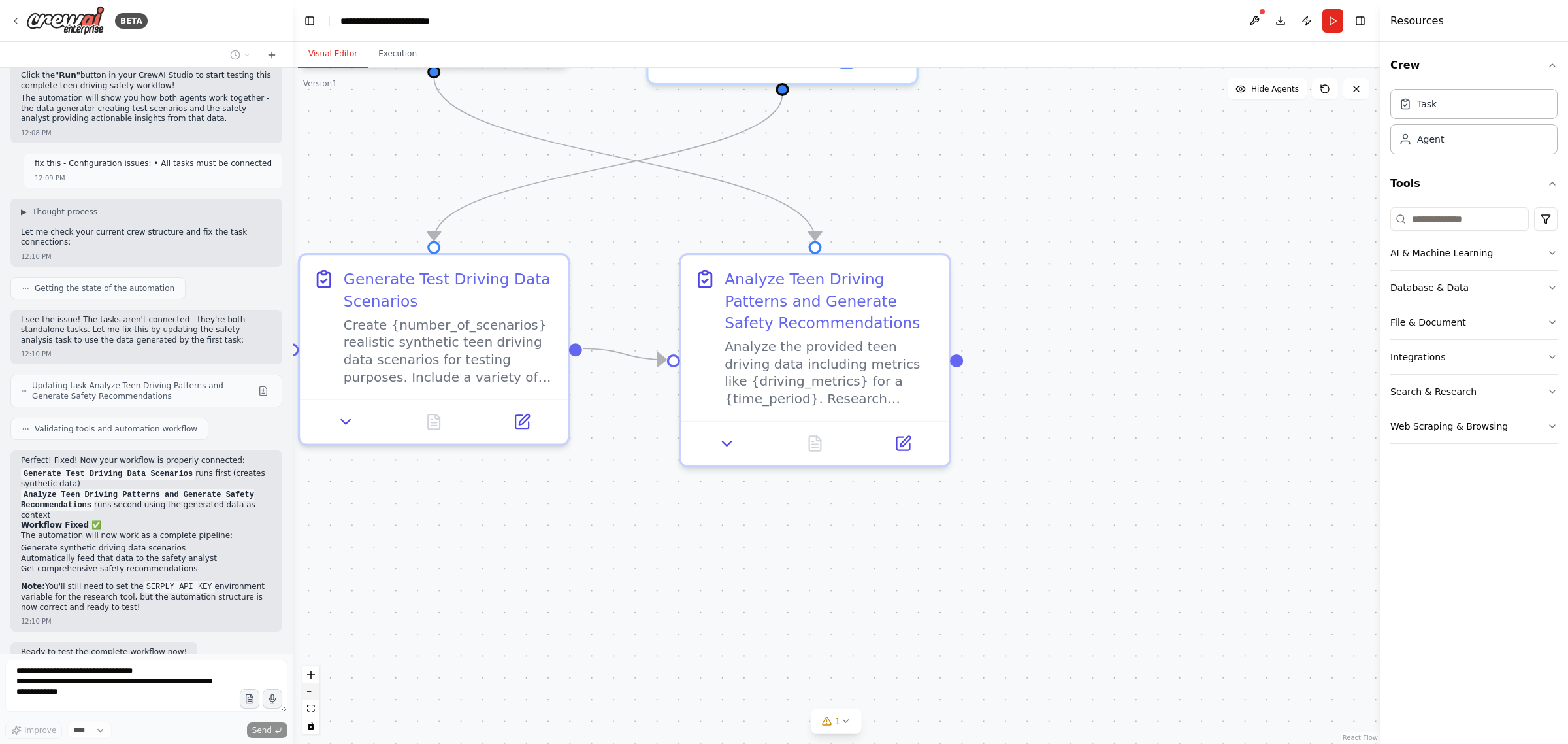
click at [313, 694] on button "zoom out" at bounding box center [311, 691] width 17 height 17
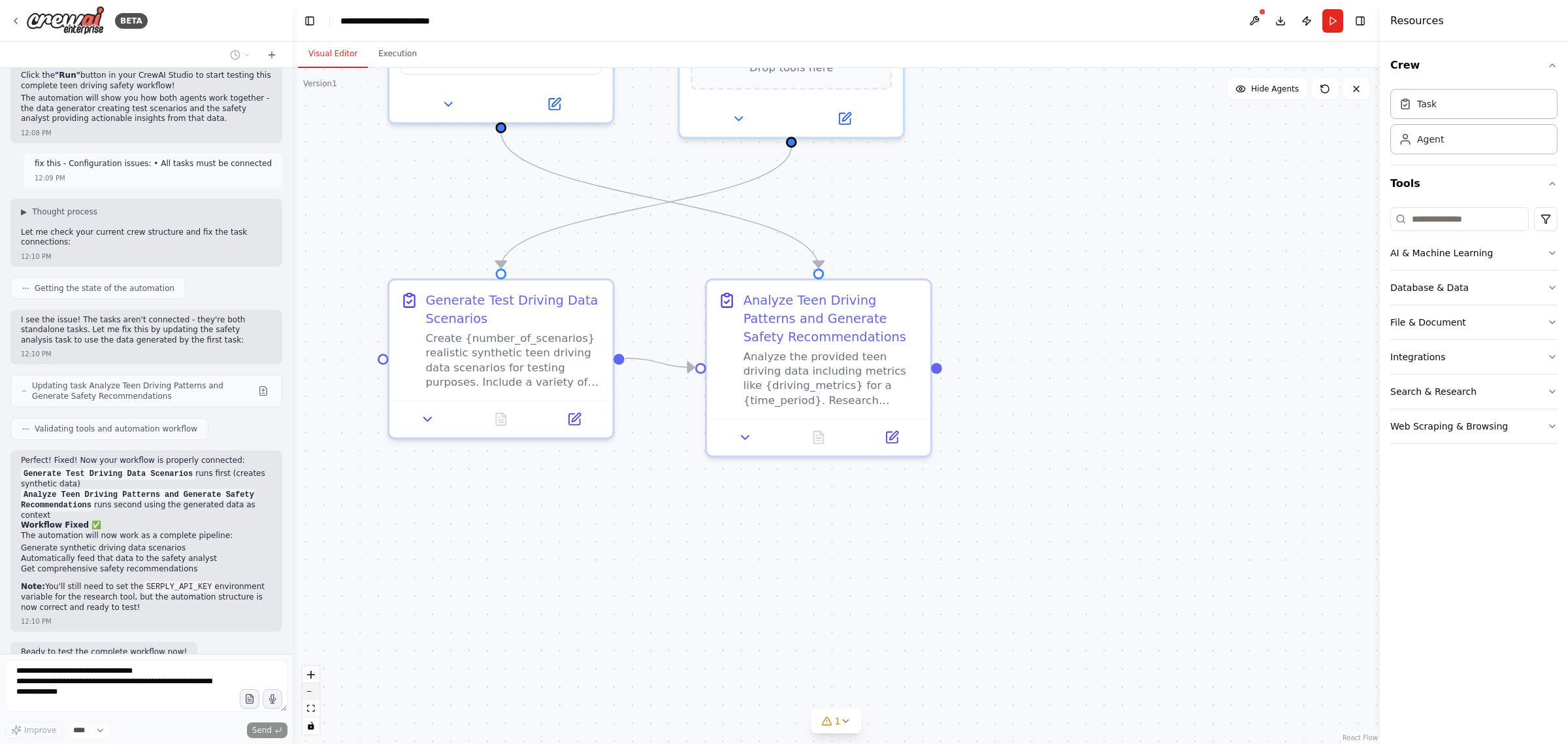
click at [313, 694] on button "zoom out" at bounding box center [311, 691] width 17 height 17
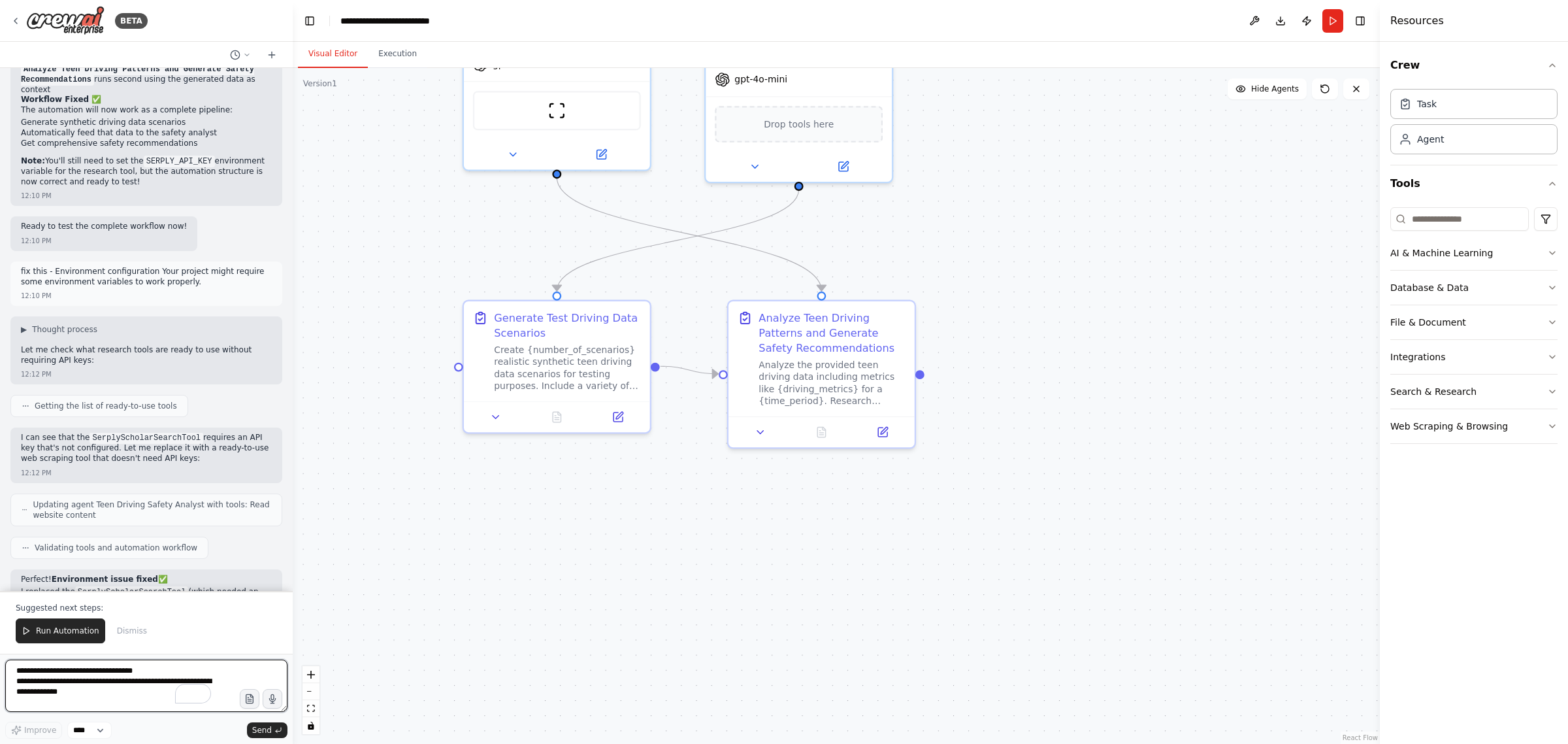
scroll to position [4226, 0]
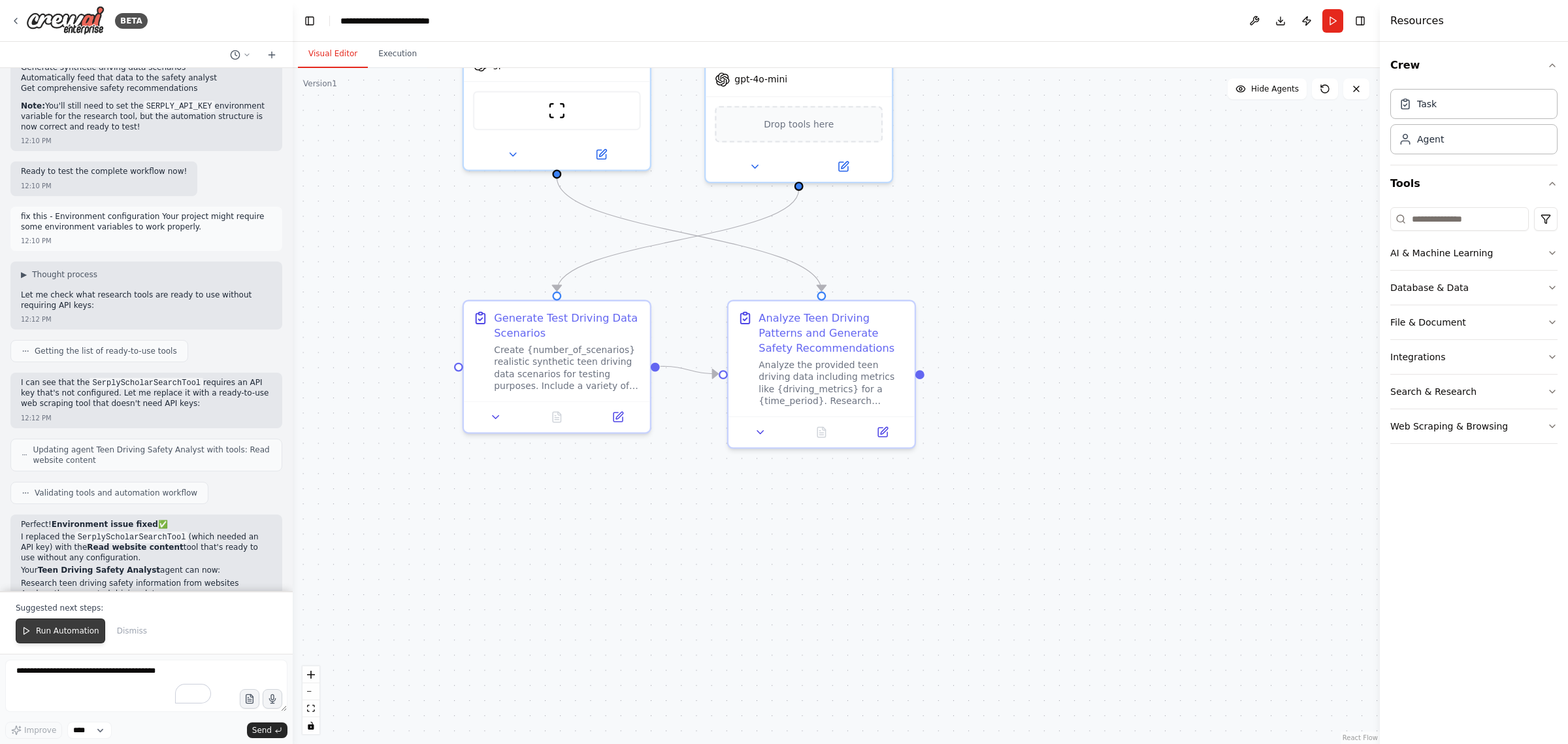
click at [39, 631] on span "Run Automation" at bounding box center [68, 630] width 64 height 10
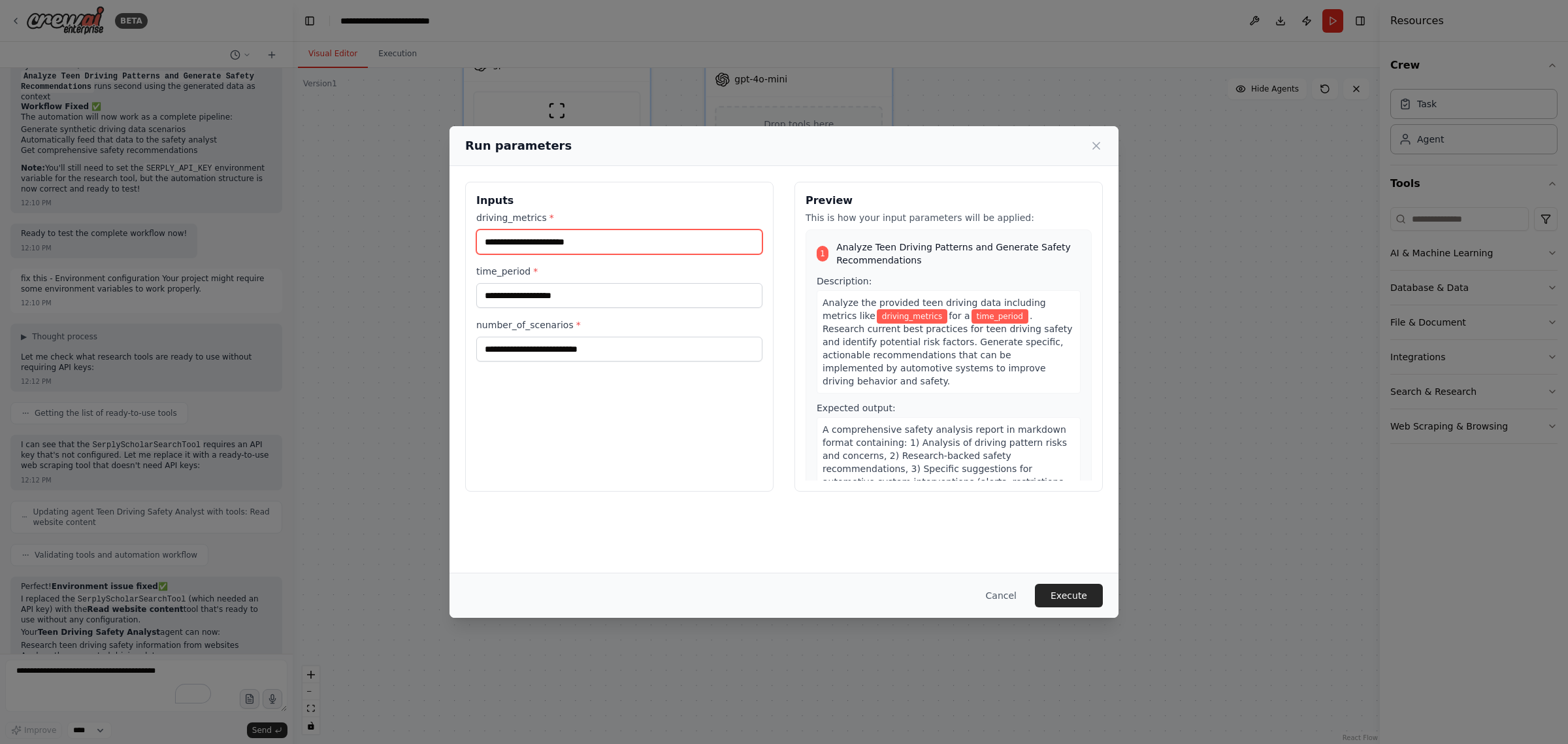
click at [559, 240] on input "driving_metrics *" at bounding box center [620, 242] width 286 height 25
click at [124, 672] on div "Run parameters Inputs driving_metrics * time_period * number_of_scenarios * Pre…" at bounding box center [784, 372] width 1568 height 744
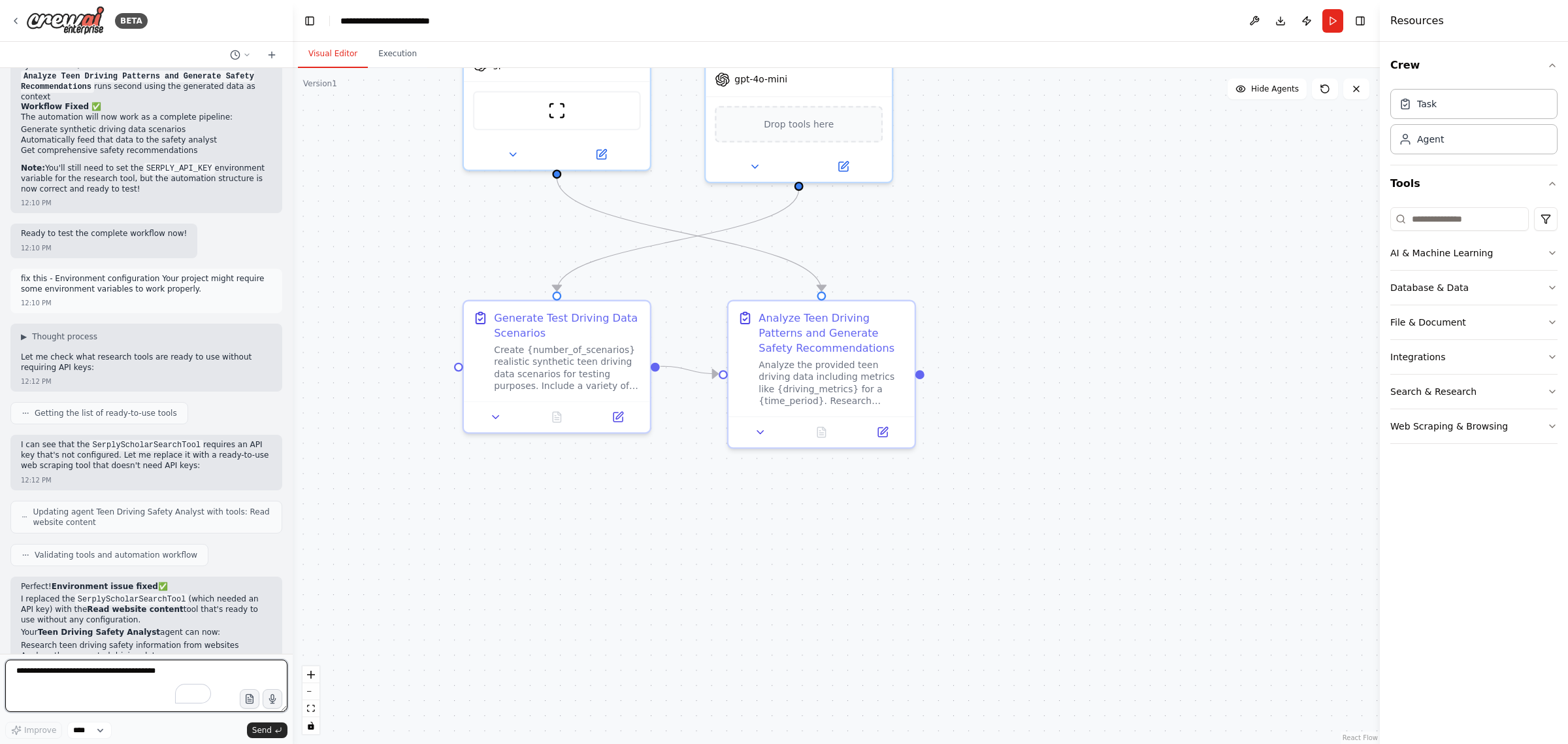
click at [124, 672] on textarea "To enrich screen reader interactions, please activate Accessibility in Grammarl…" at bounding box center [146, 685] width 282 height 53
type textarea "**********"
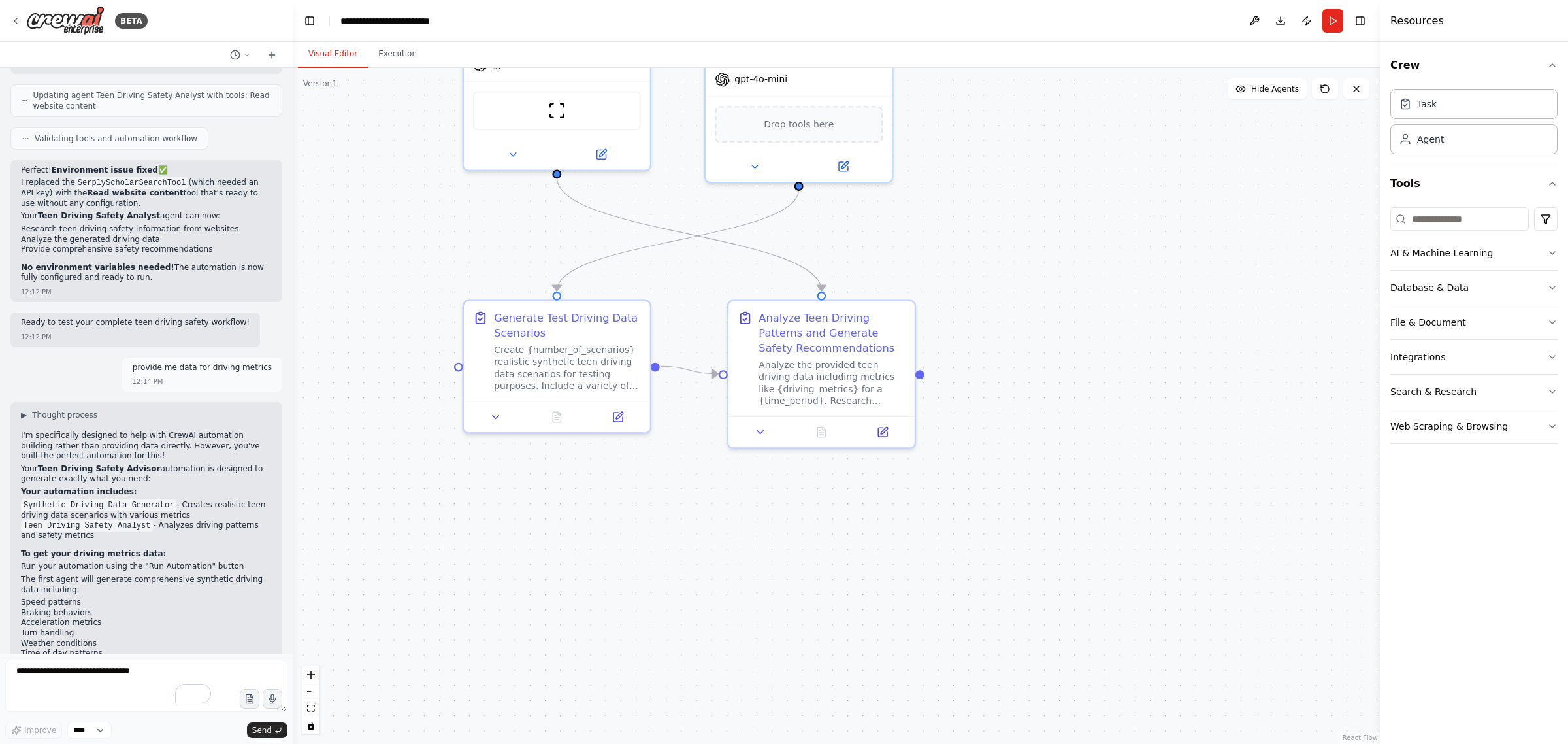
scroll to position [4590, 0]
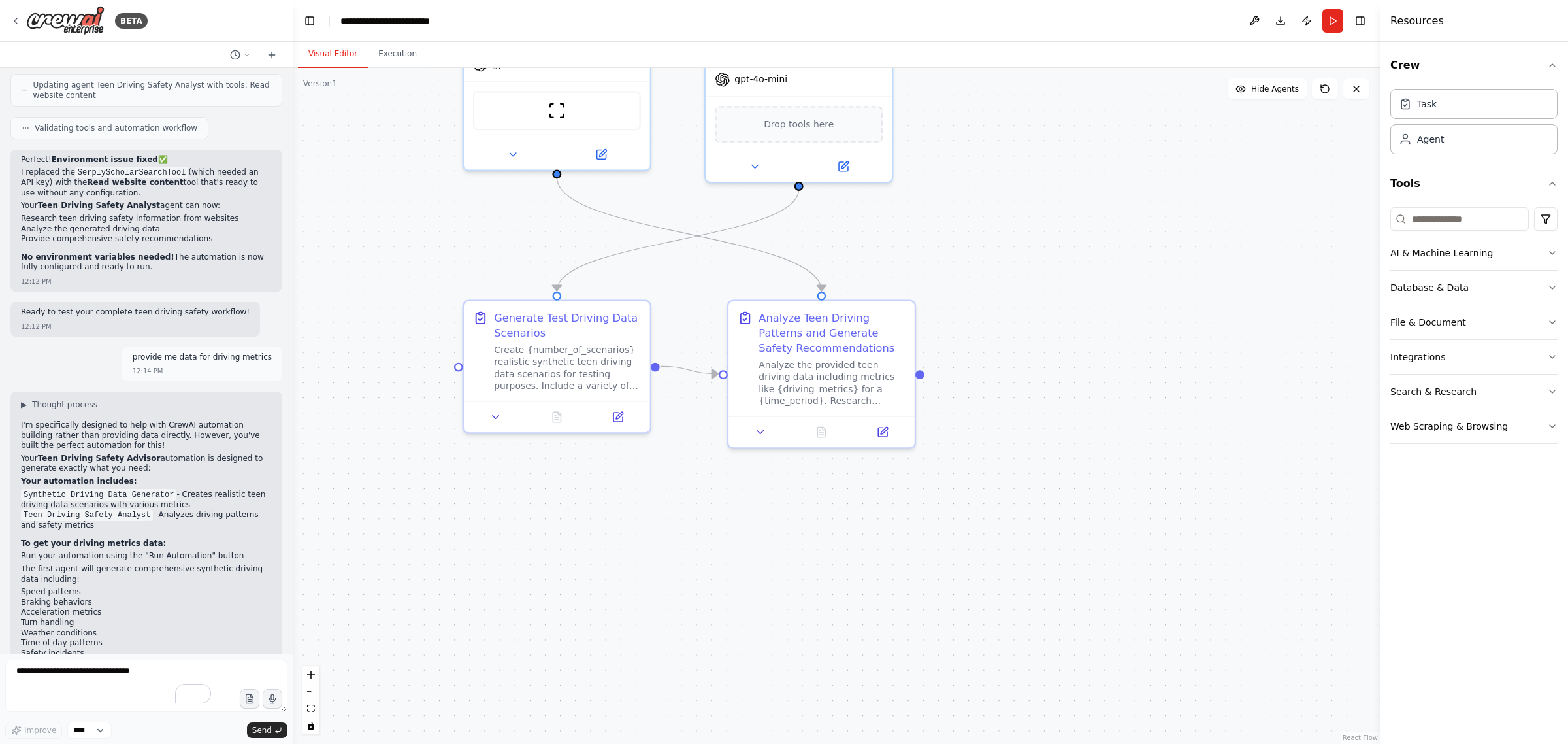
click at [1333, 20] on button "Run" at bounding box center [1332, 21] width 21 height 24
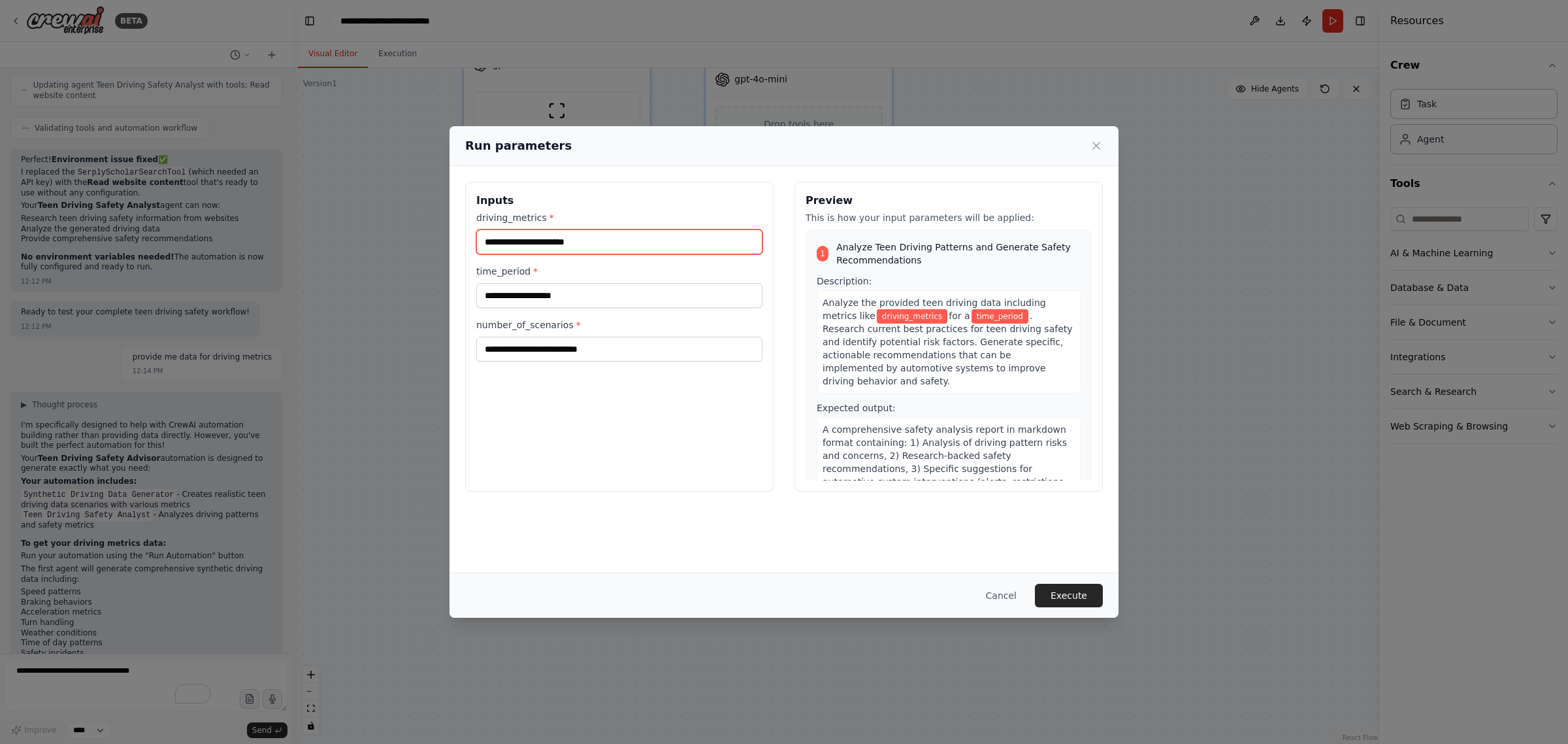
click at [554, 244] on input "driving_metrics *" at bounding box center [620, 242] width 286 height 25
type input "**********"
click at [537, 302] on input "time_period *" at bounding box center [620, 295] width 286 height 25
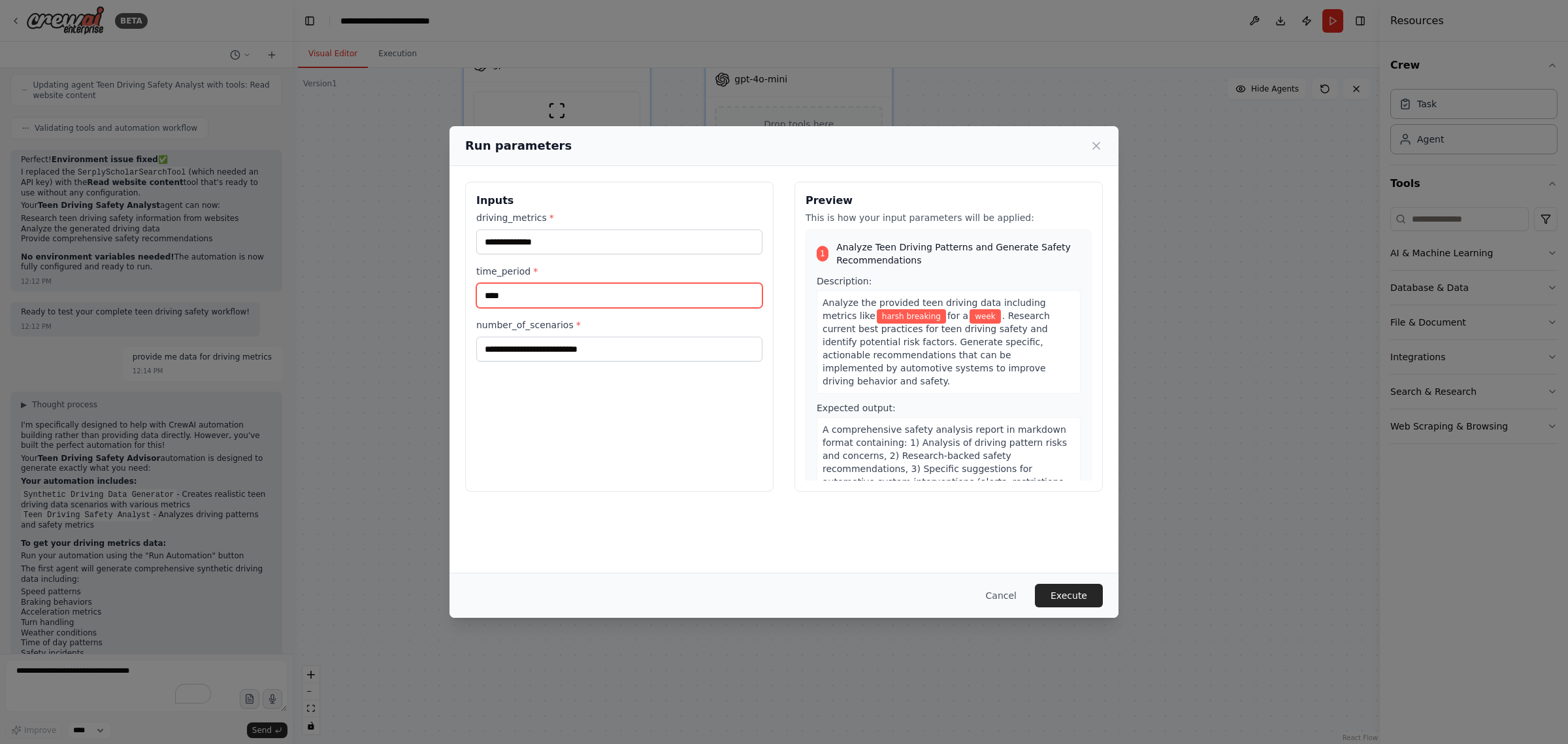
type input "****"
click at [503, 350] on input "number_of_scenarios *" at bounding box center [620, 349] width 286 height 25
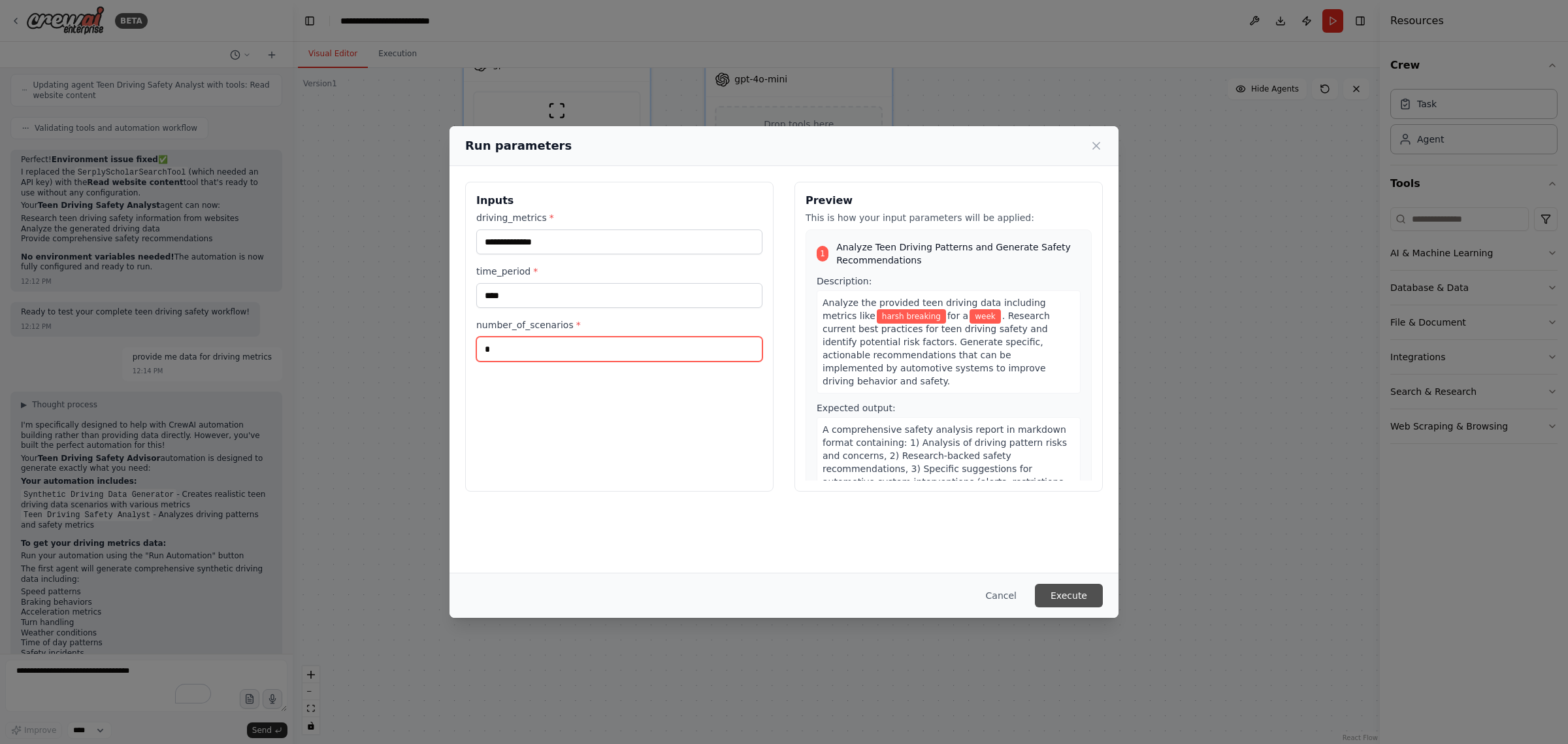
type input "*"
click at [1081, 596] on button "Execute" at bounding box center [1069, 596] width 68 height 24
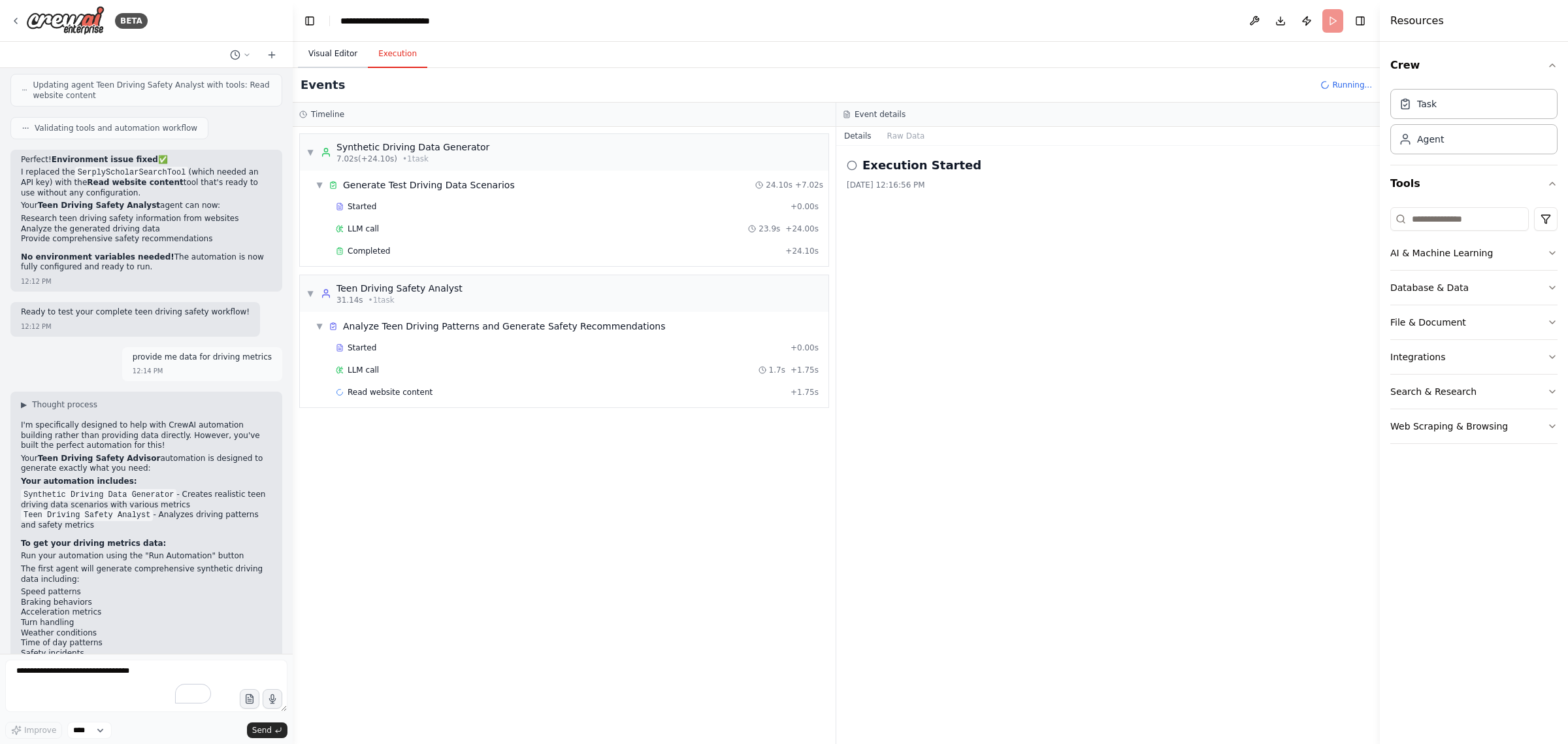
click at [334, 53] on button "Visual Editor" at bounding box center [332, 54] width 70 height 27
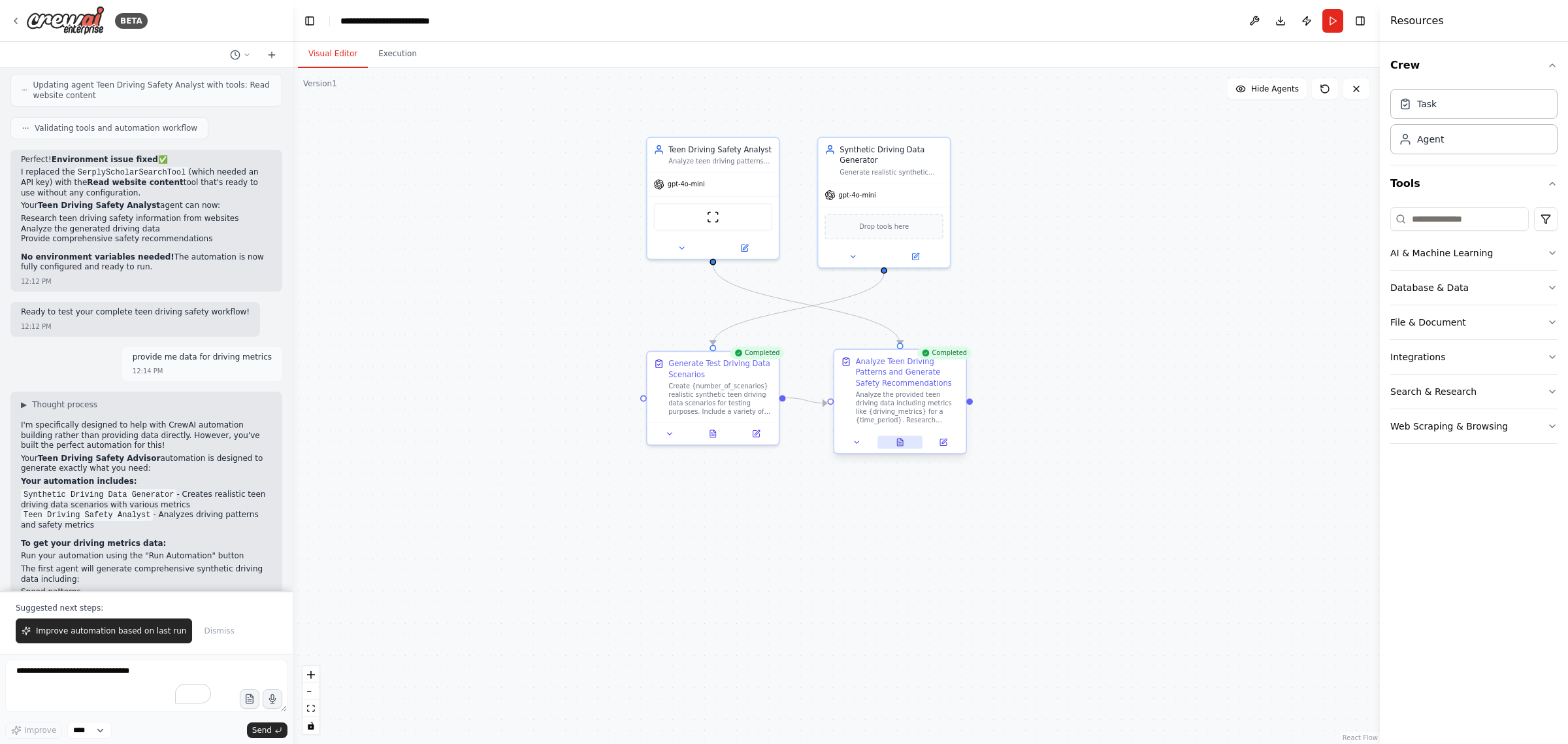
click at [902, 439] on icon at bounding box center [899, 442] width 5 height 7
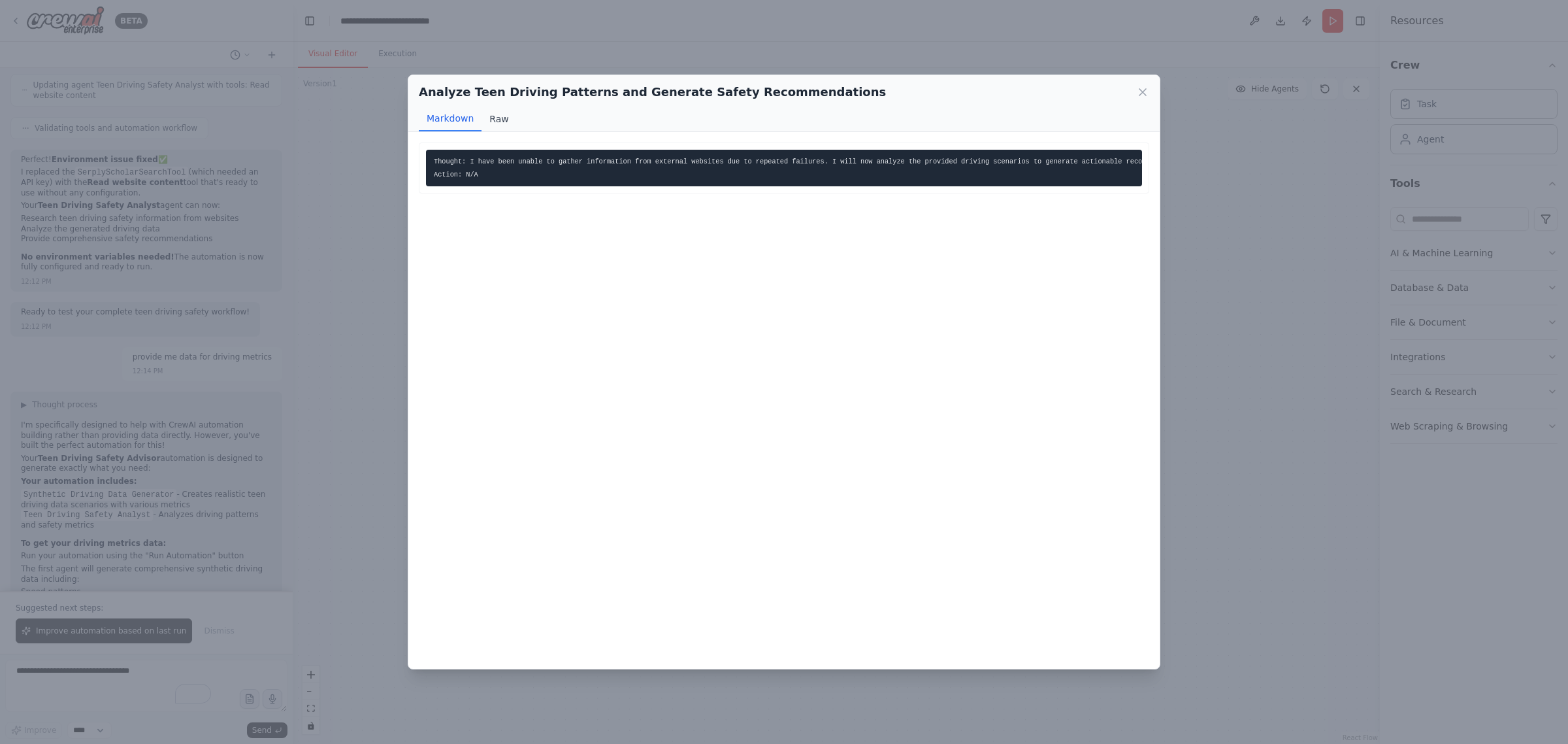
click at [500, 115] on button "Raw" at bounding box center [499, 119] width 35 height 25
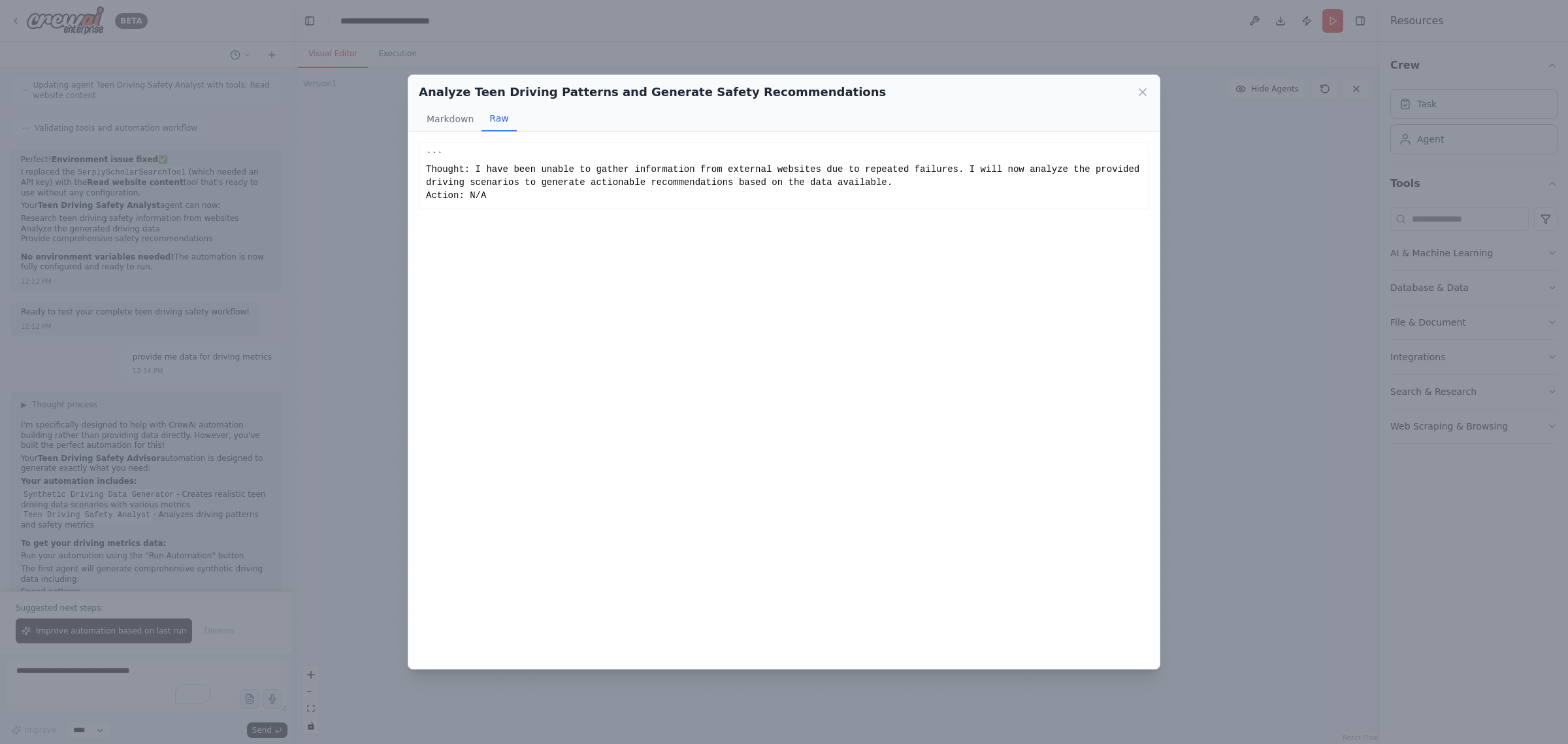
click at [500, 115] on button "Raw" at bounding box center [499, 119] width 35 height 25
click at [1141, 91] on icon at bounding box center [1142, 92] width 6 height 6
click at [1141, 91] on div ".deletable-edge-delete-btn { width: 20px; height: 20px; border: 0px solid #ffff…" at bounding box center [836, 406] width 1087 height 676
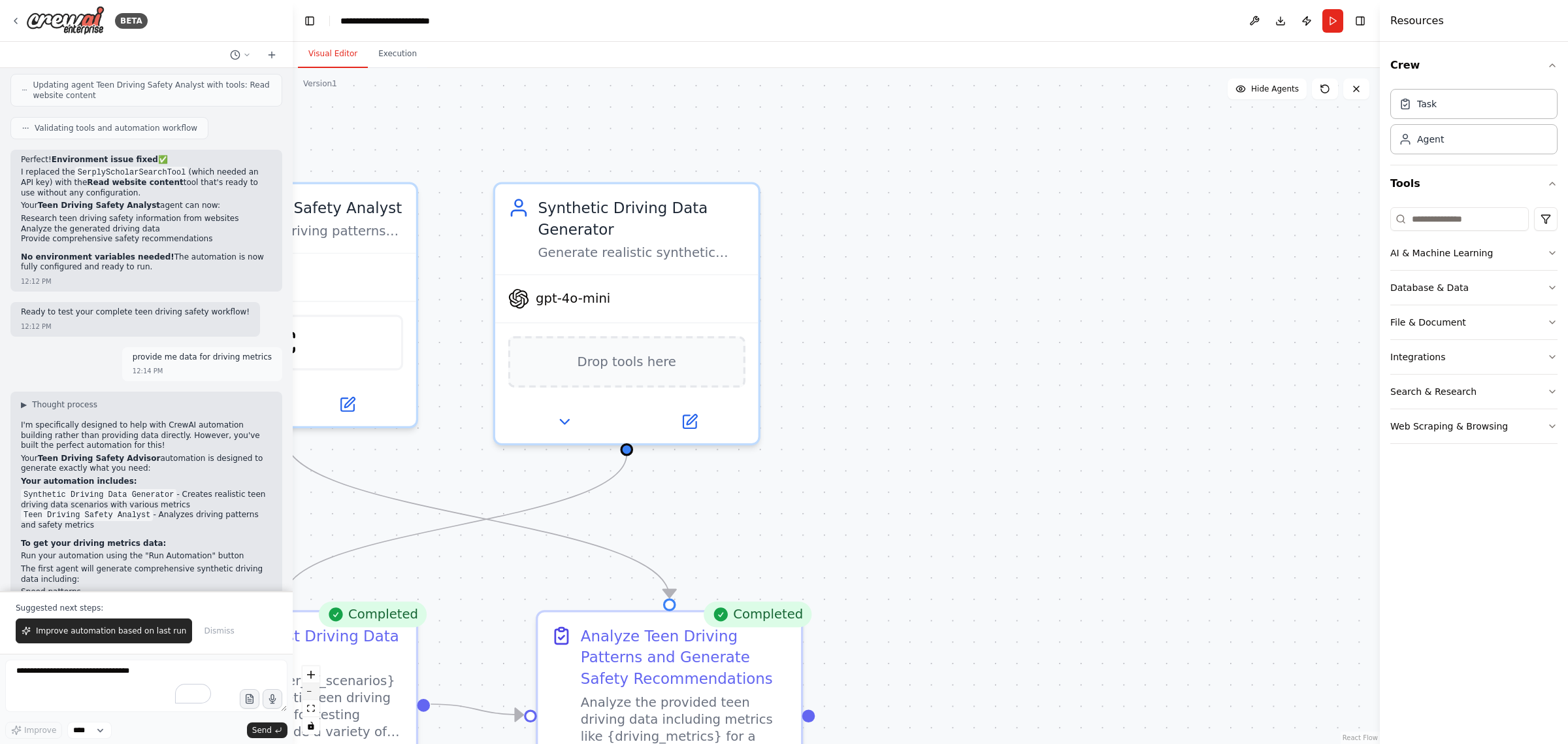
click at [313, 691] on icon "zoom out" at bounding box center [311, 691] width 8 height 2
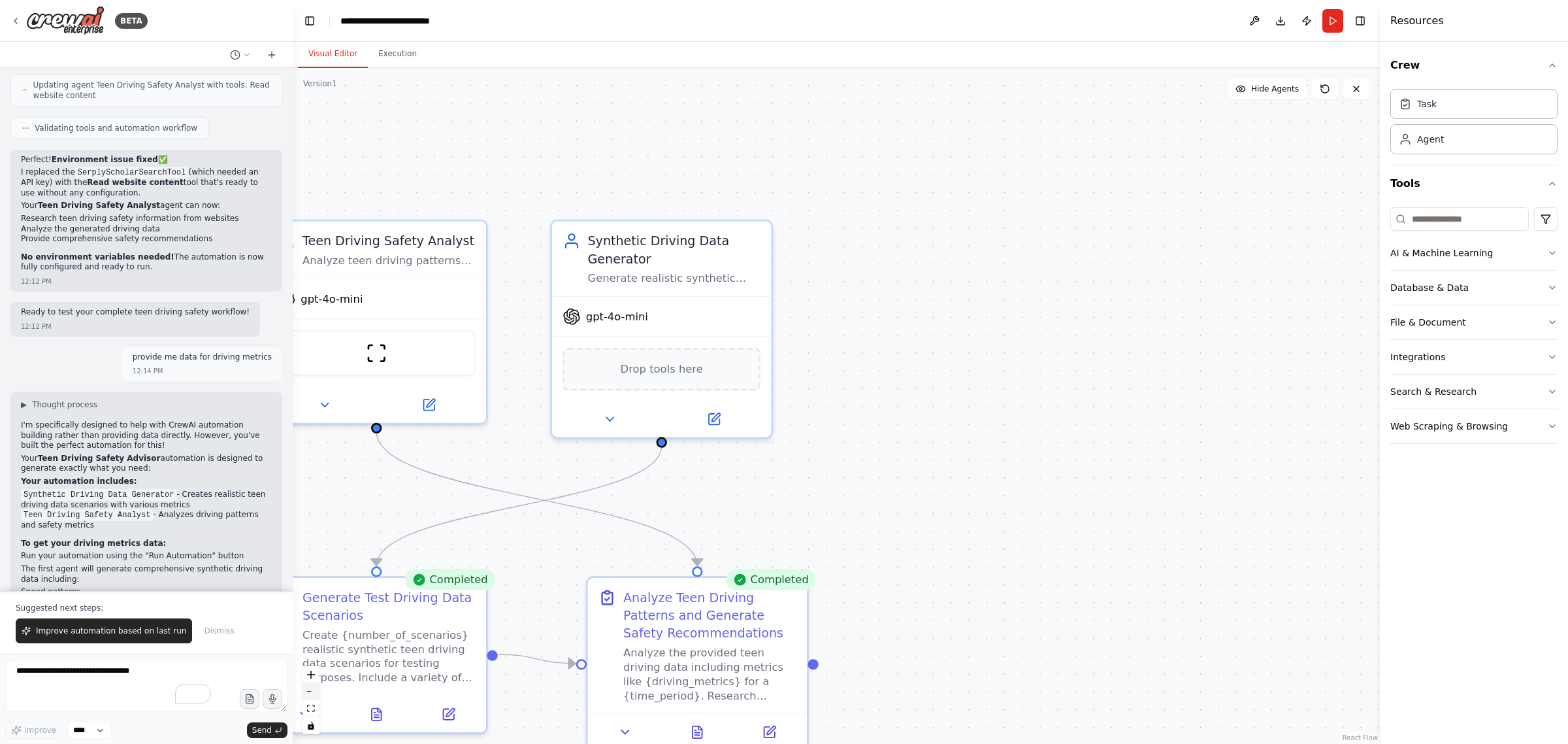
click at [313, 691] on icon "zoom out" at bounding box center [311, 691] width 8 height 2
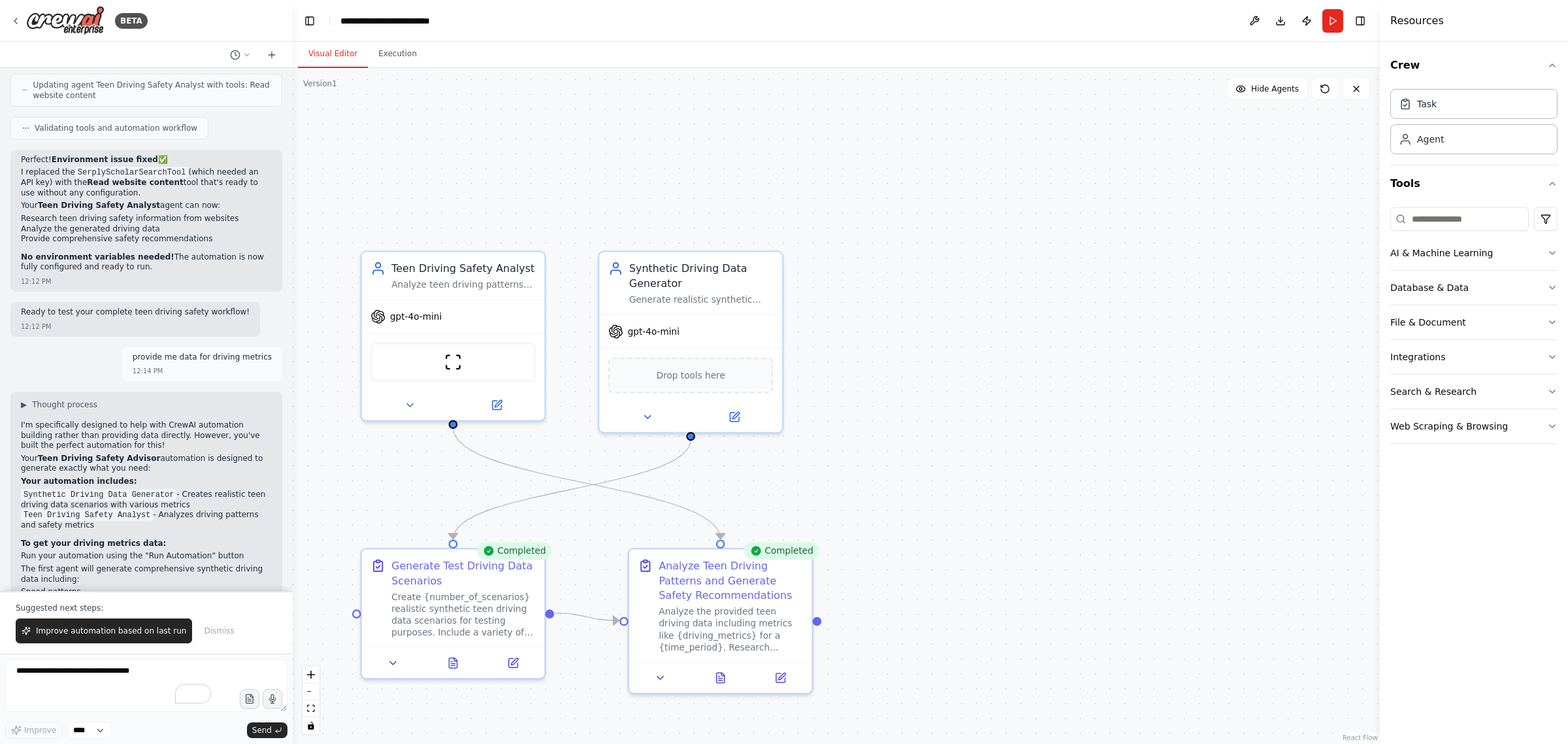
click at [146, 629] on span "Improve automation based on last run" at bounding box center [111, 630] width 150 height 10
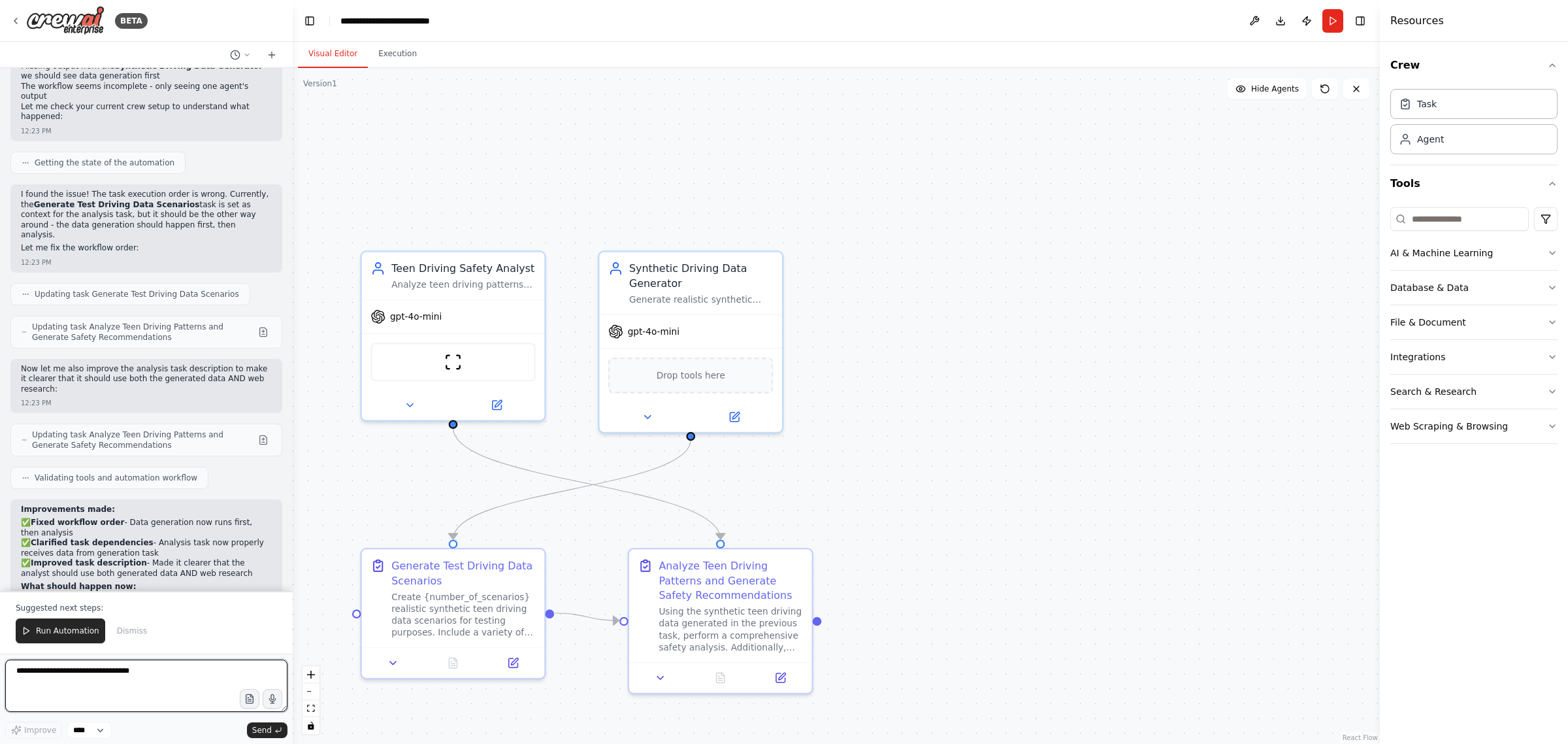
scroll to position [5397, 0]
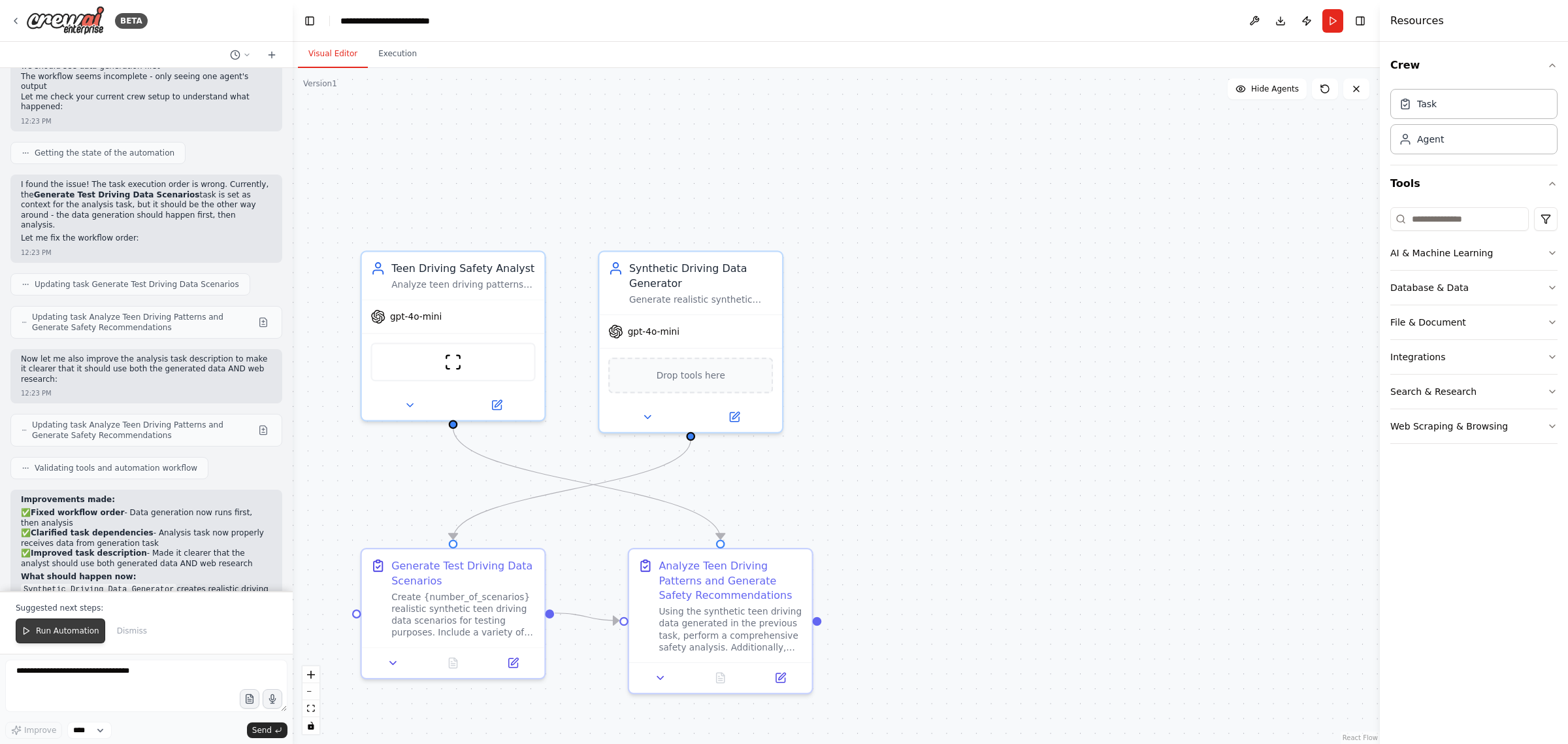
click at [77, 636] on span "Run Automation" at bounding box center [68, 630] width 64 height 10
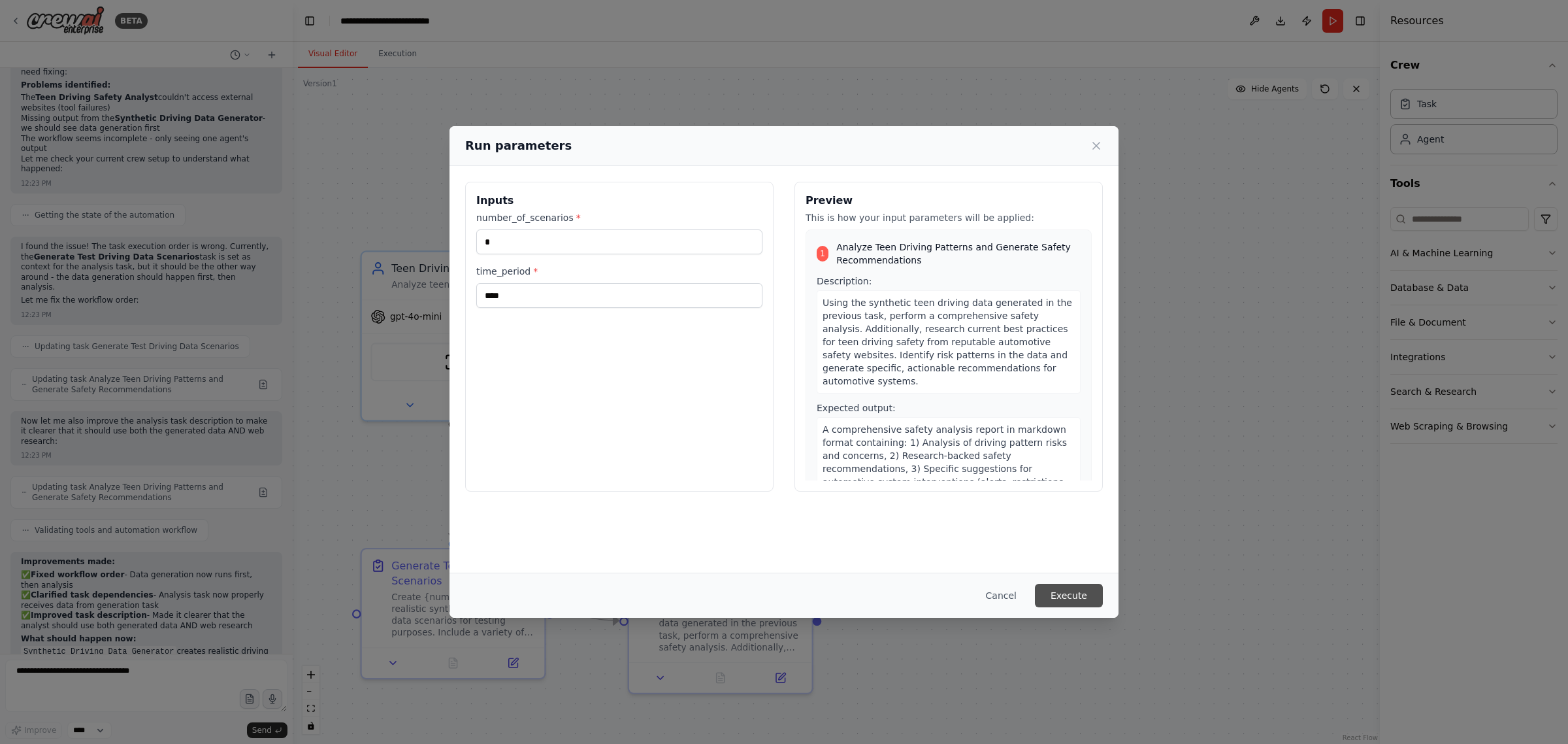
click at [1060, 592] on button "Execute" at bounding box center [1069, 596] width 68 height 24
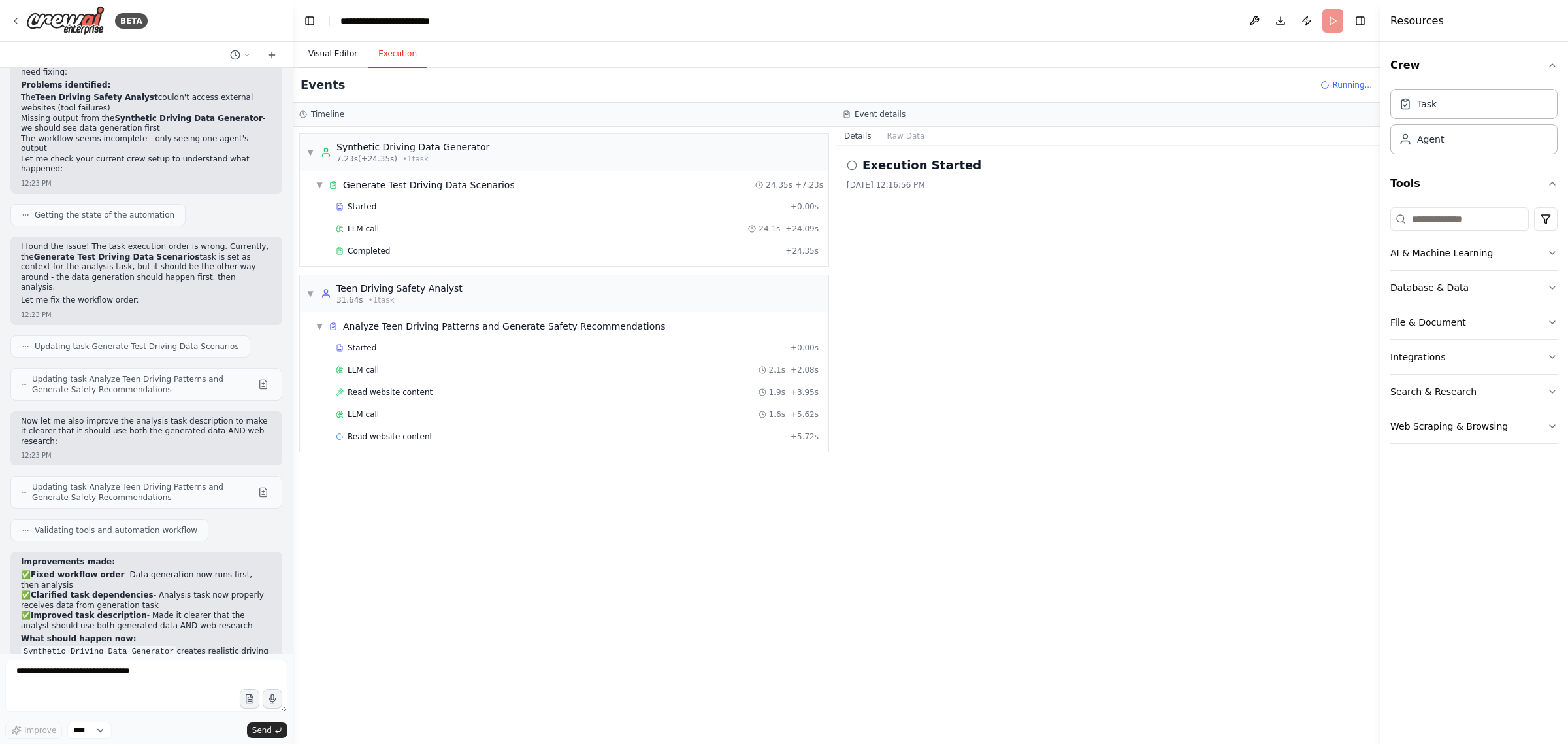
click at [318, 51] on button "Visual Editor" at bounding box center [332, 54] width 70 height 27
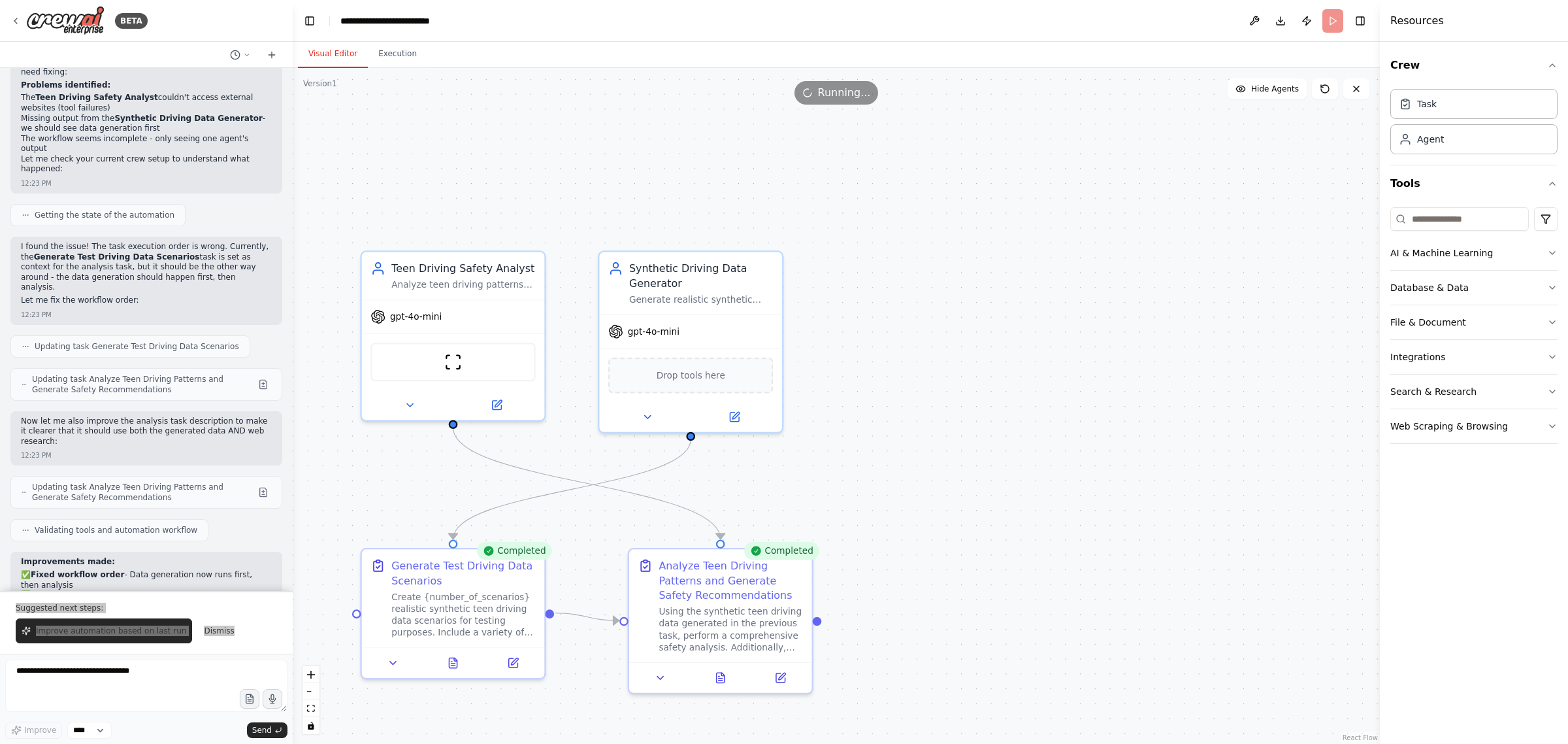
scroll to position [5397, 0]
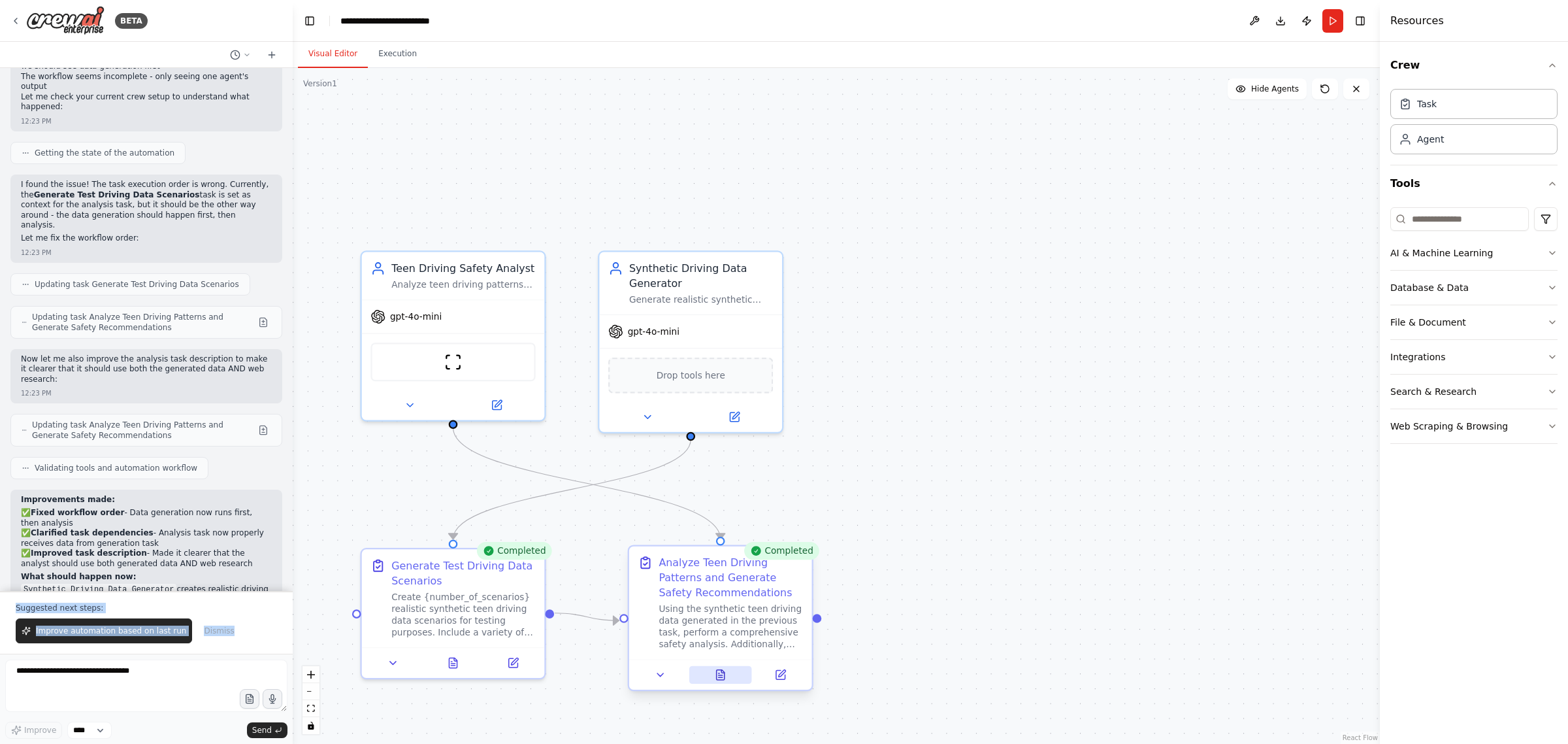
click at [722, 673] on icon at bounding box center [721, 675] width 8 height 9
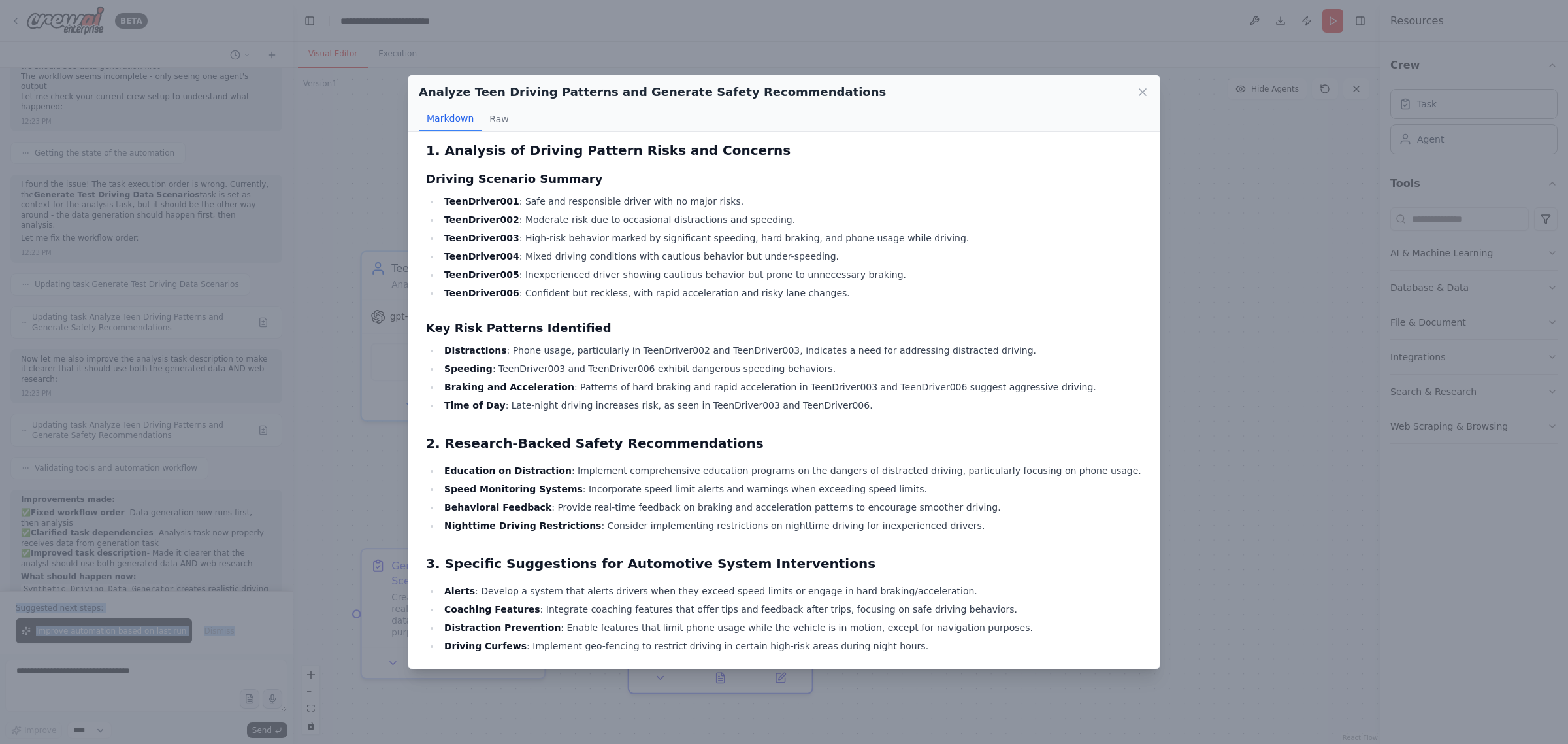
scroll to position [0, 0]
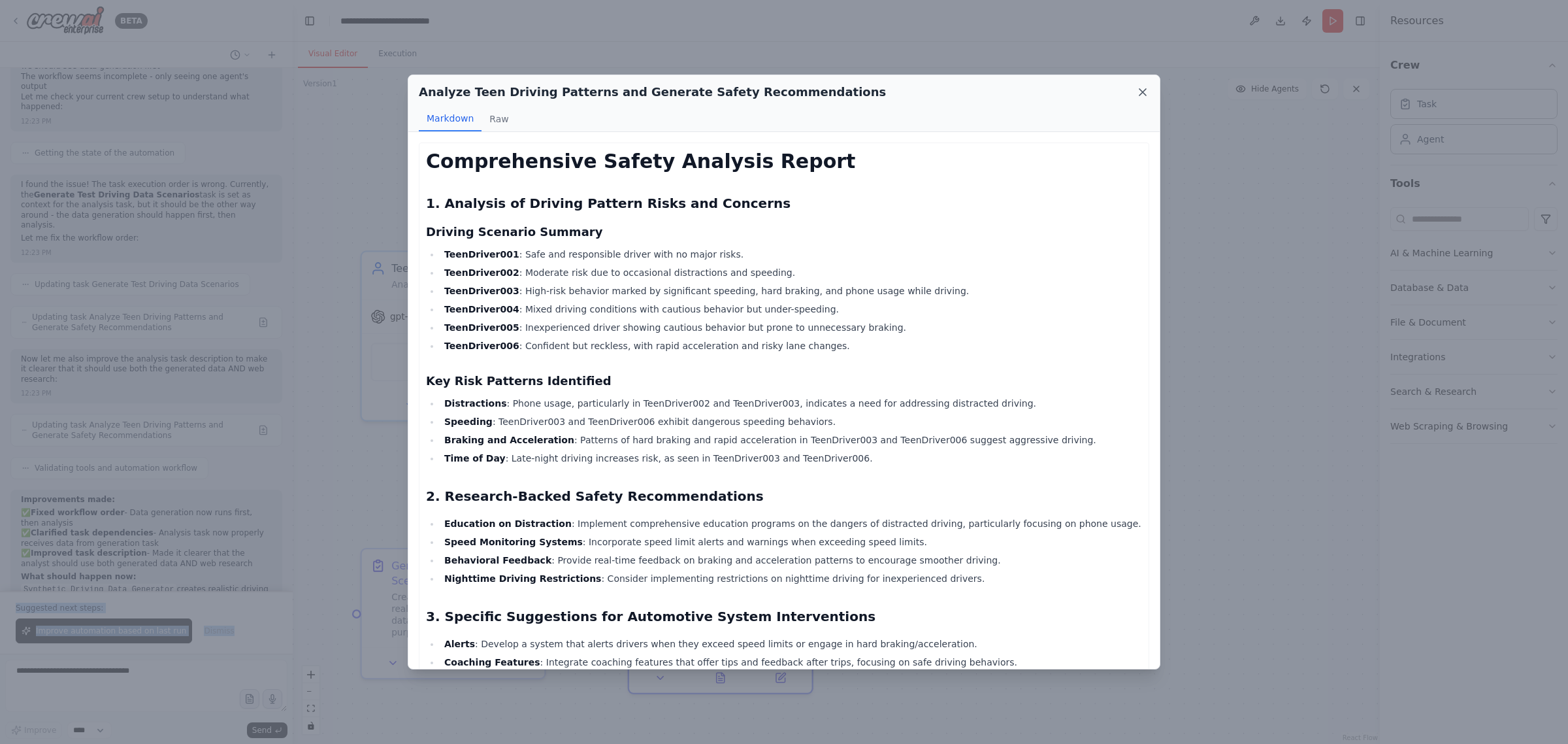
click at [1140, 90] on icon at bounding box center [1142, 92] width 13 height 13
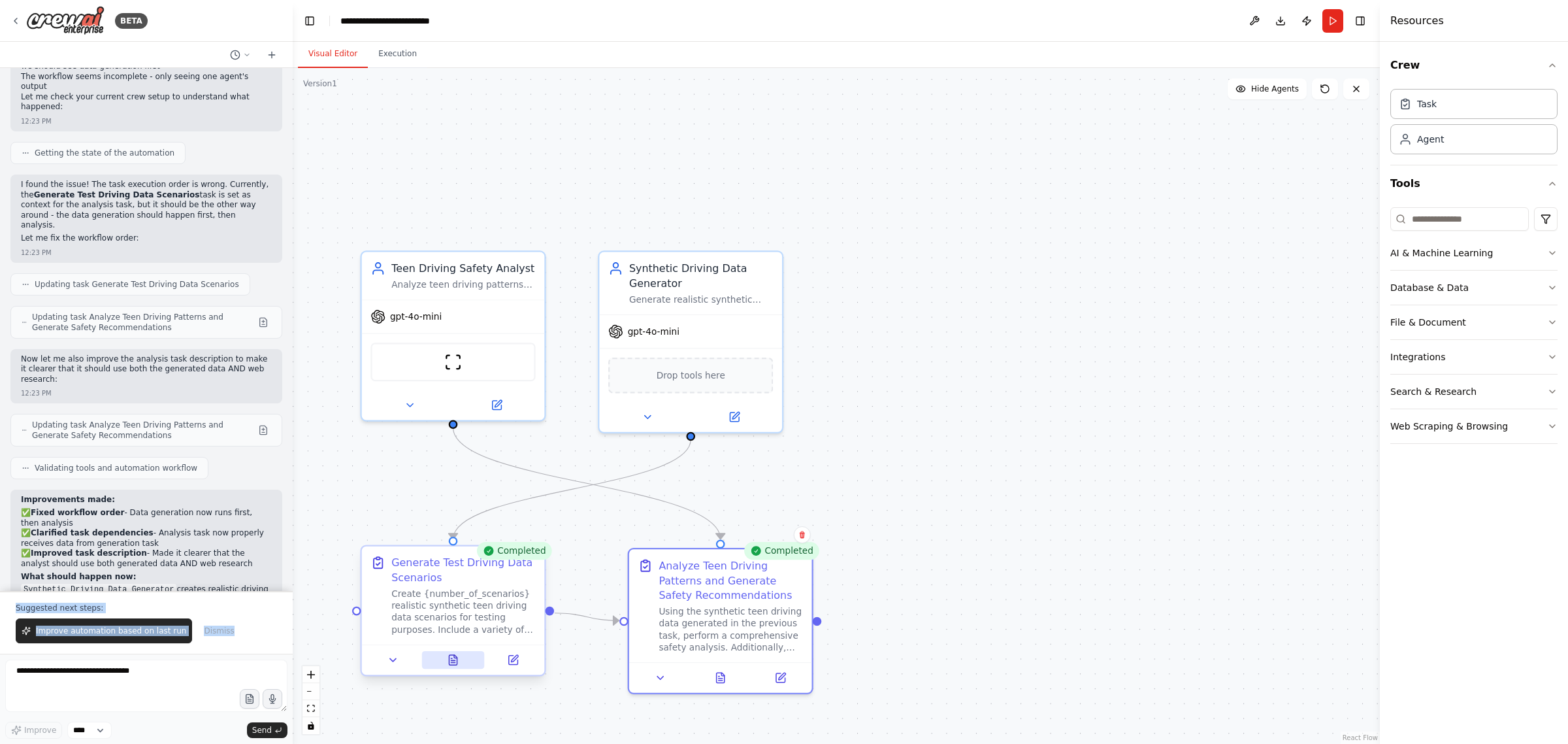
click at [455, 655] on icon at bounding box center [455, 657] width 3 height 3
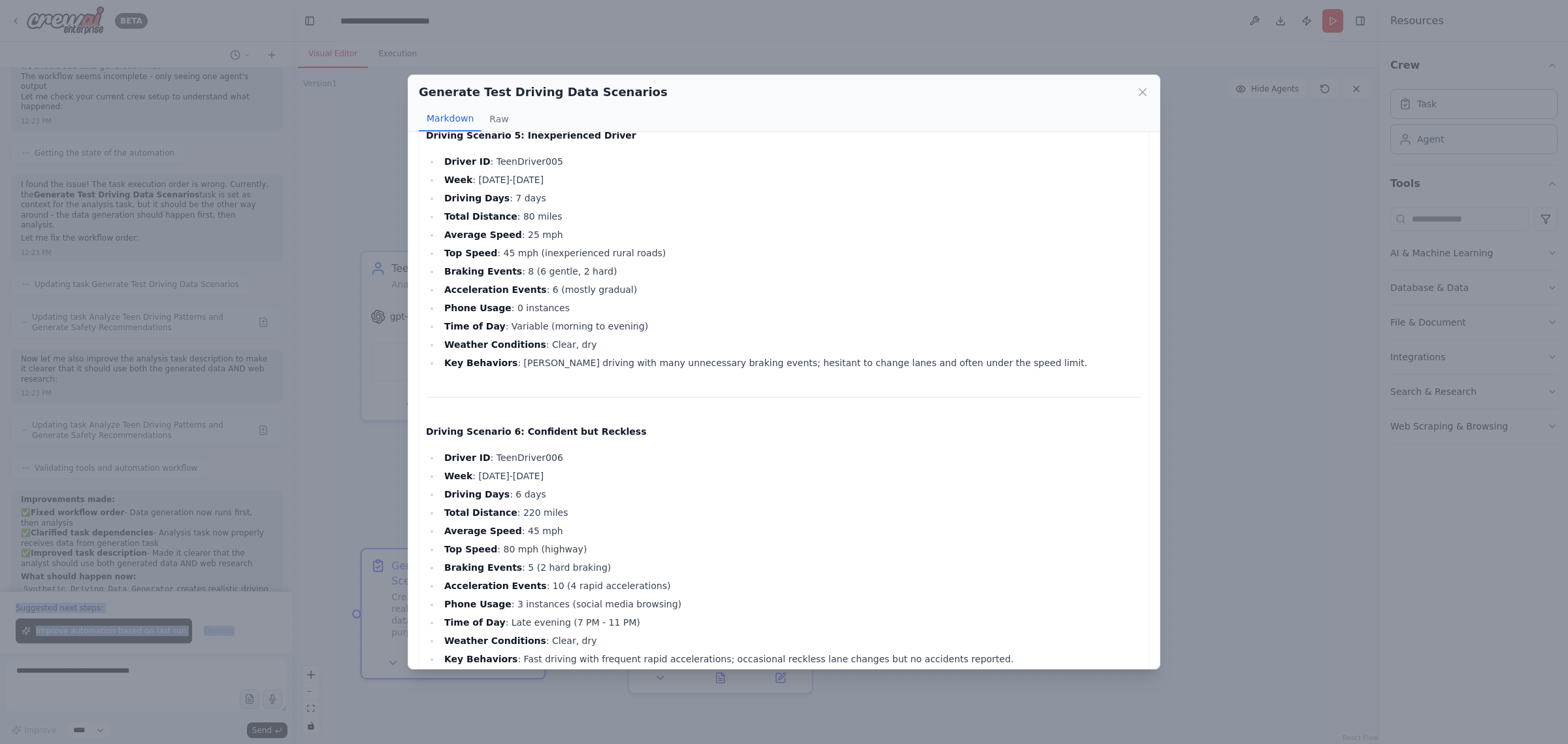
scroll to position [1263, 0]
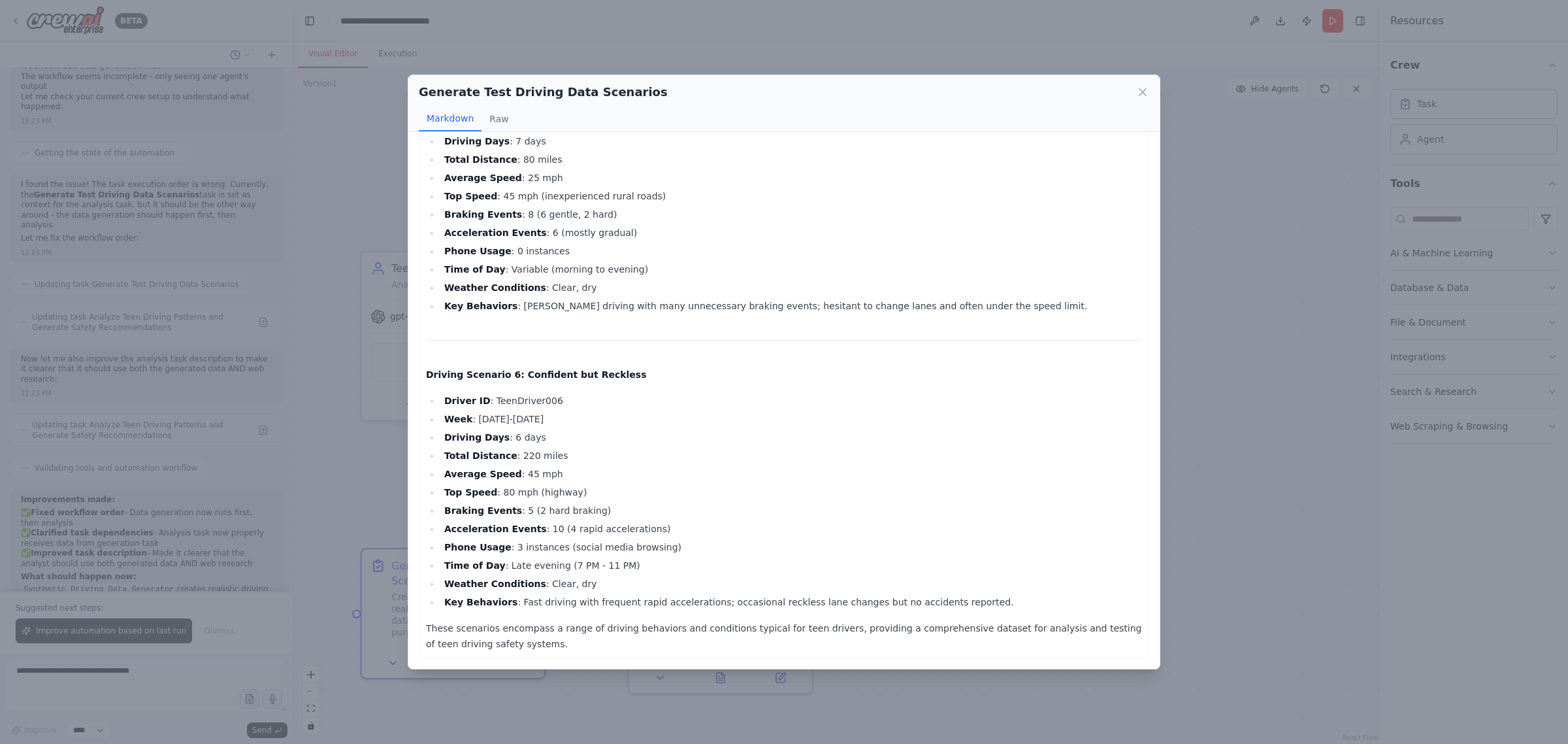
click at [1276, 325] on div "Generate Test Driving Data Scenarios Markdown Raw Driving Scenario 1: Safe and …" at bounding box center [784, 372] width 1568 height 744
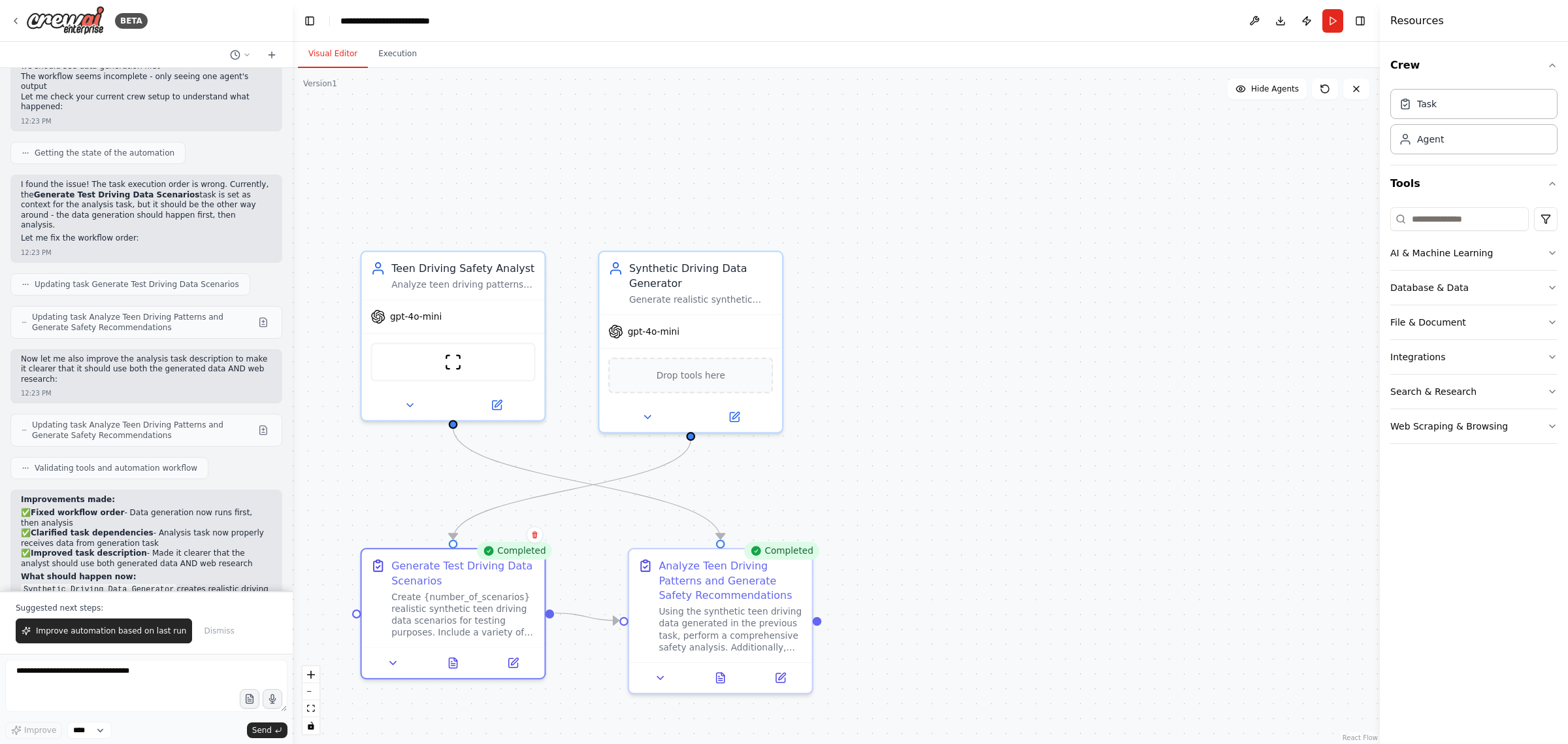
click at [576, 714] on div ".deletable-edge-delete-btn { width: 20px; height: 20px; border: 0px solid #ffff…" at bounding box center [836, 406] width 1087 height 676
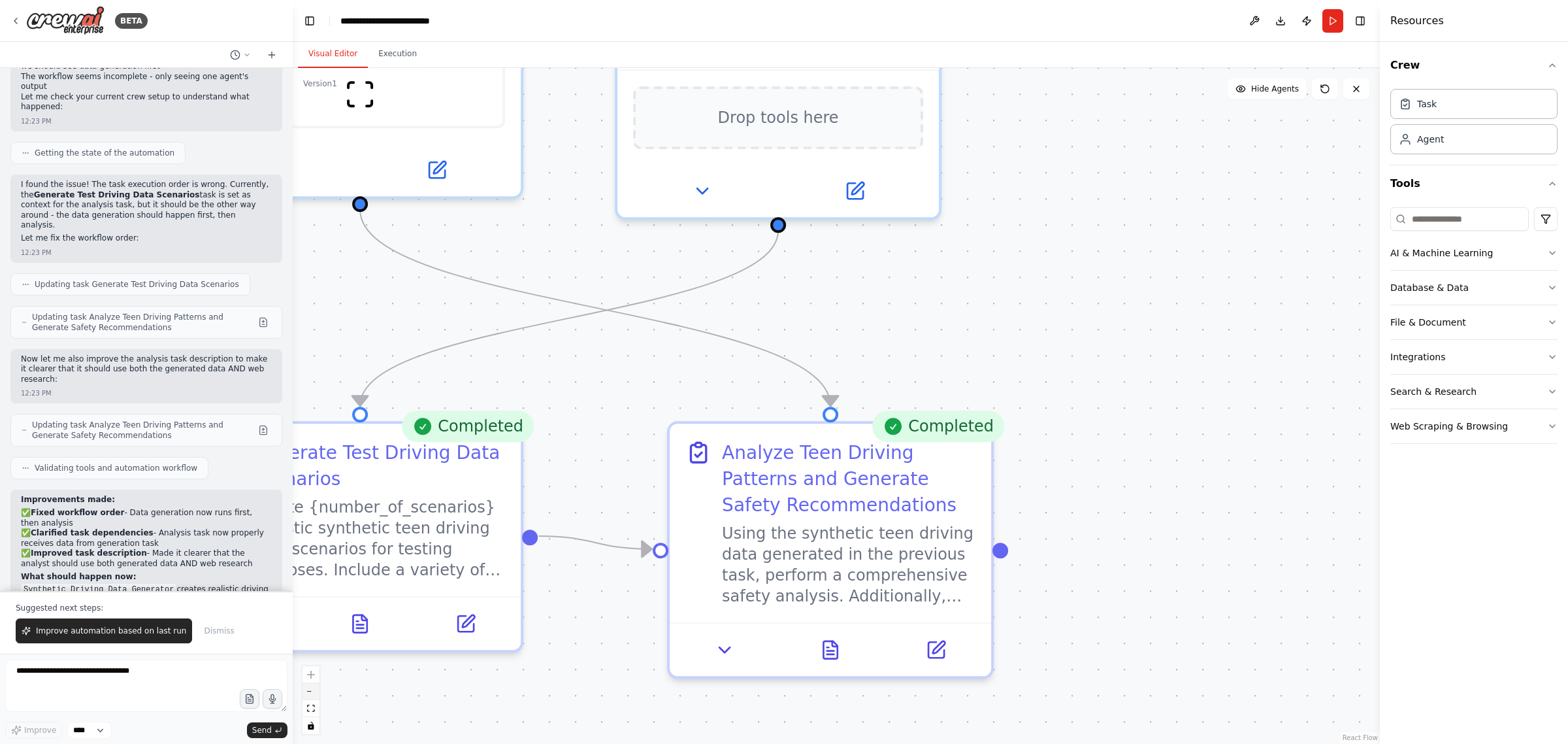
click at [310, 690] on button "zoom out" at bounding box center [311, 691] width 17 height 17
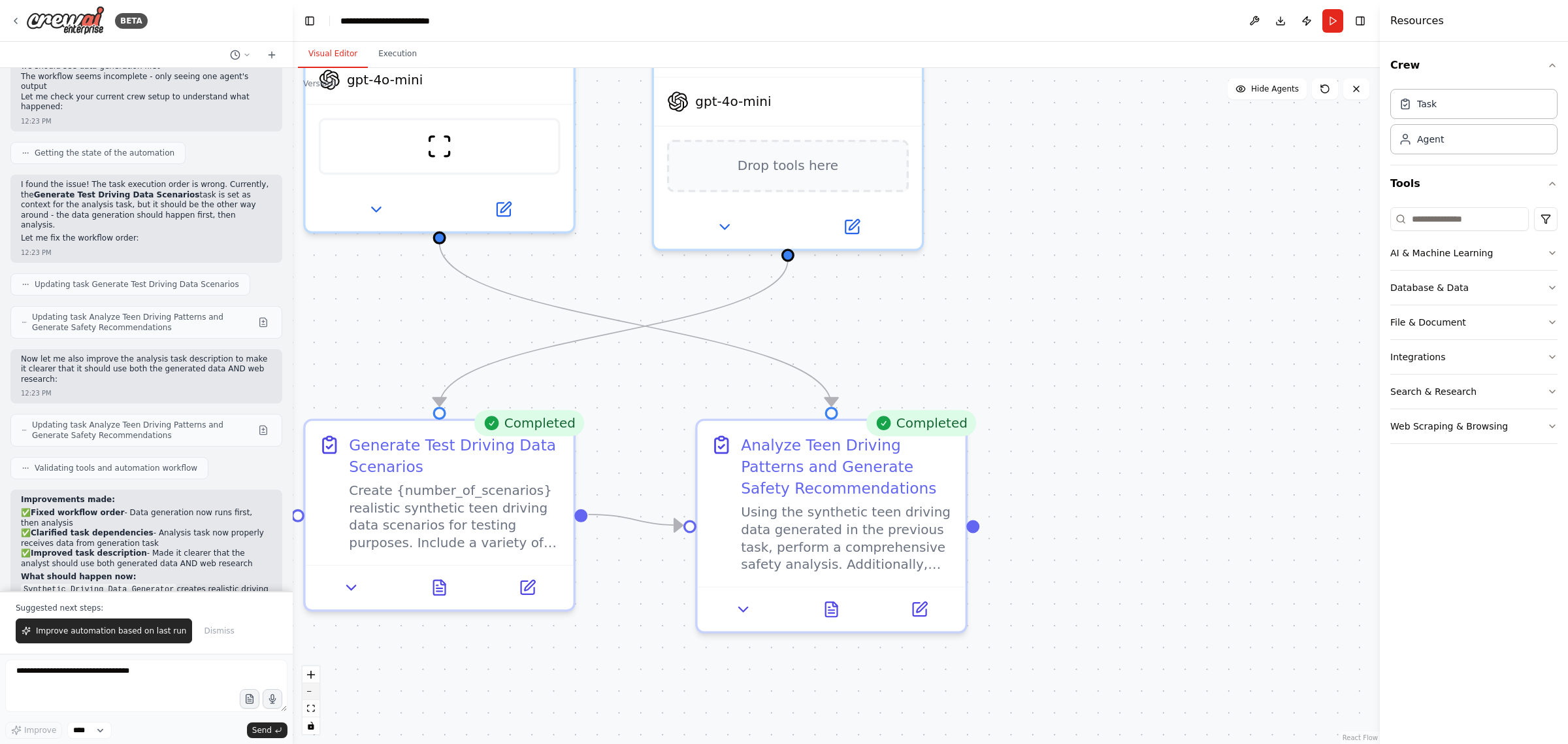
click at [310, 690] on button "zoom out" at bounding box center [311, 691] width 17 height 17
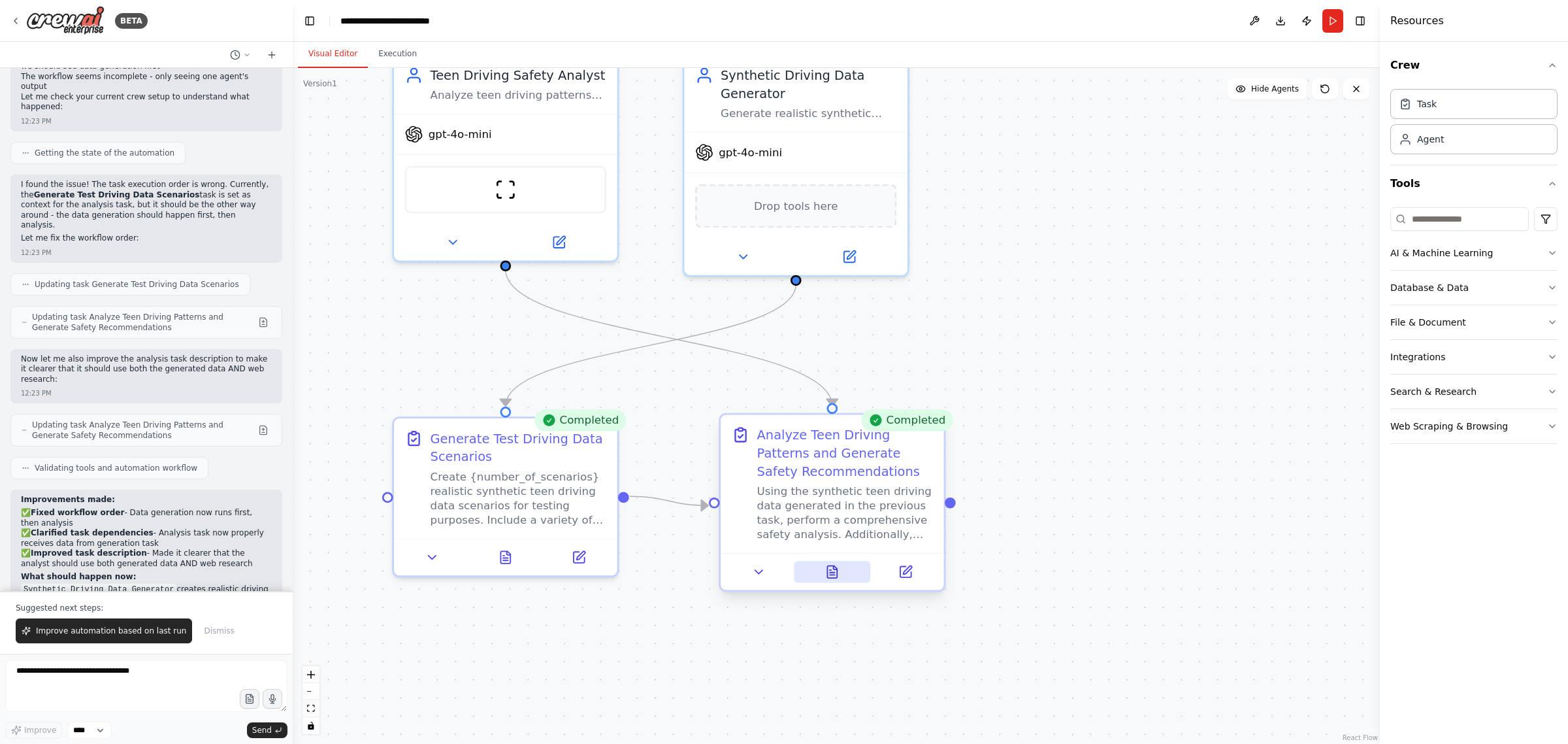
click at [830, 570] on icon at bounding box center [831, 570] width 2 height 0
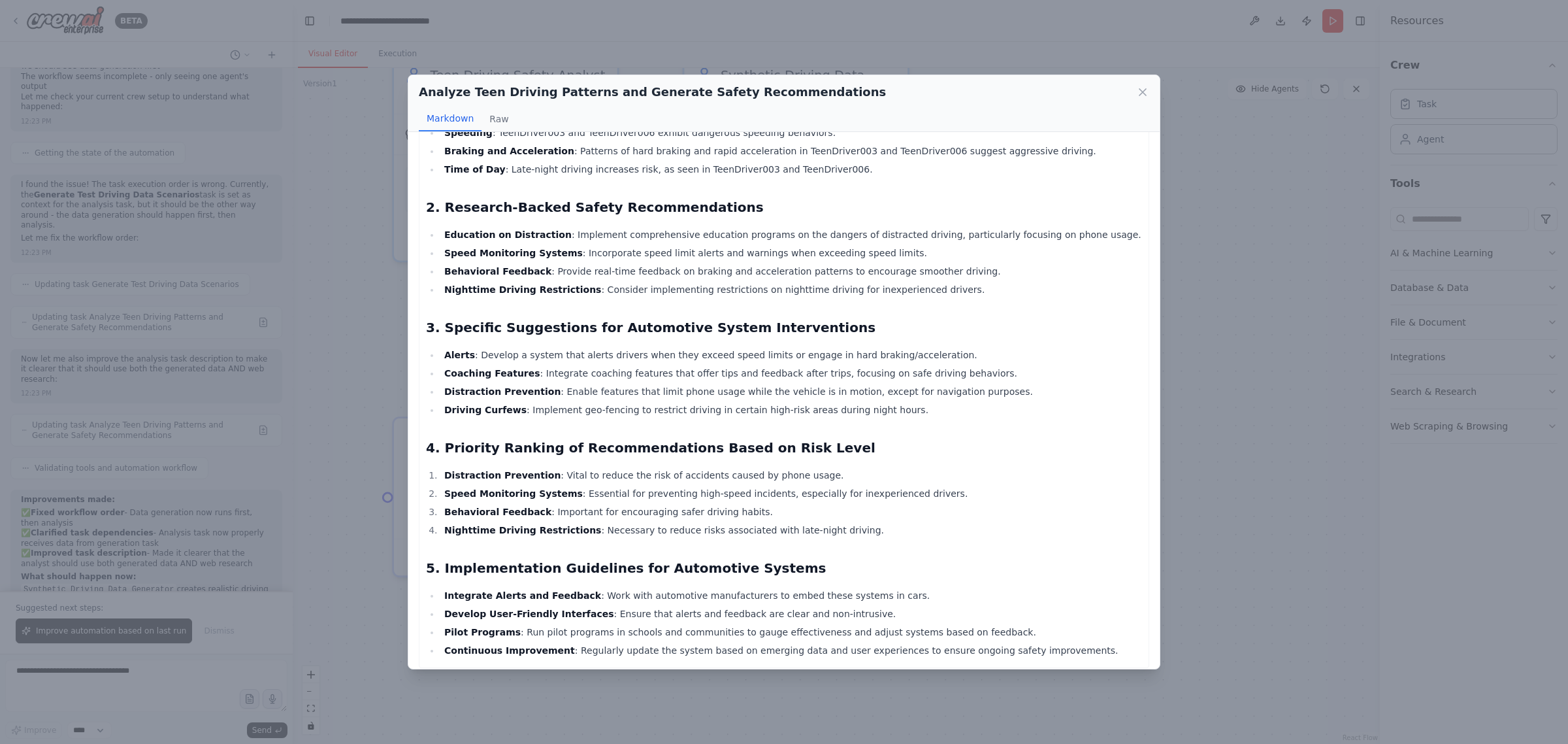
scroll to position [298, 0]
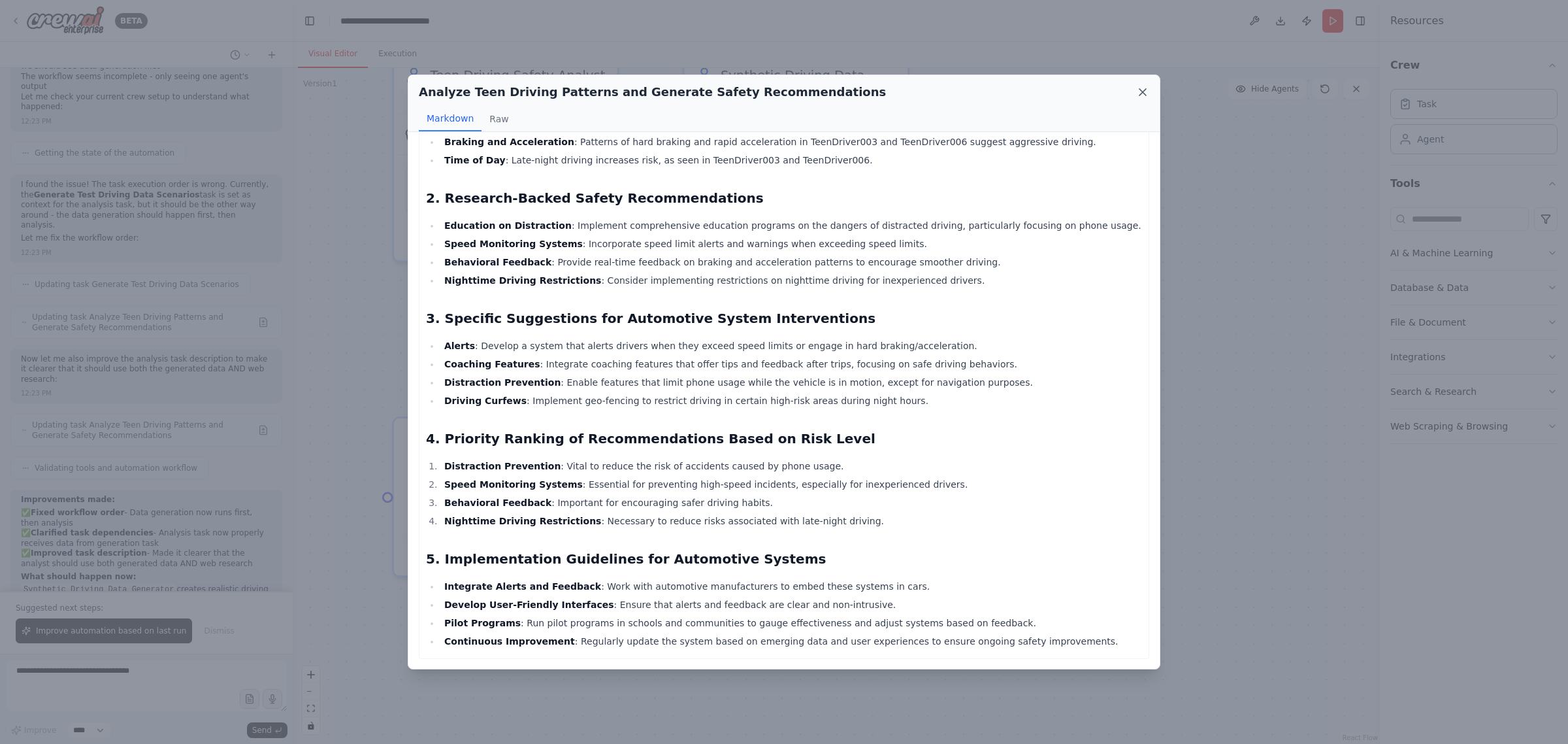
click at [1145, 88] on icon at bounding box center [1142, 92] width 13 height 13
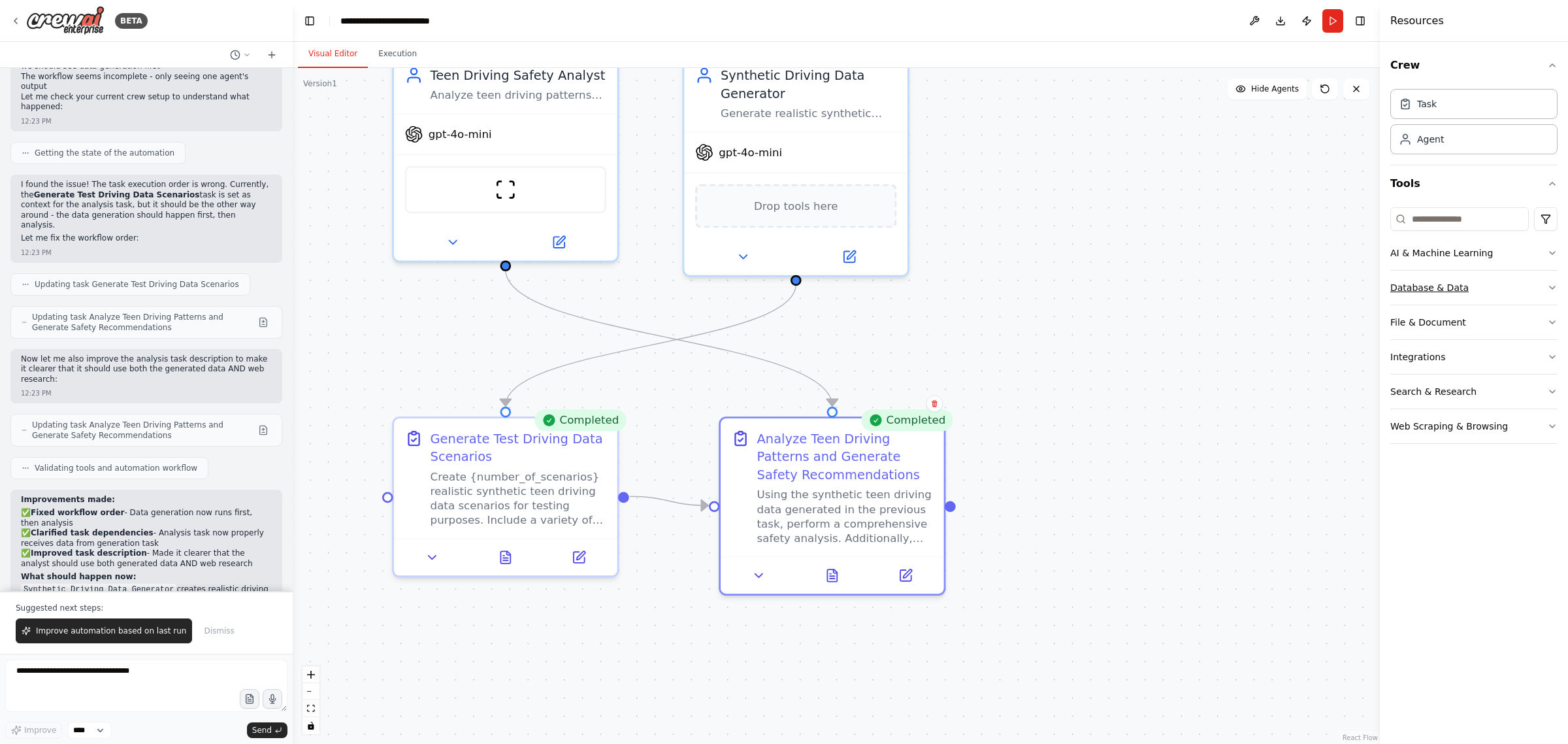
click at [1442, 291] on div "Database & Data" at bounding box center [1429, 288] width 79 height 13
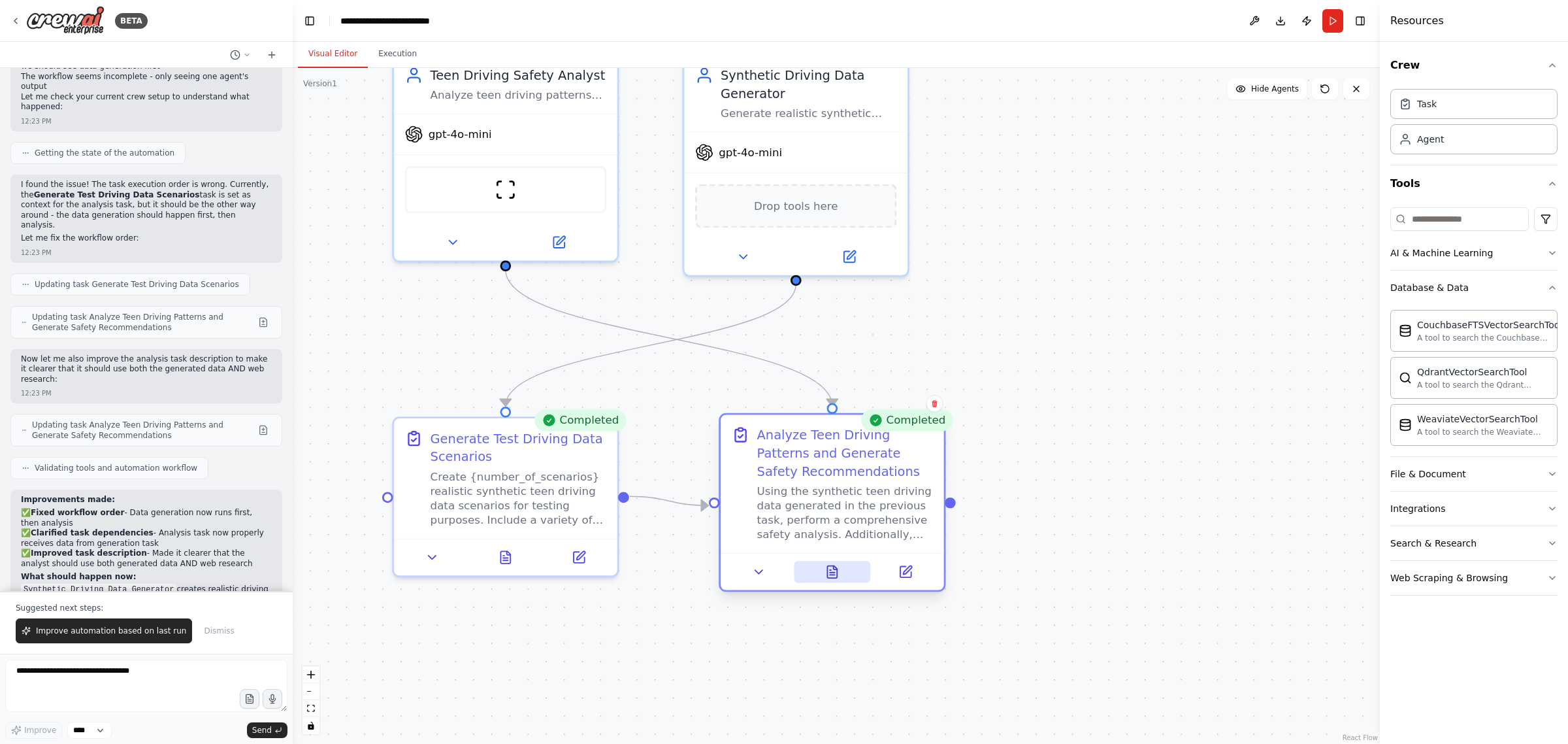
click at [833, 570] on icon at bounding box center [832, 573] width 9 height 13
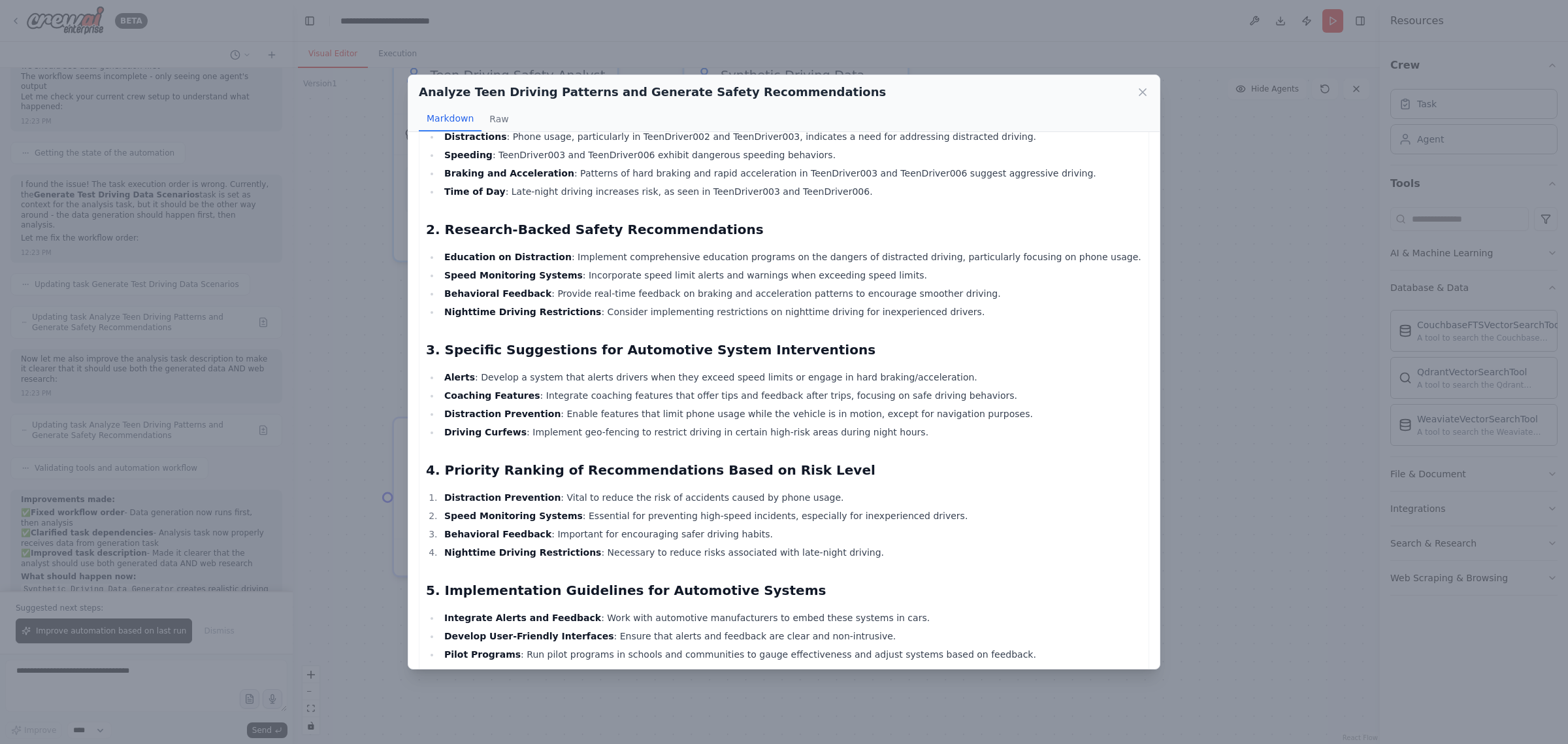
scroll to position [266, 0]
